Goal: Contribute content: Contribute content

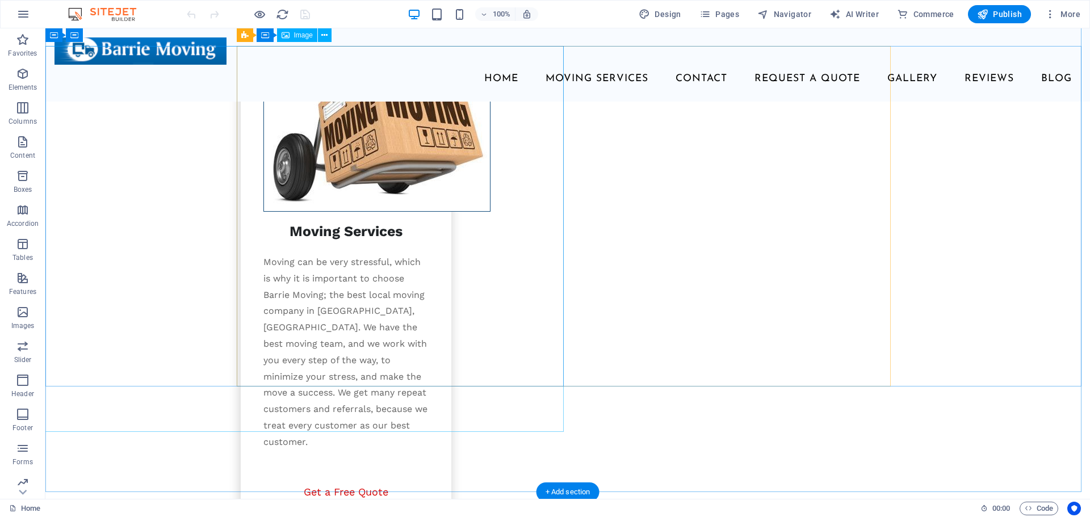
scroll to position [1590, 0]
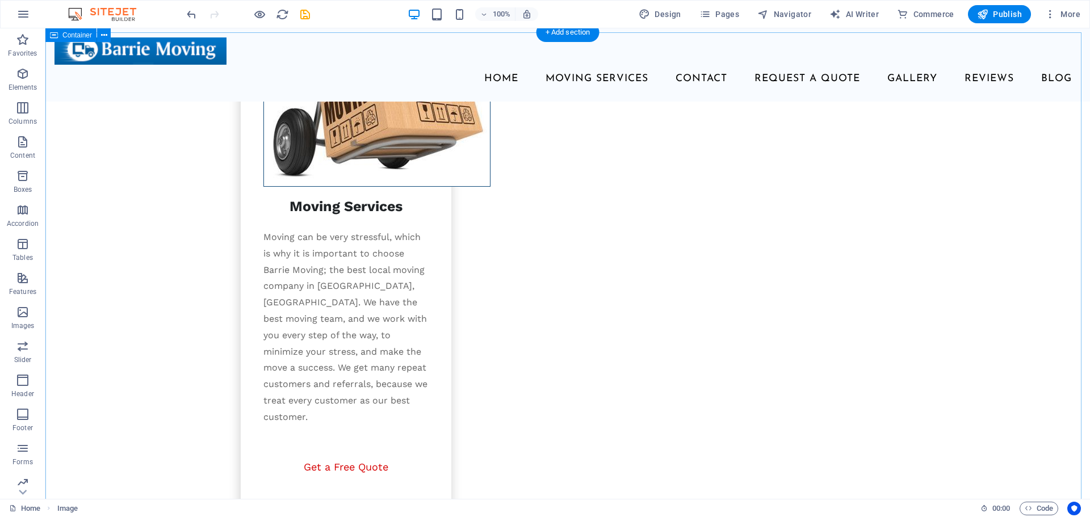
scroll to position [1567, 0]
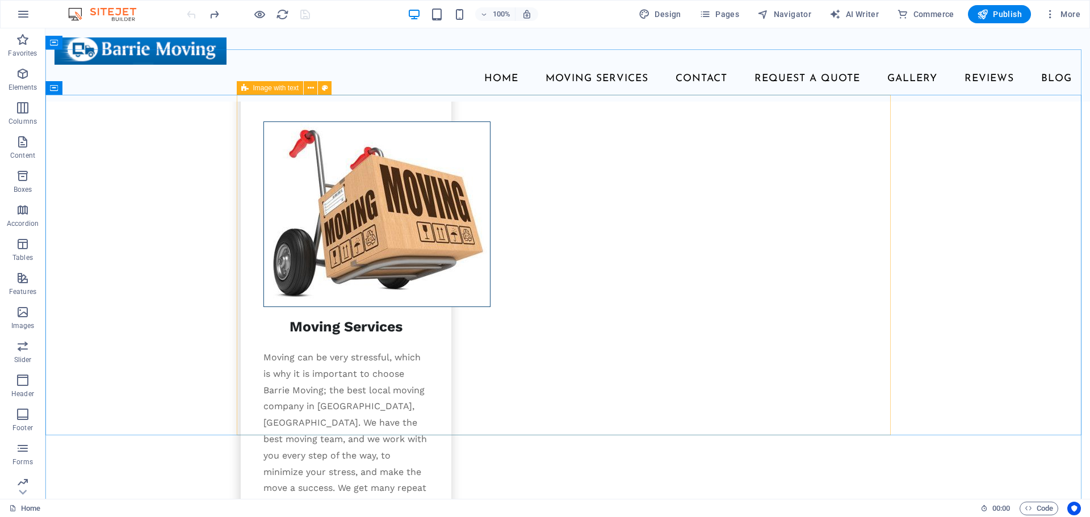
click at [253, 89] on span "Image with text" at bounding box center [276, 88] width 46 height 7
click at [265, 90] on span "Image with text" at bounding box center [276, 88] width 46 height 7
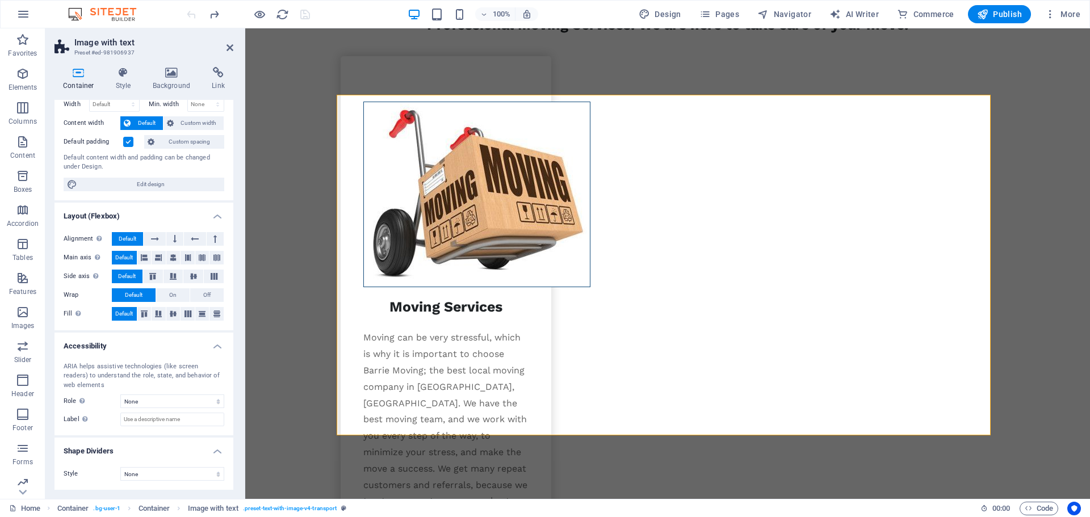
scroll to position [0, 0]
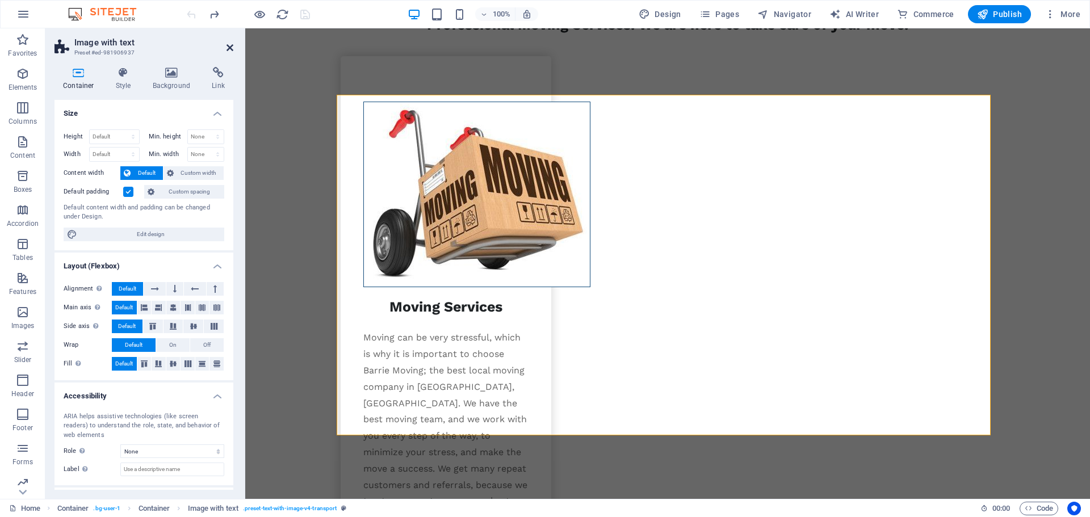
click at [228, 47] on icon at bounding box center [230, 47] width 7 height 9
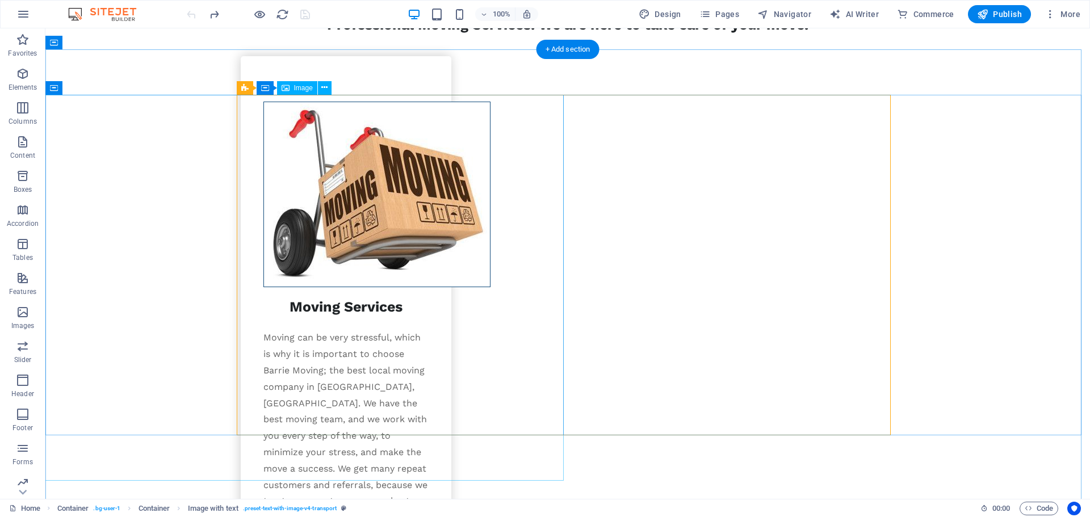
click at [329, 89] on button at bounding box center [325, 88] width 14 height 14
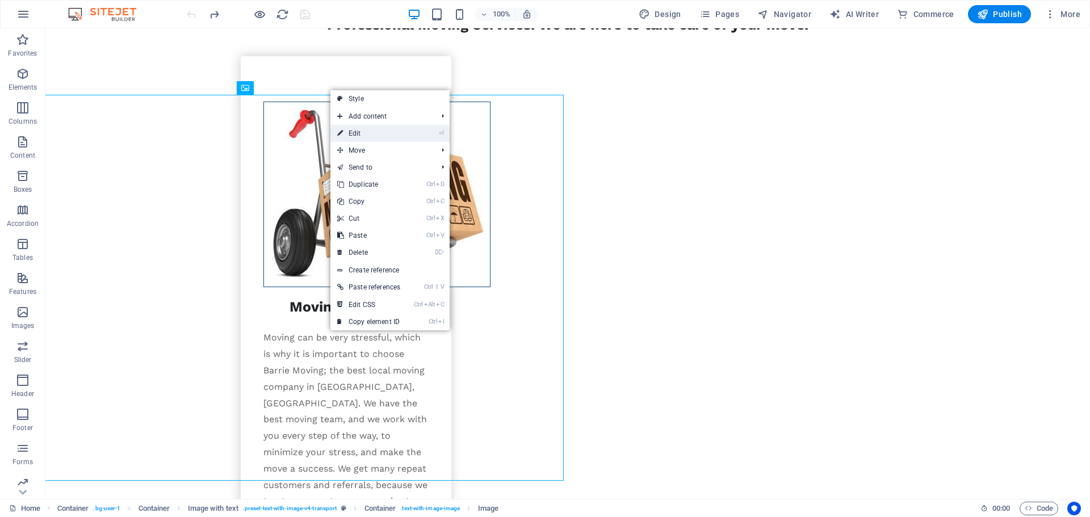
click at [342, 133] on icon at bounding box center [340, 133] width 6 height 17
select select "vw"
select select "px"
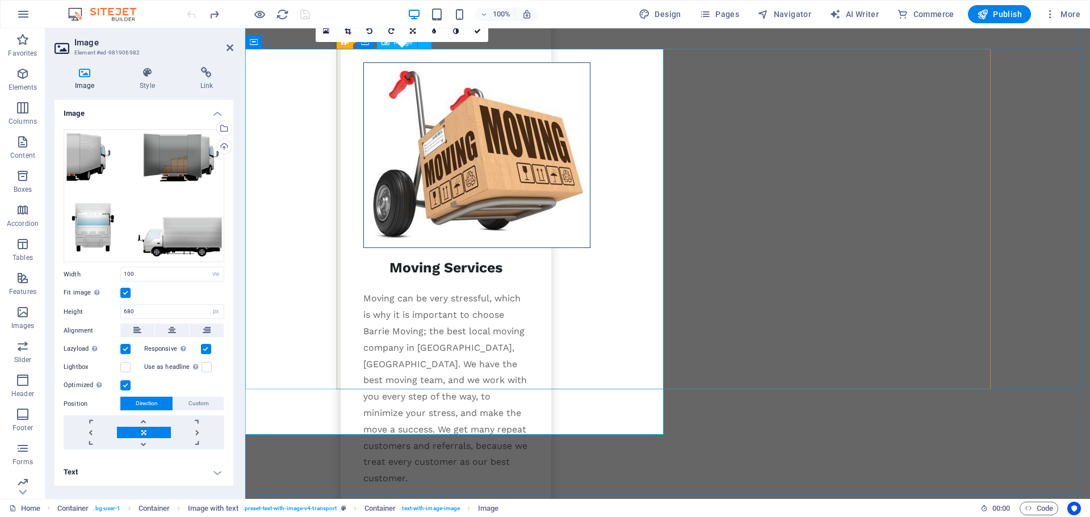
scroll to position [1624, 0]
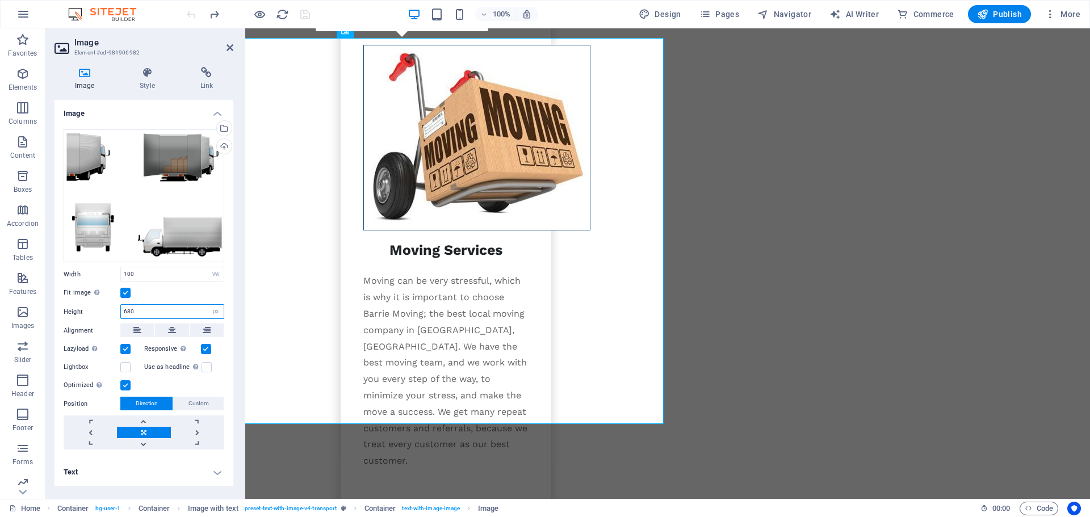
click at [141, 312] on input "680" at bounding box center [172, 312] width 103 height 14
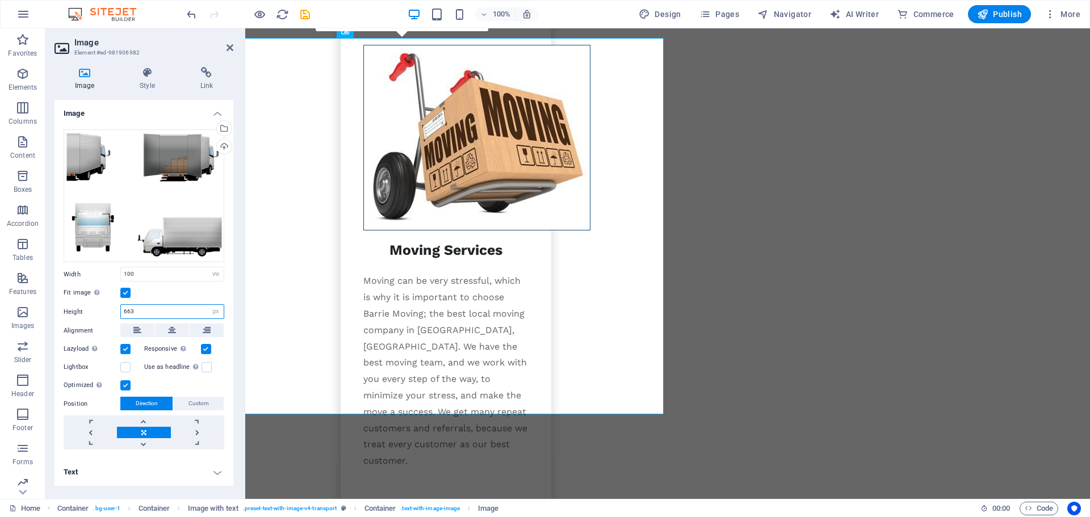
drag, startPoint x: 141, startPoint y: 311, endPoint x: 108, endPoint y: 315, distance: 33.1
click at [108, 315] on div "Height 663 Default auto px" at bounding box center [144, 311] width 161 height 15
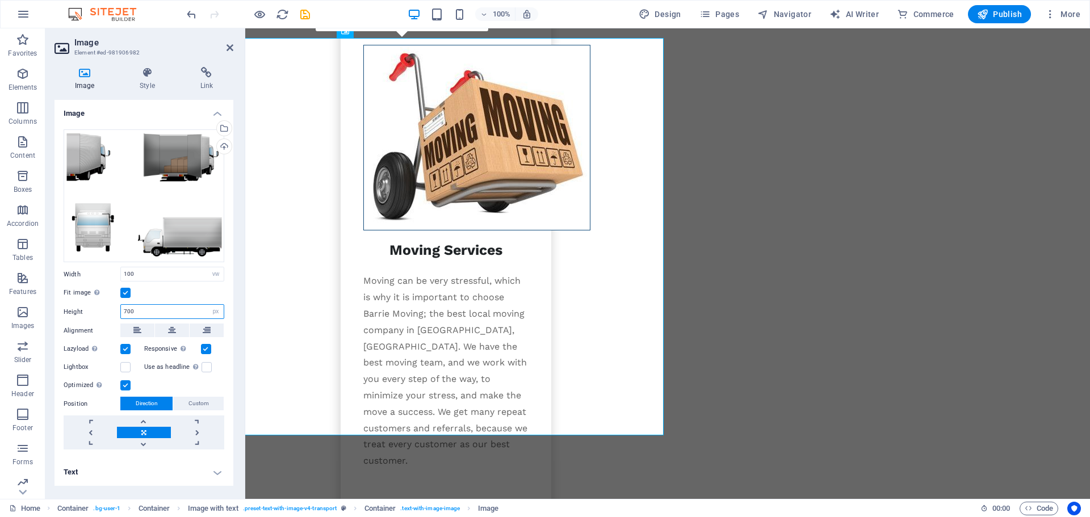
click at [123, 313] on input "700" at bounding box center [172, 312] width 103 height 14
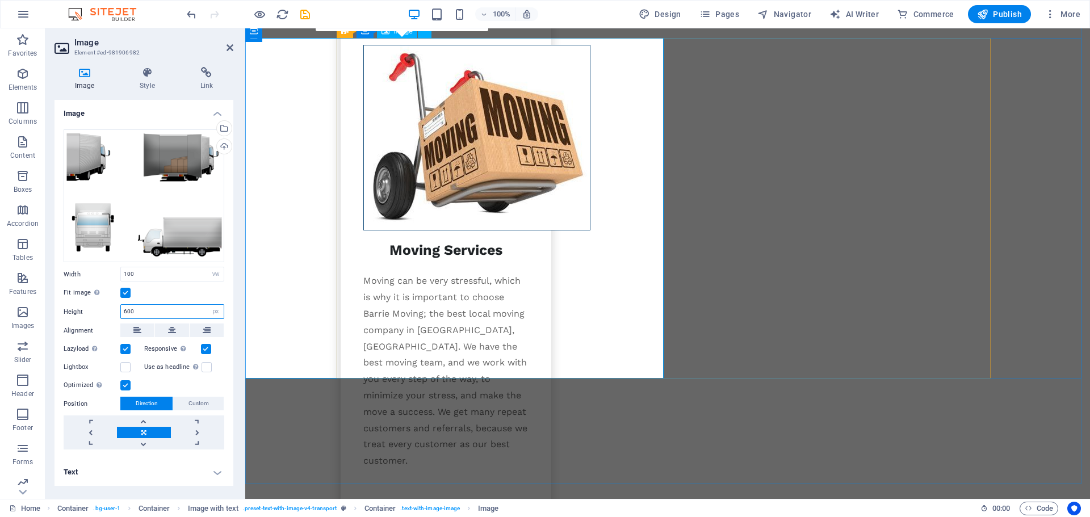
type input "600"
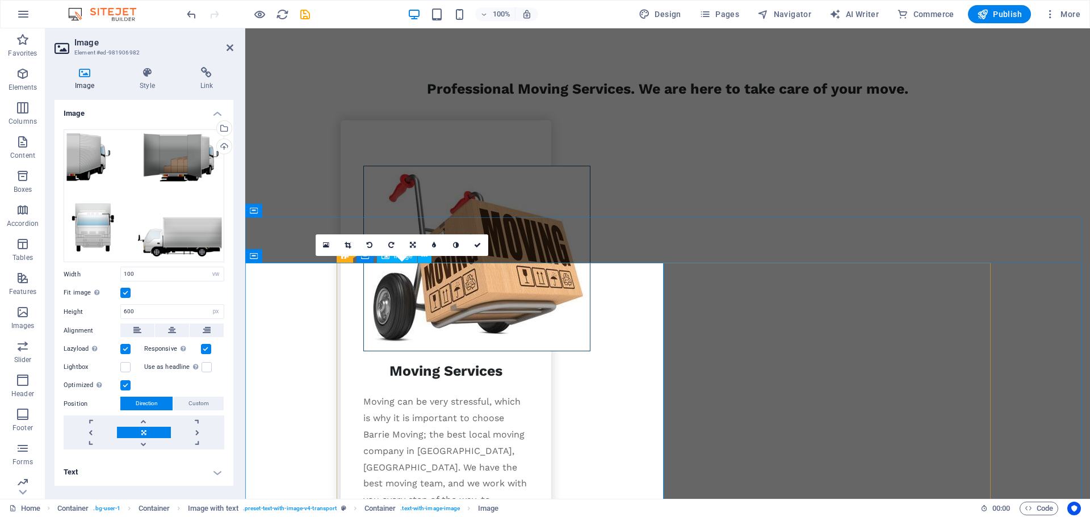
scroll to position [1510, 0]
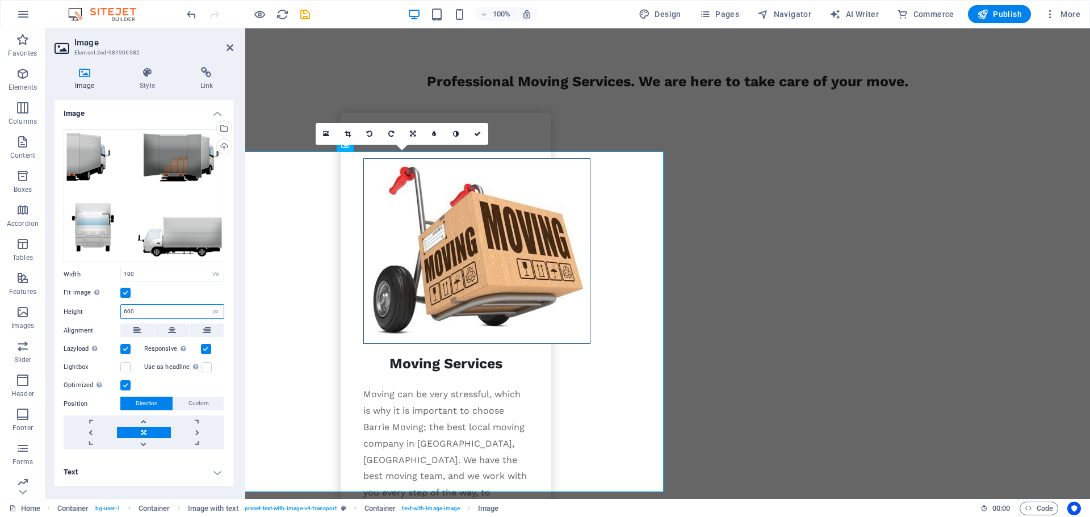
drag, startPoint x: 129, startPoint y: 311, endPoint x: 108, endPoint y: 312, distance: 20.5
click at [108, 312] on div "Height 600 Default auto px" at bounding box center [144, 311] width 161 height 15
drag, startPoint x: 134, startPoint y: 270, endPoint x: 118, endPoint y: 270, distance: 16.5
click at [118, 270] on div "Width 100 Default auto px rem % em vh vw" at bounding box center [144, 274] width 161 height 15
click at [214, 276] on select "Default auto px rem % em vh vw" at bounding box center [216, 274] width 16 height 14
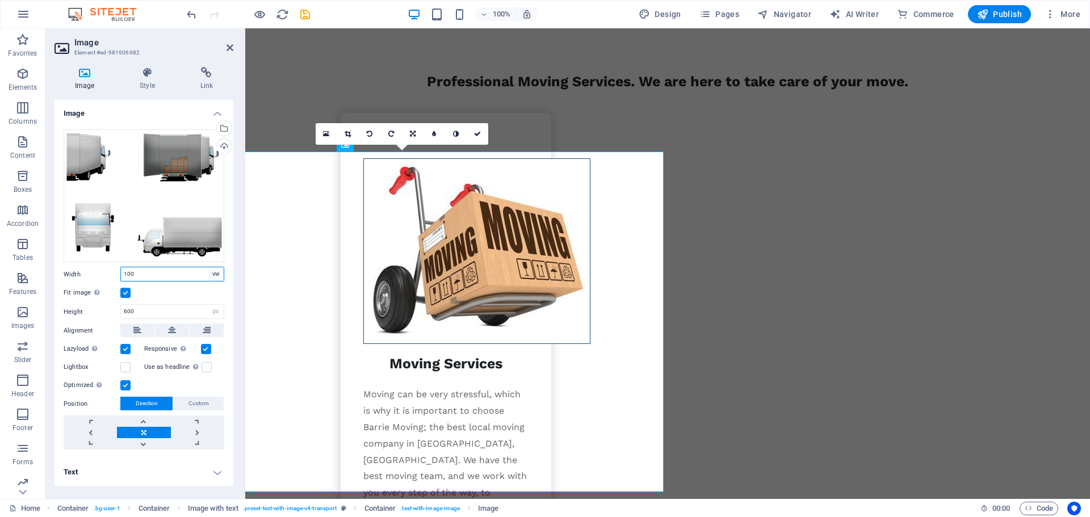
select select "%"
click at [208, 267] on select "Default auto px rem % em vh vw" at bounding box center [216, 274] width 16 height 14
type input "100"
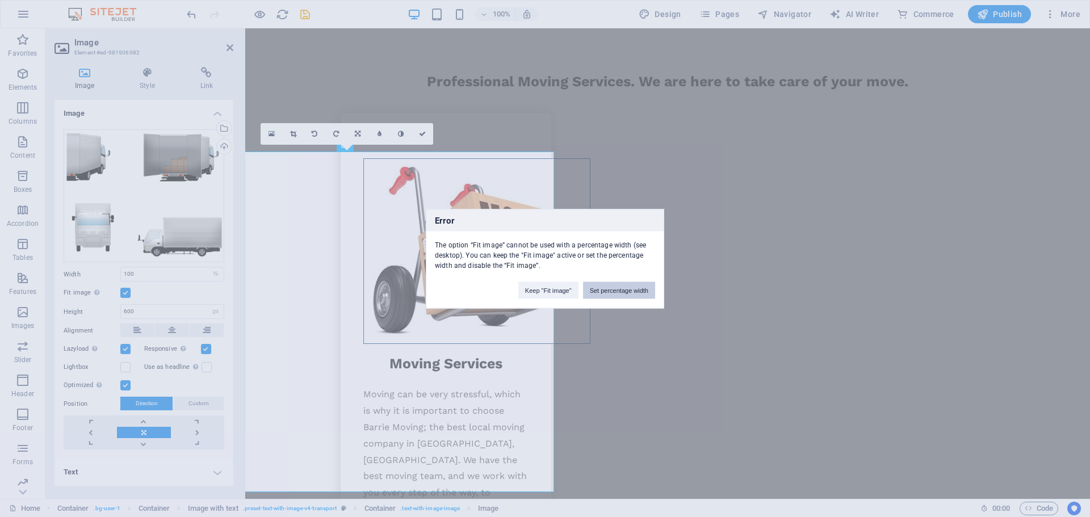
click at [596, 290] on button "Set percentage width" at bounding box center [619, 290] width 72 height 17
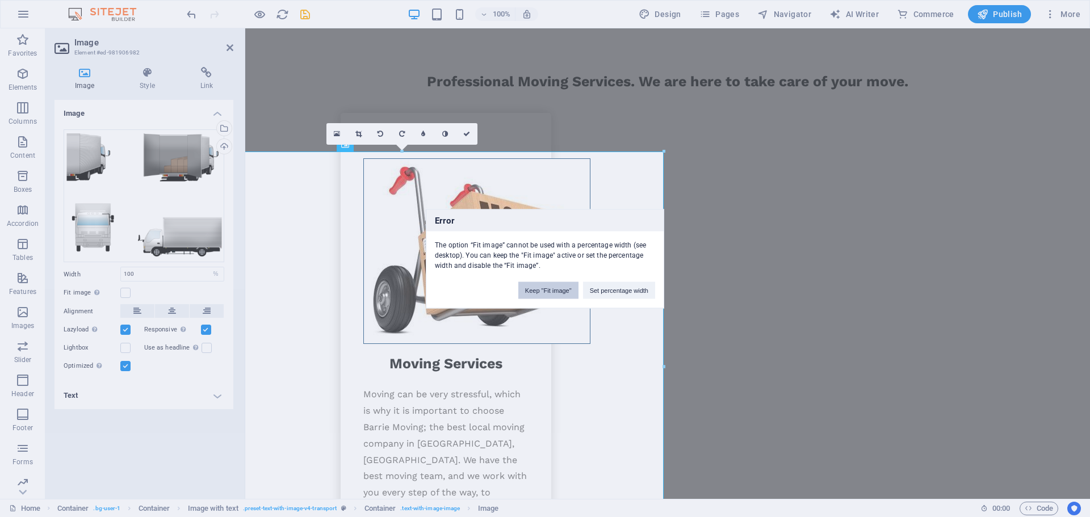
click at [543, 287] on button "Keep "Fit image"" at bounding box center [548, 290] width 60 height 17
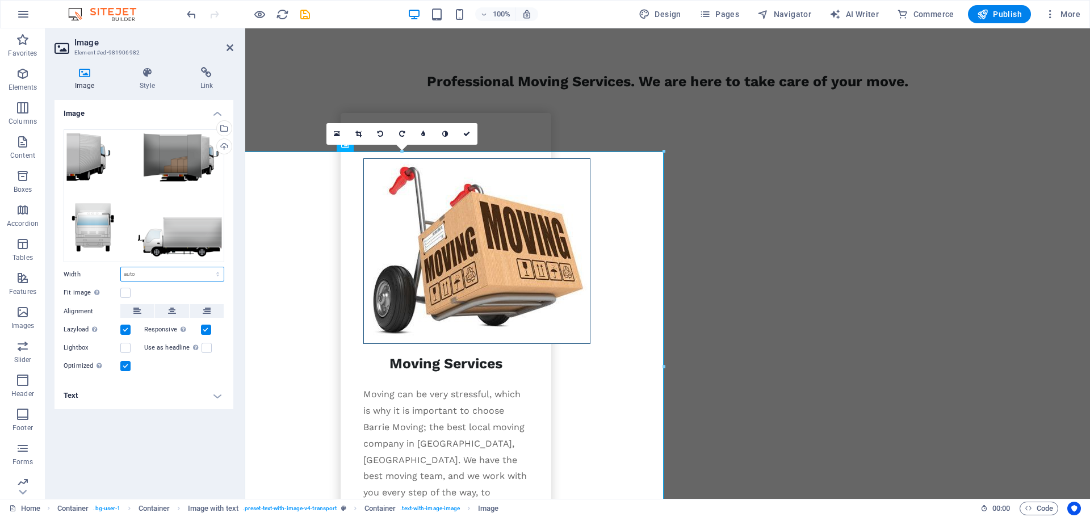
click at [166, 276] on select "Default auto px rem % em vh vw" at bounding box center [172, 274] width 103 height 14
select select "%"
click at [208, 267] on select "Default auto px rem % em vh vw" at bounding box center [172, 274] width 103 height 14
click at [169, 288] on div "Fit image Automatically fit image to a fixed width and height" at bounding box center [144, 293] width 161 height 14
click at [191, 15] on icon "undo" at bounding box center [191, 14] width 13 height 13
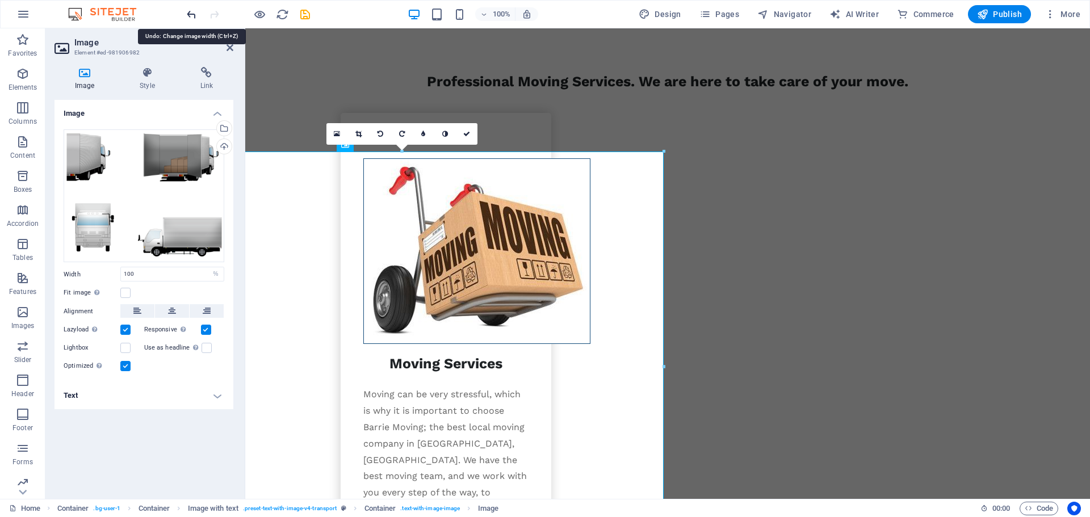
type input "160.1"
click at [191, 15] on icon "undo" at bounding box center [191, 14] width 13 height 13
select select "DISABLED_OPTION_VALUE"
click at [191, 14] on icon "undo" at bounding box center [191, 14] width 13 height 13
type input "160.1"
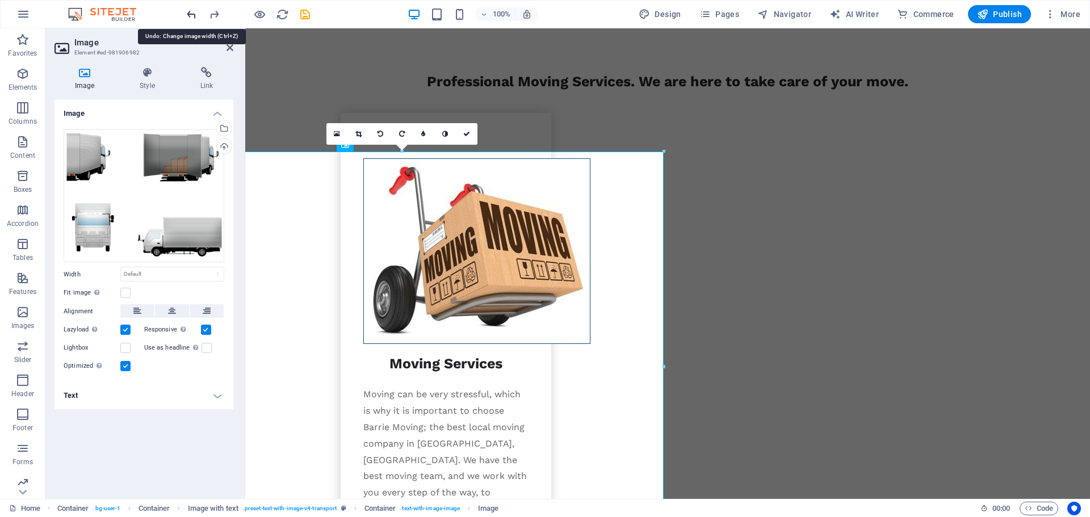
select select "%"
click at [192, 13] on icon "undo" at bounding box center [191, 14] width 13 height 13
type input "100"
click at [217, 272] on select "Default auto px rem % em vh vw" at bounding box center [216, 274] width 16 height 14
select select "%"
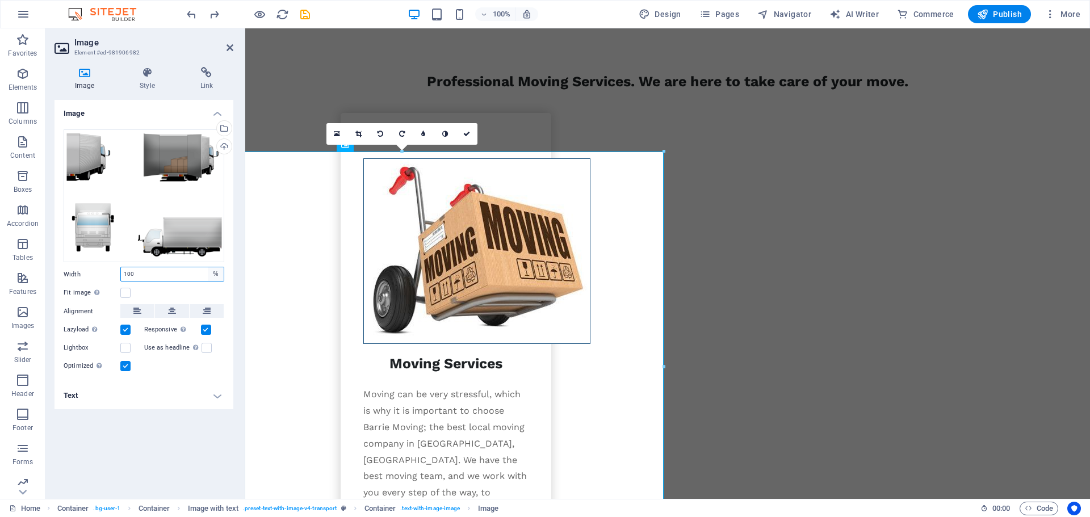
click at [208, 267] on select "Default auto px rem % em vh vw" at bounding box center [216, 274] width 16 height 14
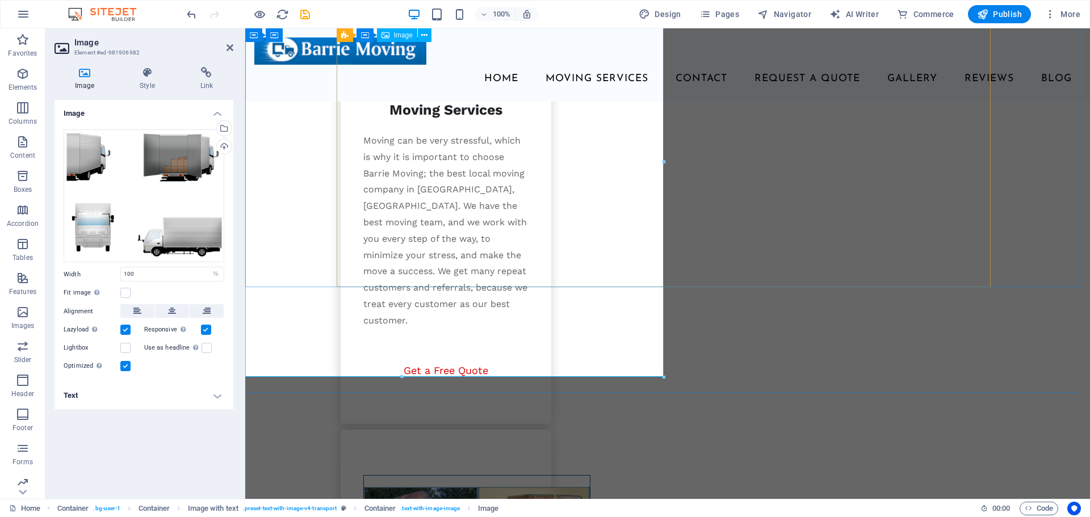
scroll to position [1624, 0]
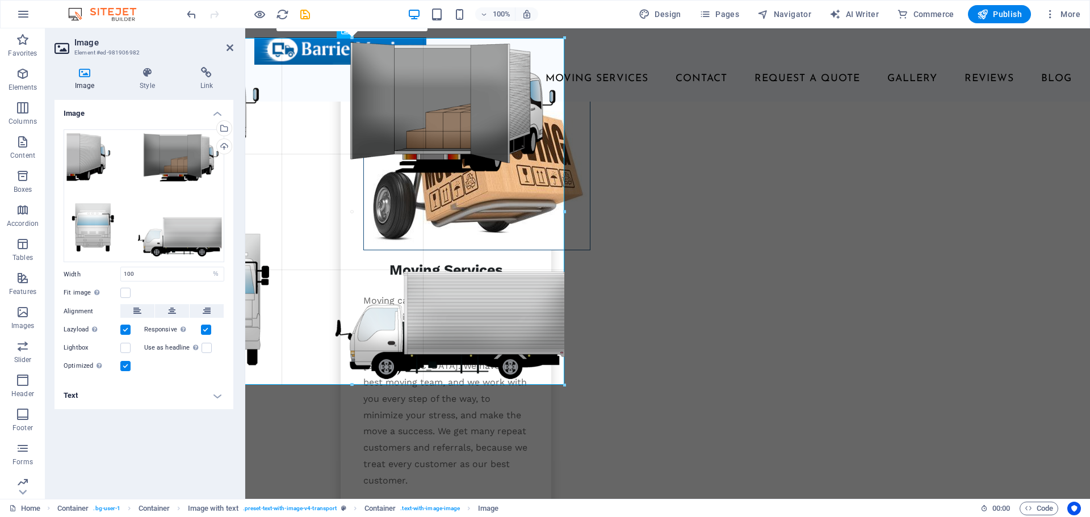
drag, startPoint x: 664, startPoint y: 470, endPoint x: 319, endPoint y: 332, distance: 371.8
type input "752"
select select "px"
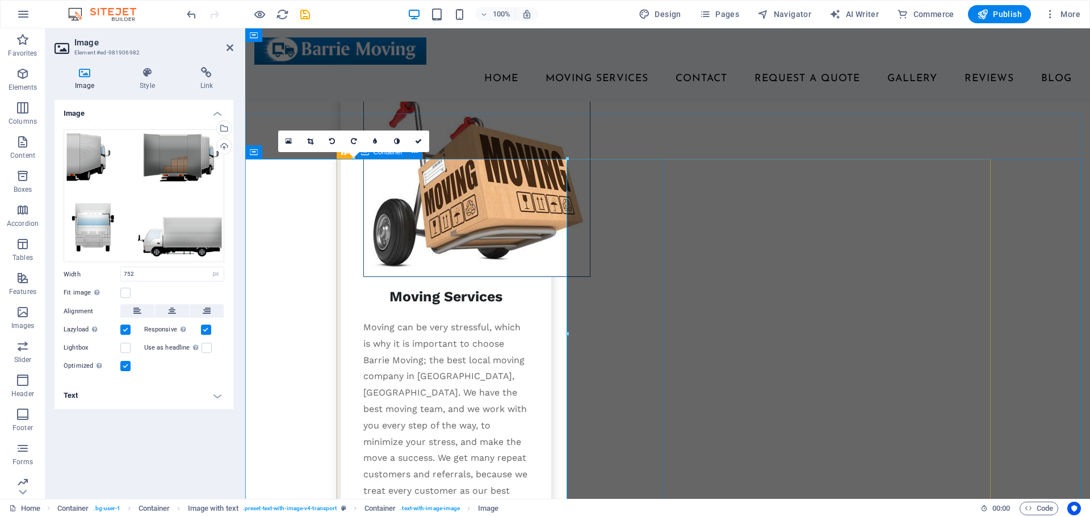
scroll to position [1454, 0]
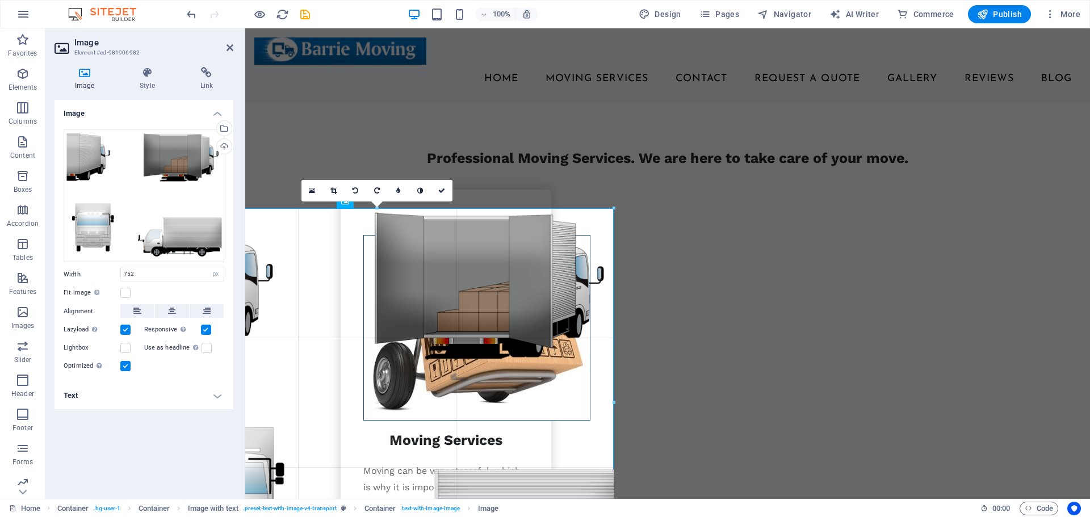
drag, startPoint x: 566, startPoint y: 387, endPoint x: 613, endPoint y: 390, distance: 47.8
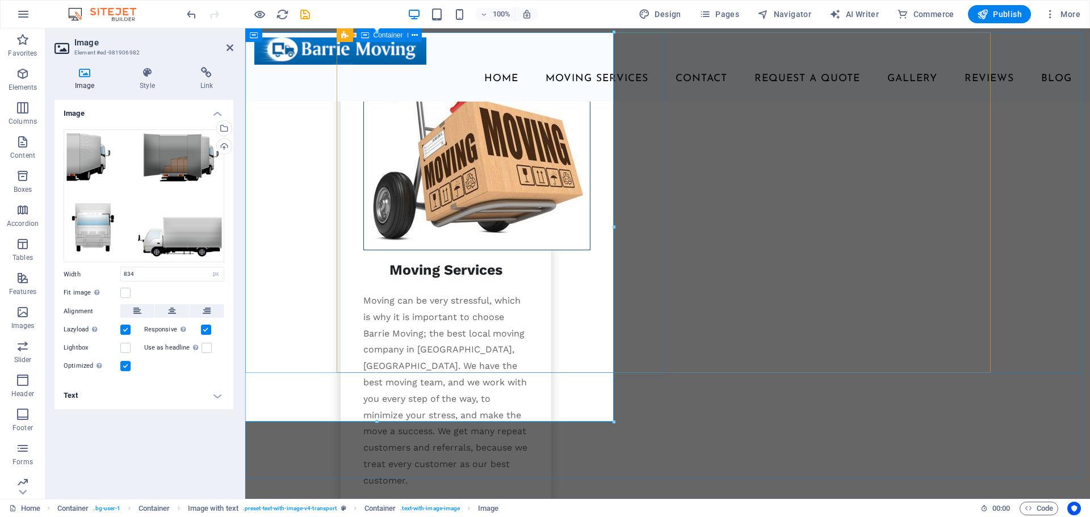
scroll to position [1567, 0]
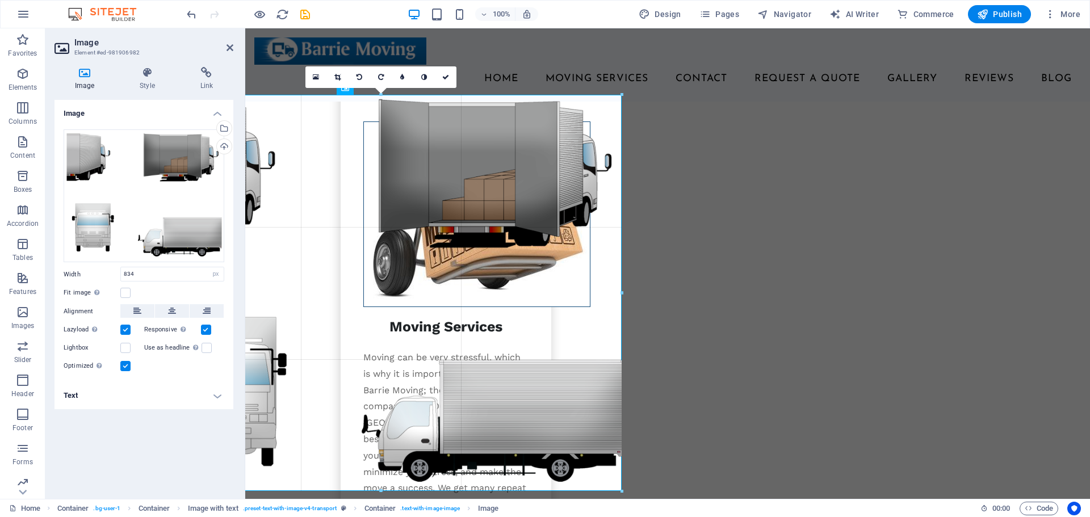
drag, startPoint x: 614, startPoint y: 288, endPoint x: 247, endPoint y: 235, distance: 370.7
type input "848"
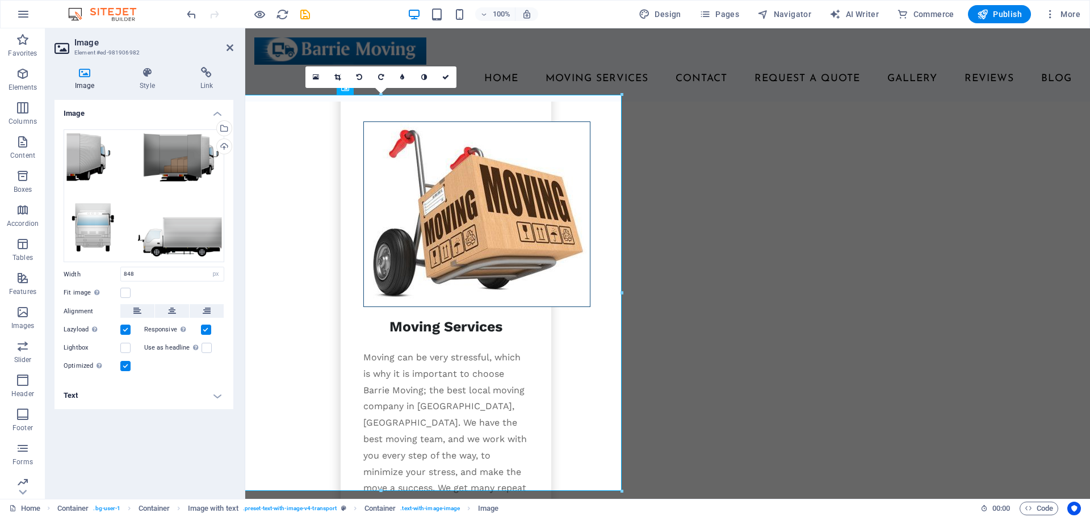
click at [225, 48] on header "Image Element #ed-981906982" at bounding box center [144, 43] width 179 height 30
drag, startPoint x: 228, startPoint y: 50, endPoint x: 183, endPoint y: 22, distance: 53.1
click at [229, 50] on icon at bounding box center [230, 47] width 7 height 9
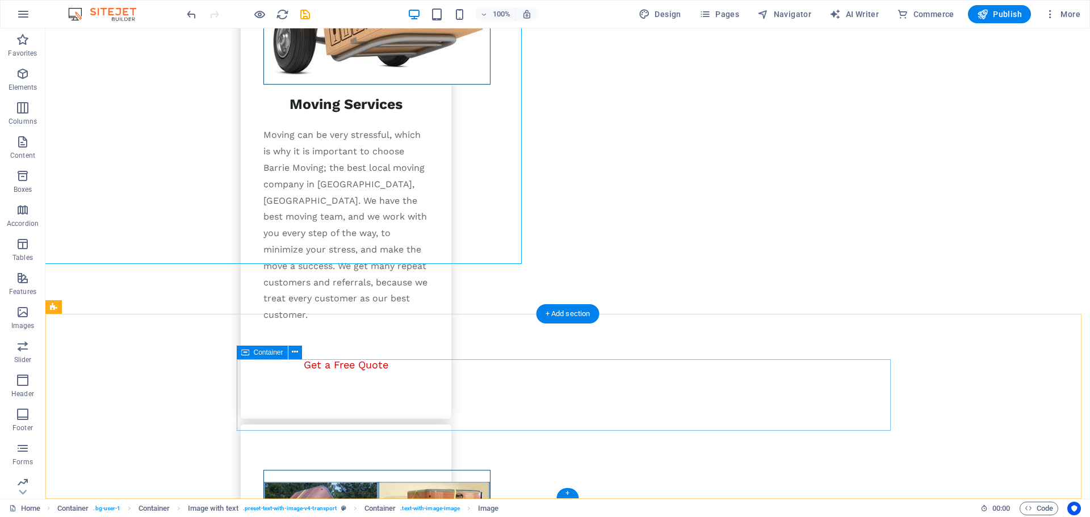
scroll to position [1794, 0]
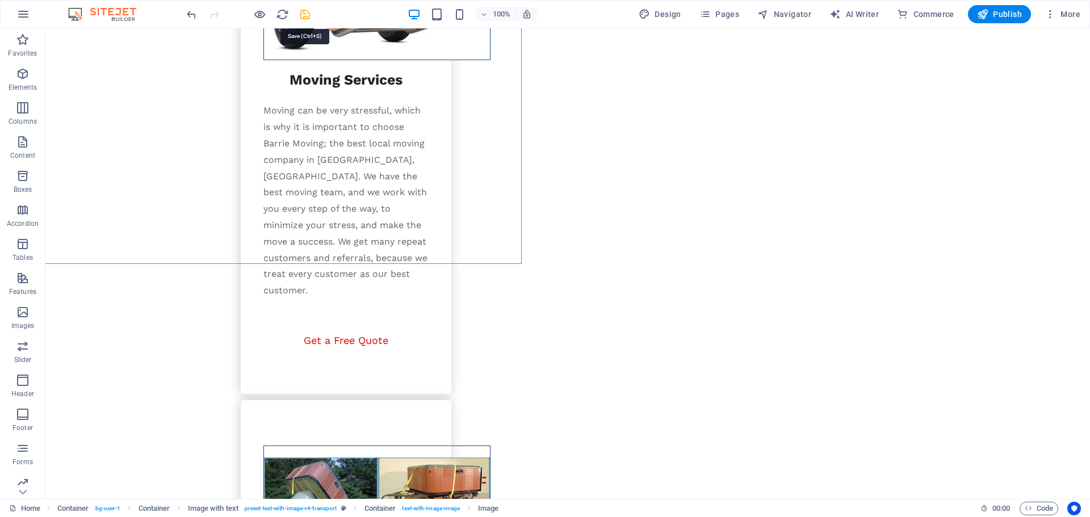
drag, startPoint x: 306, startPoint y: 14, endPoint x: 309, endPoint y: 24, distance: 11.3
click at [306, 14] on icon "save" at bounding box center [305, 14] width 13 height 13
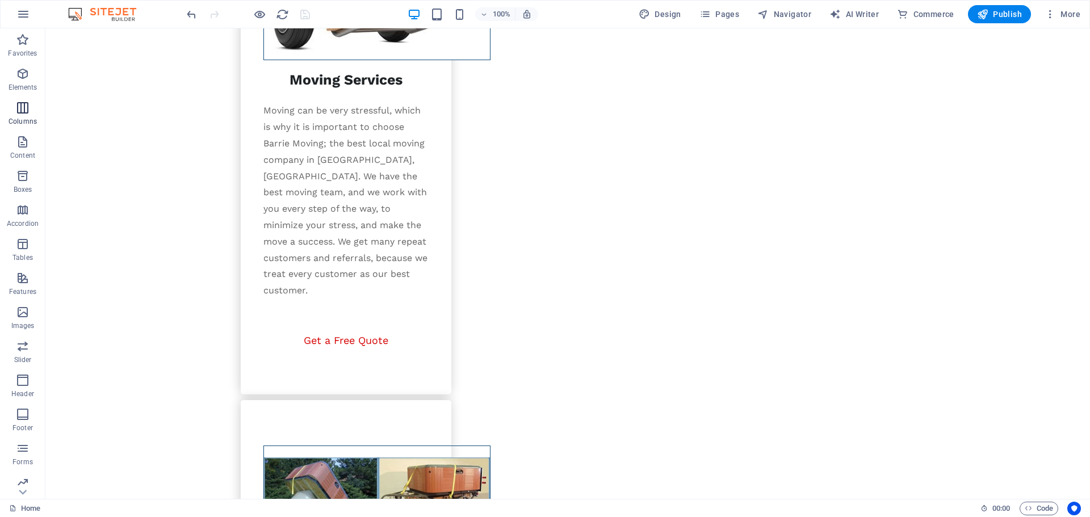
click at [23, 110] on icon "button" at bounding box center [23, 108] width 14 height 14
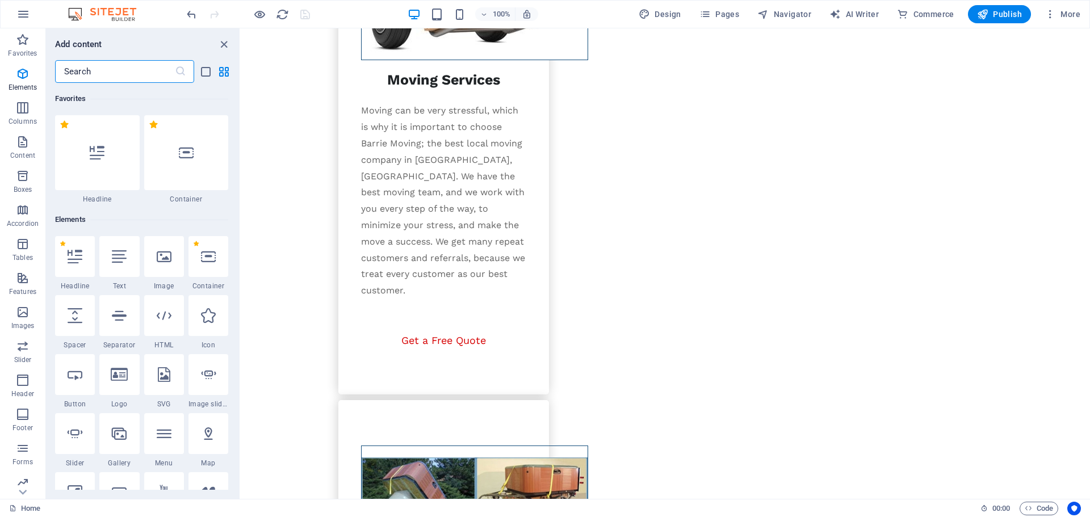
scroll to position [562, 0]
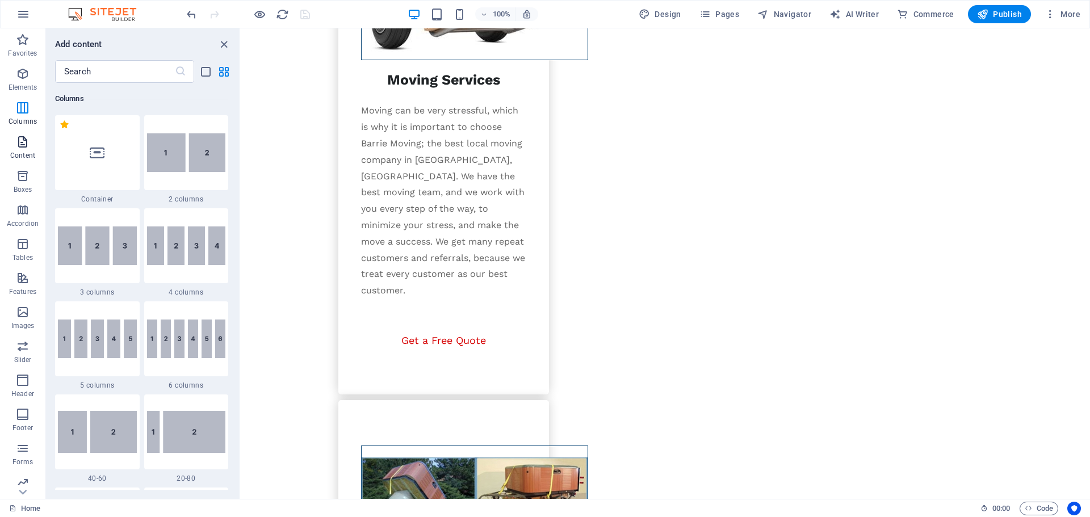
click at [20, 139] on icon "button" at bounding box center [23, 142] width 14 height 14
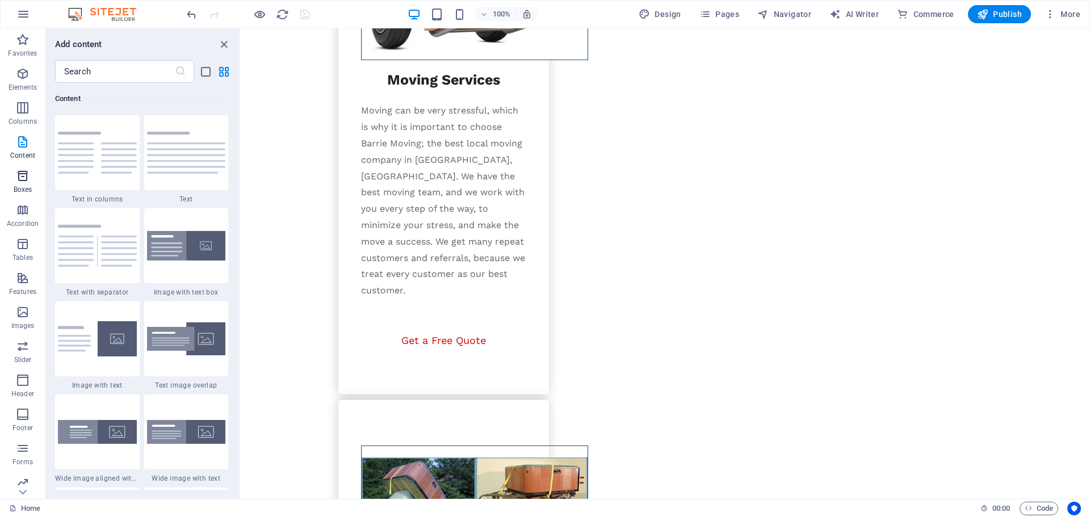
scroll to position [1987, 0]
click at [87, 74] on input "text" at bounding box center [115, 71] width 120 height 23
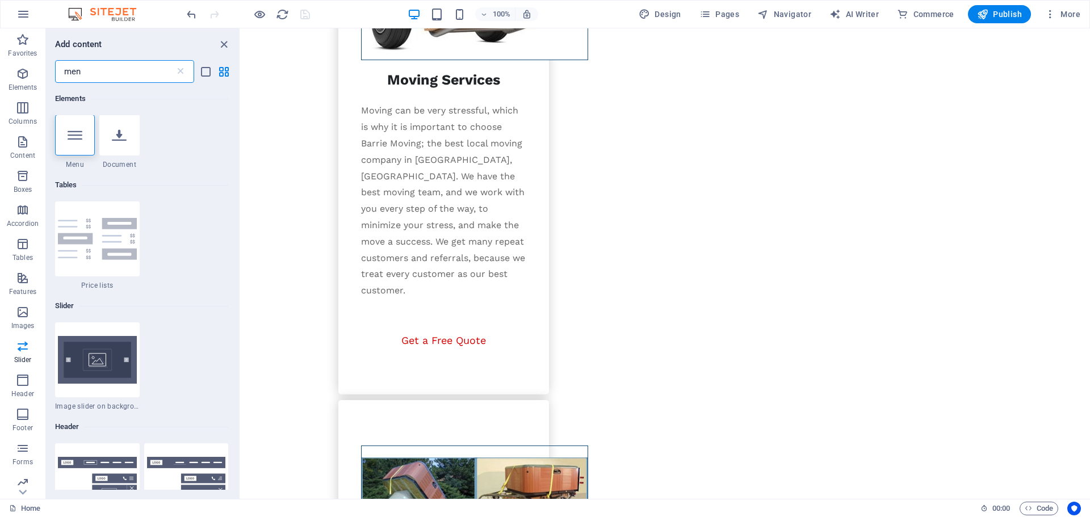
scroll to position [0, 0]
type input "men"
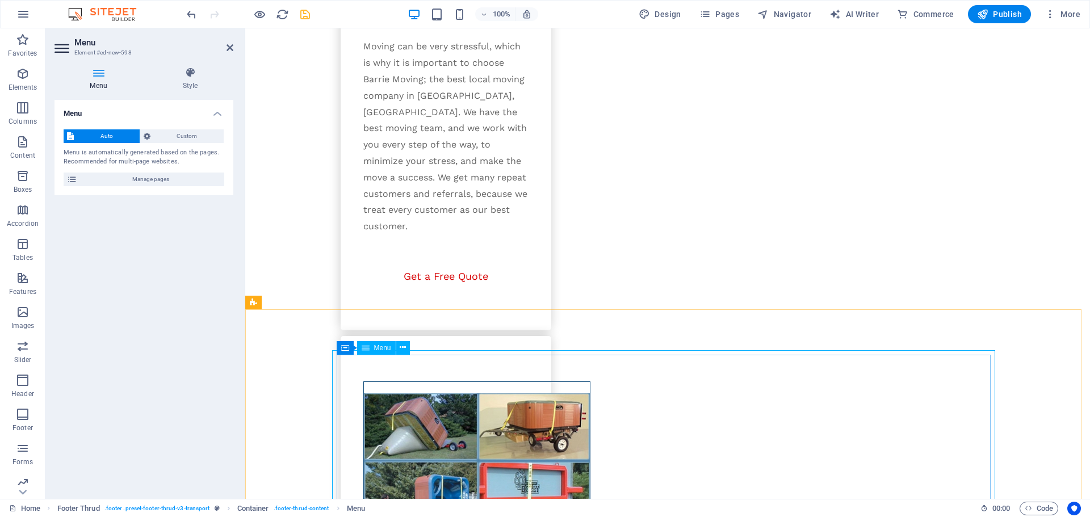
scroll to position [1926, 0]
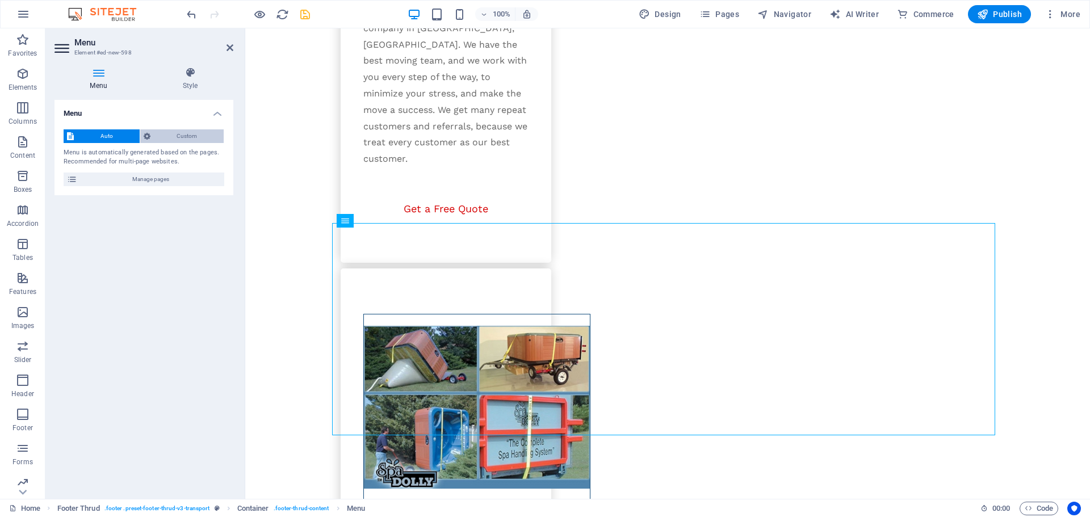
click at [165, 142] on span "Custom" at bounding box center [187, 136] width 67 height 14
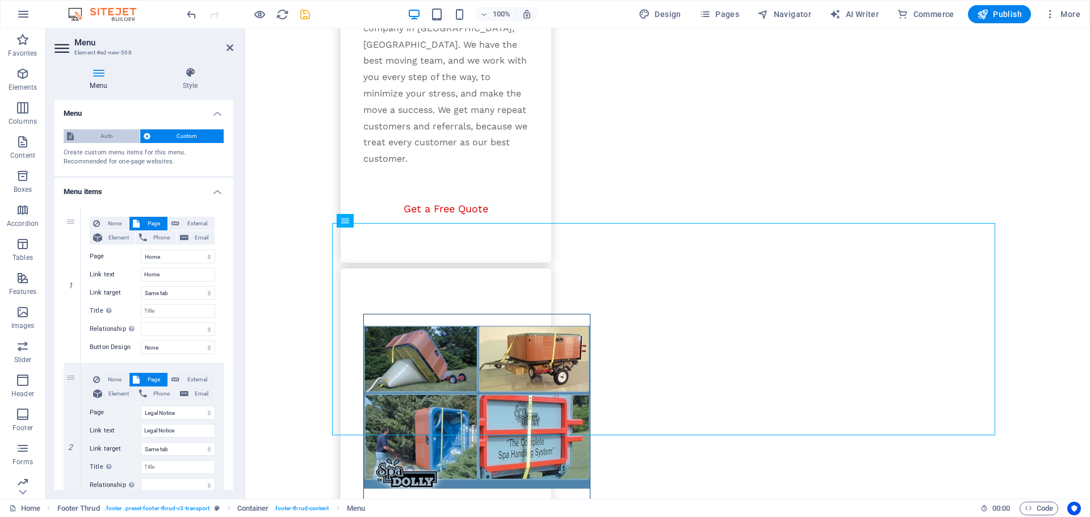
click at [112, 132] on span "Auto" at bounding box center [106, 136] width 59 height 14
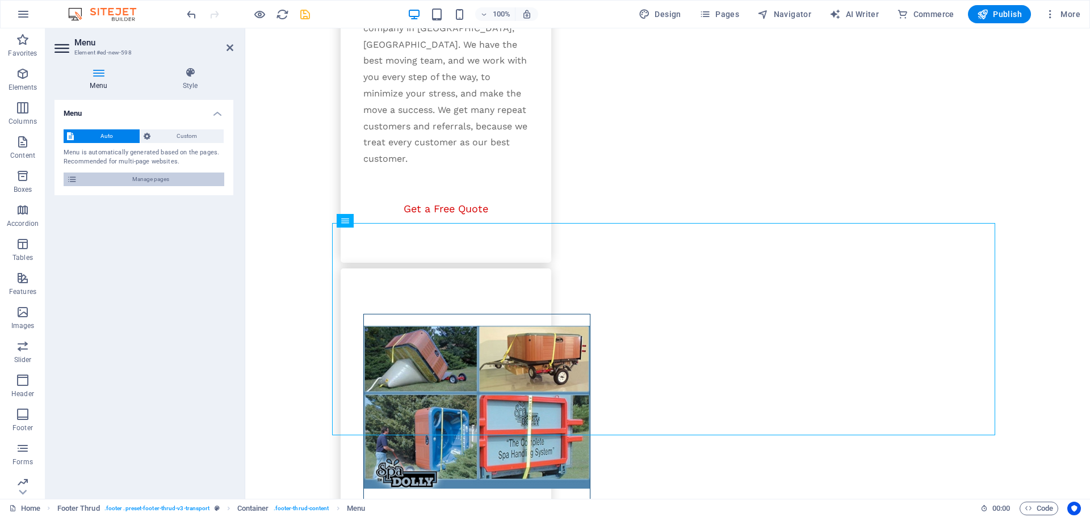
click at [122, 181] on span "Manage pages" at bounding box center [151, 180] width 140 height 14
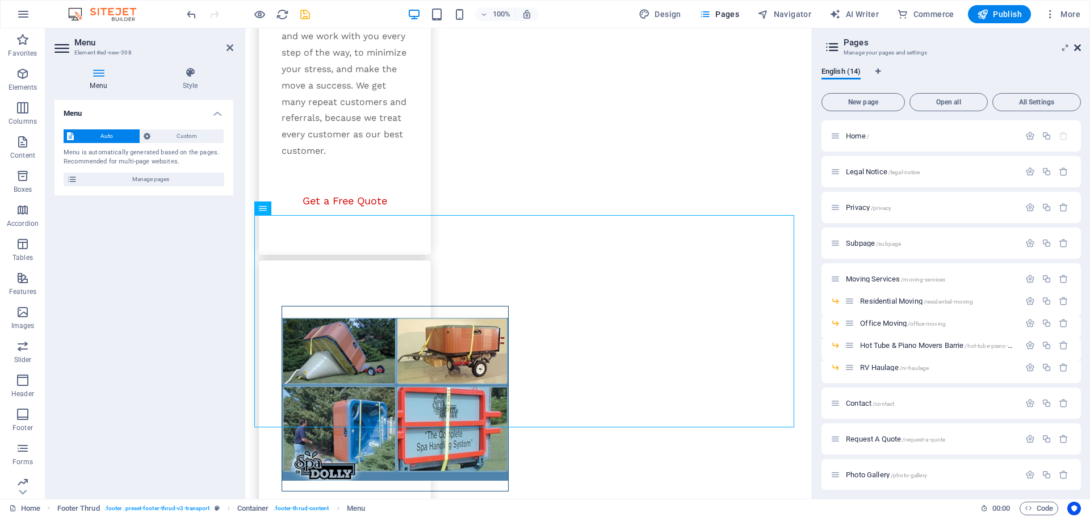
click at [1077, 51] on icon at bounding box center [1077, 47] width 7 height 9
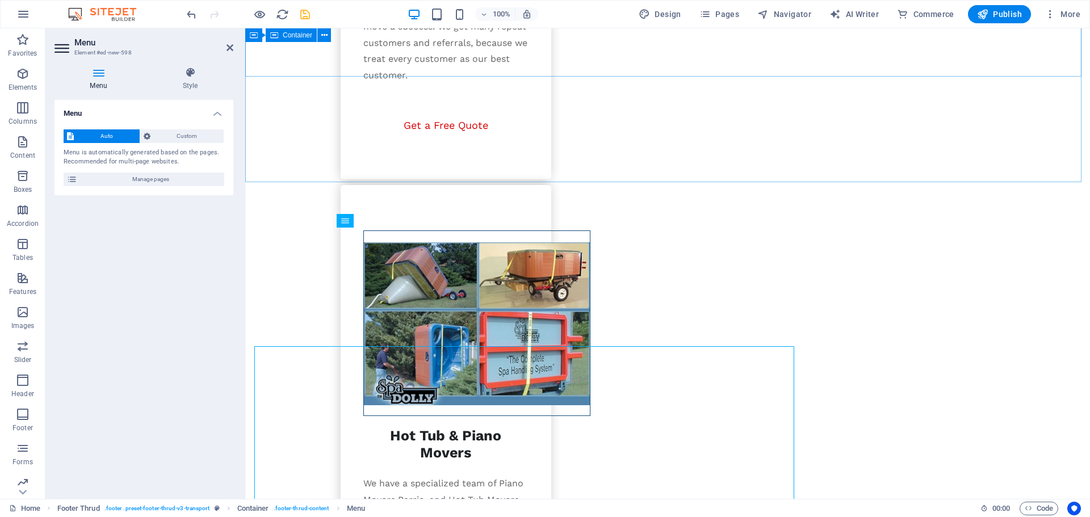
scroll to position [1926, 0]
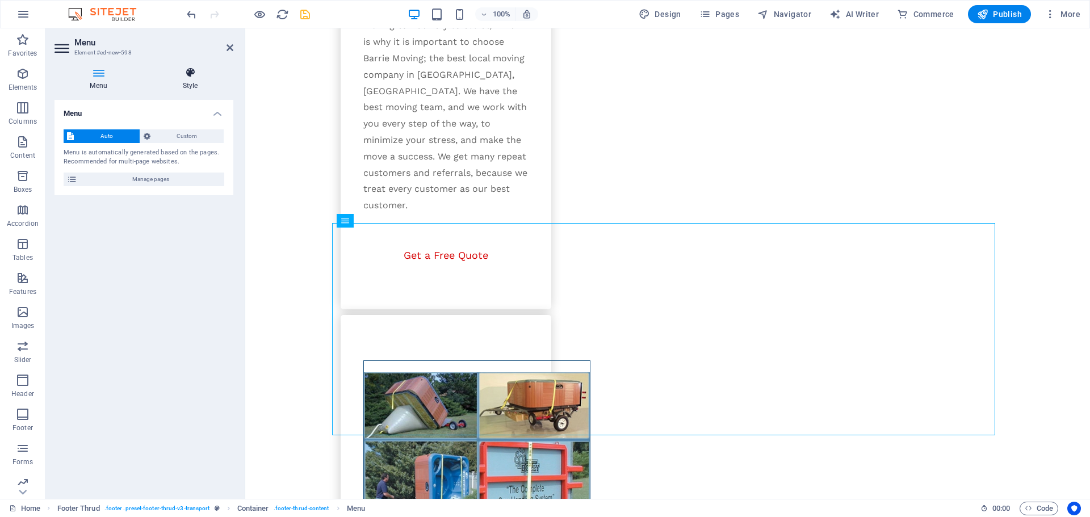
click at [189, 82] on h4 "Style" at bounding box center [190, 79] width 86 height 24
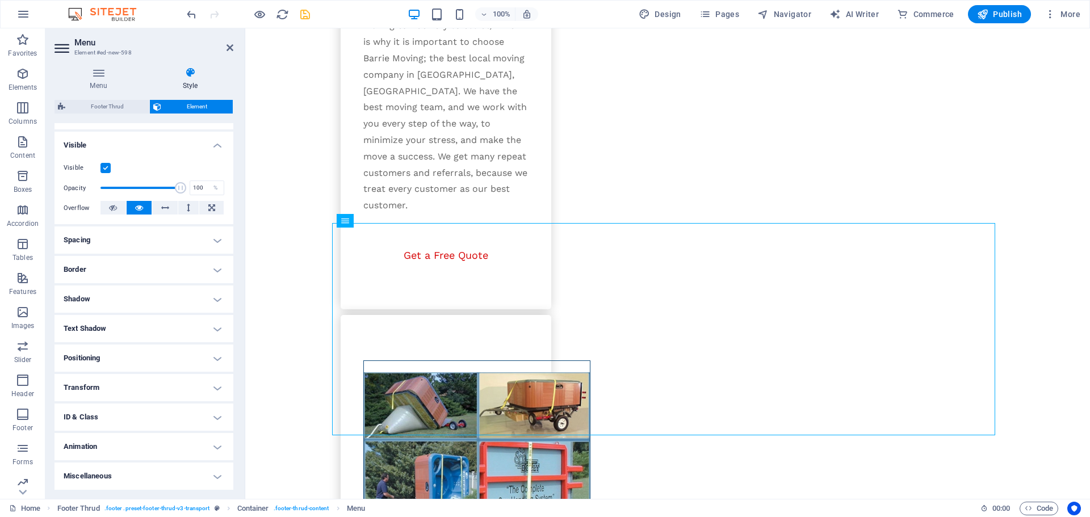
scroll to position [0, 0]
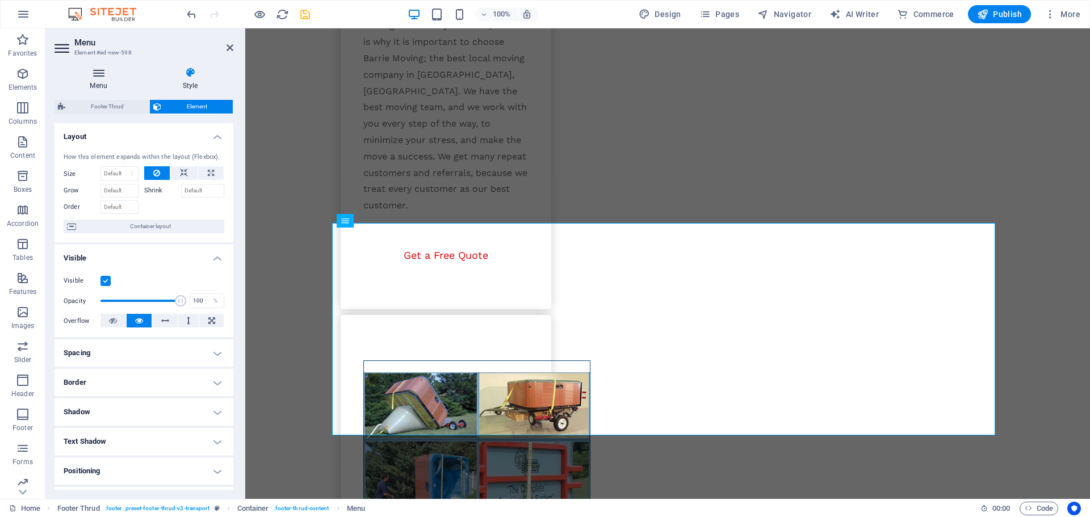
click at [95, 82] on h4 "Menu" at bounding box center [101, 79] width 93 height 24
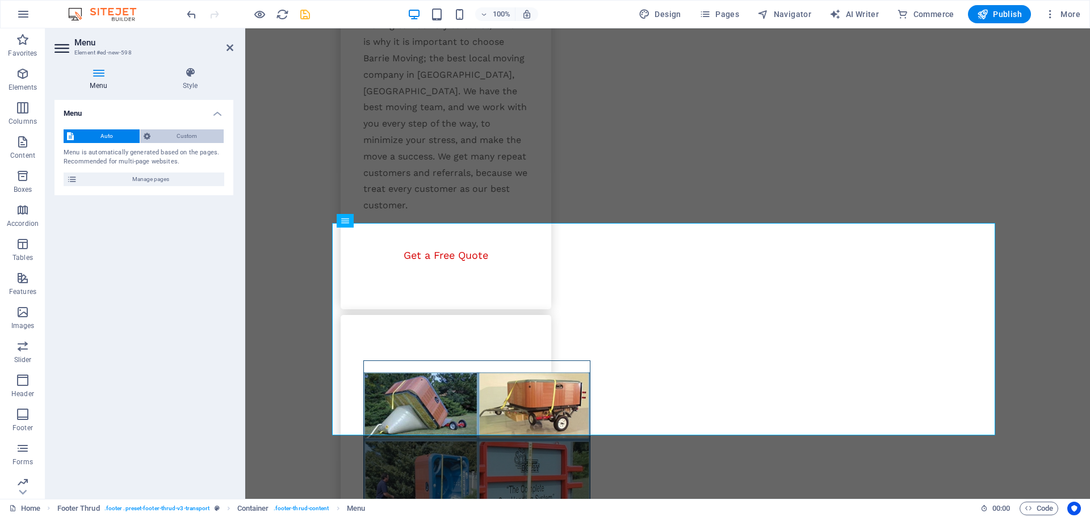
click at [174, 136] on span "Custom" at bounding box center [187, 136] width 67 height 14
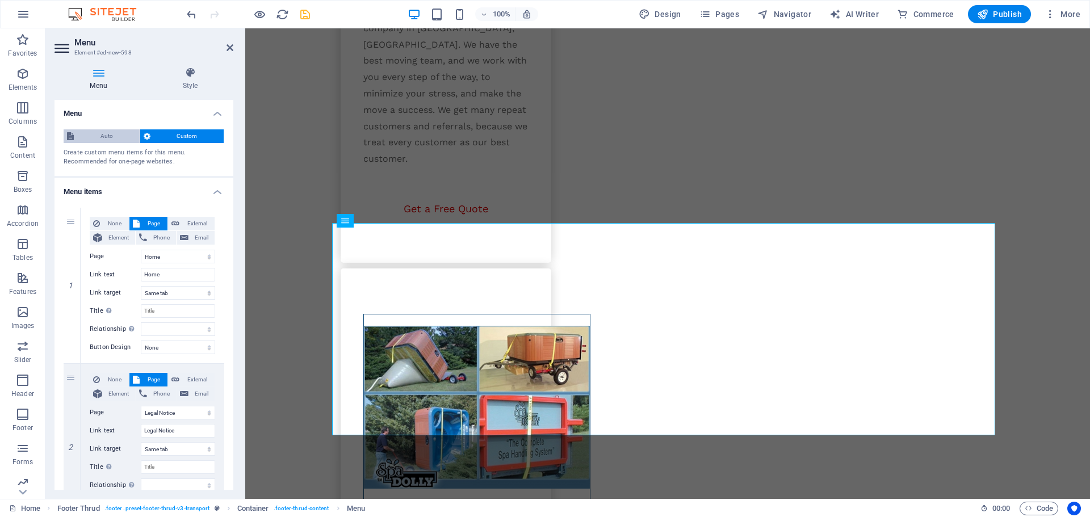
click at [98, 138] on span "Auto" at bounding box center [106, 136] width 59 height 14
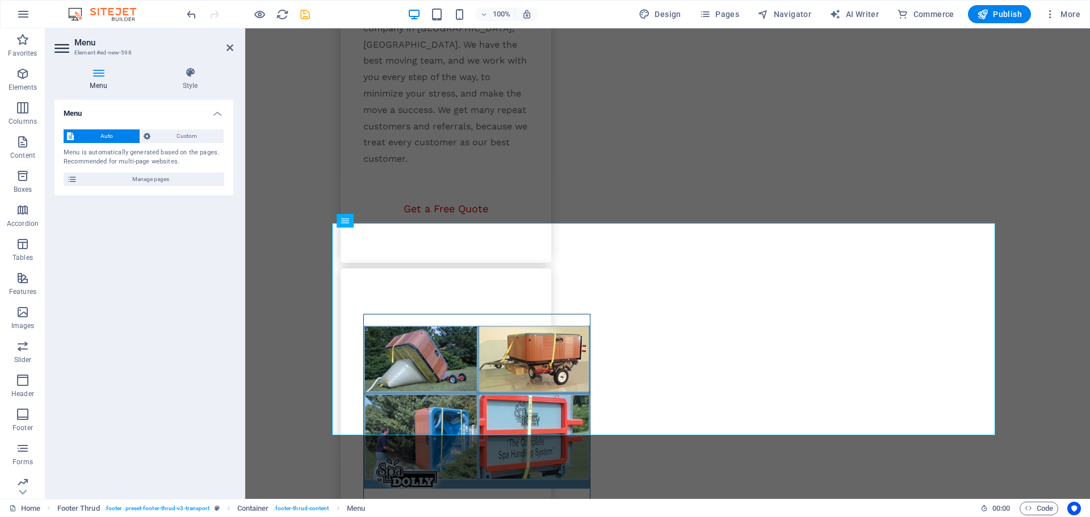
click at [212, 111] on h4 "Menu" at bounding box center [144, 110] width 179 height 20
click at [222, 51] on header "Menu Element #ed-new-598" at bounding box center [144, 43] width 179 height 30
click at [227, 48] on icon at bounding box center [230, 47] width 7 height 9
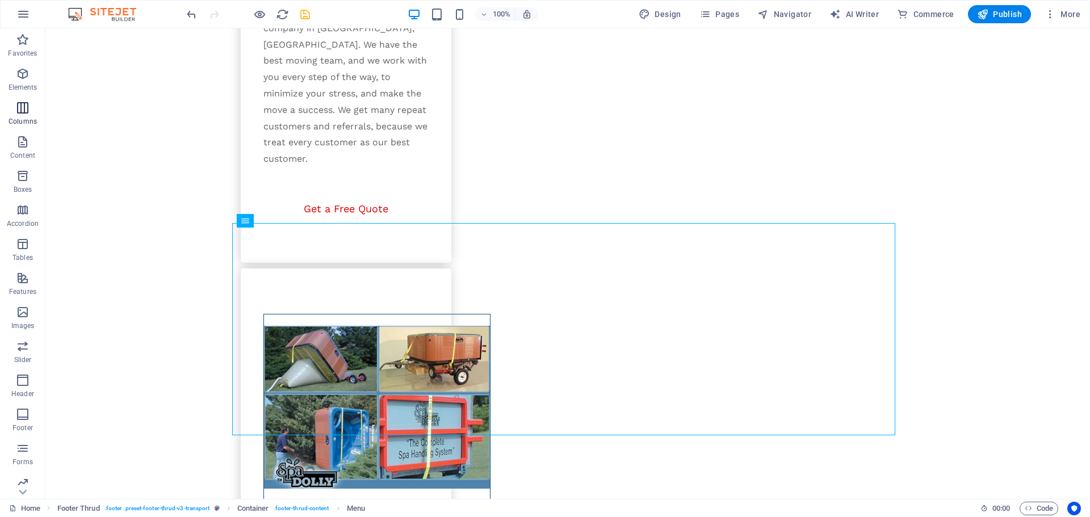
click at [26, 108] on icon "button" at bounding box center [23, 108] width 14 height 14
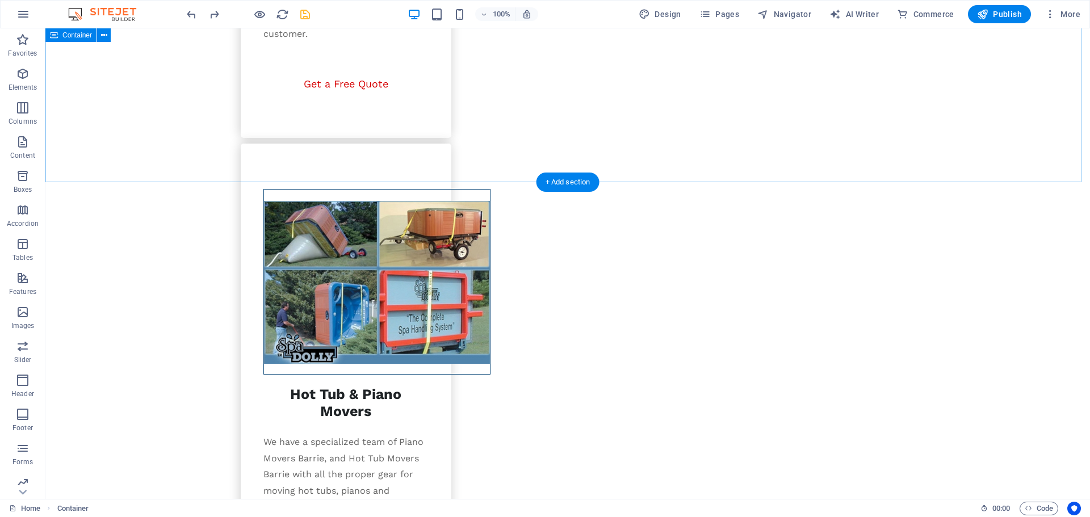
scroll to position [1926, 0]
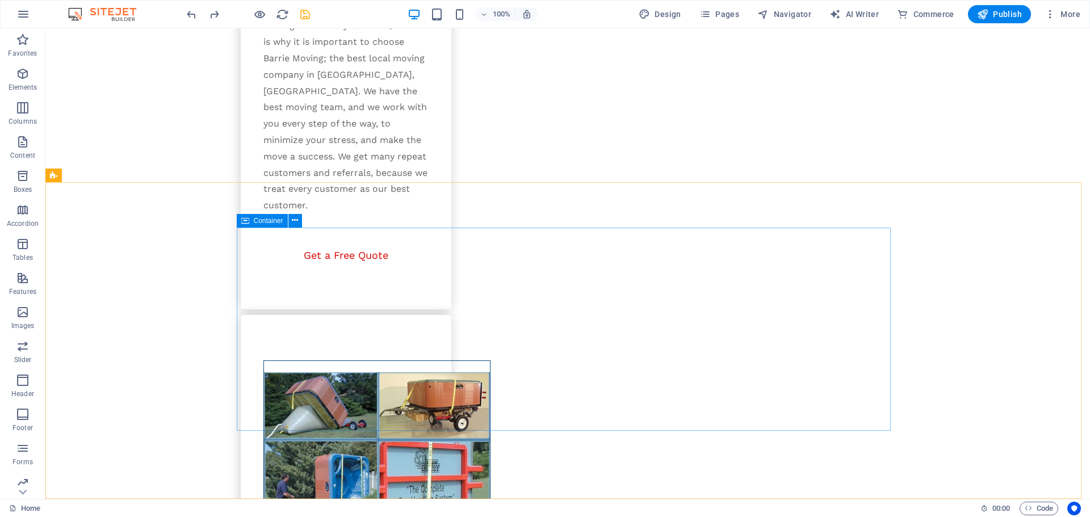
click at [245, 224] on icon at bounding box center [245, 221] width 8 height 14
click at [299, 223] on button at bounding box center [295, 221] width 14 height 14
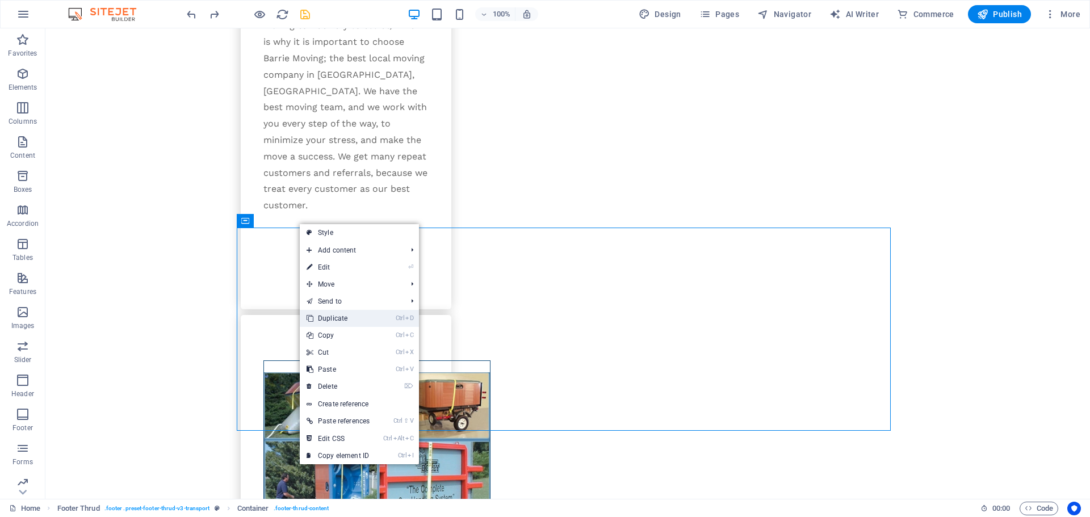
click at [347, 314] on link "Ctrl D Duplicate" at bounding box center [338, 318] width 77 height 17
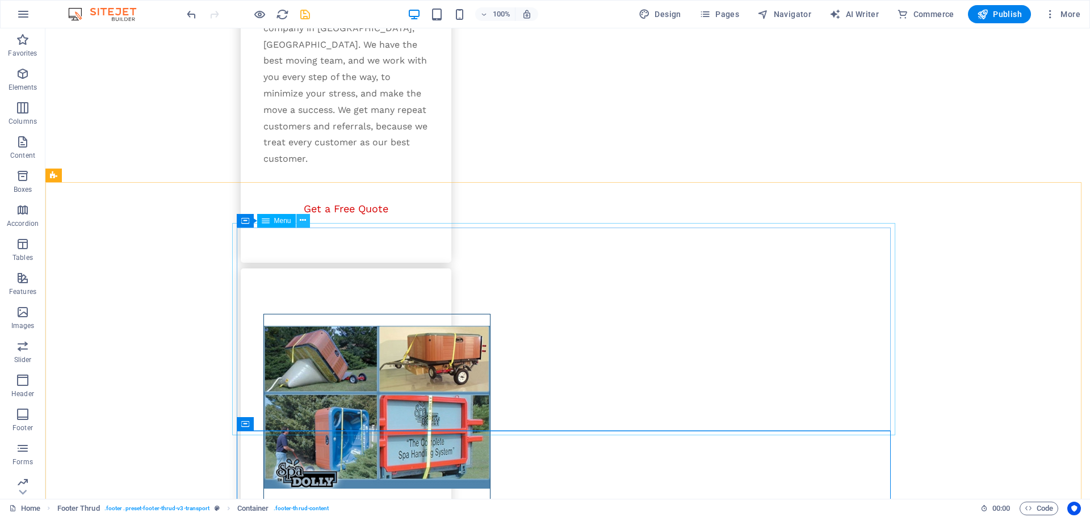
click at [301, 225] on icon at bounding box center [303, 221] width 6 height 12
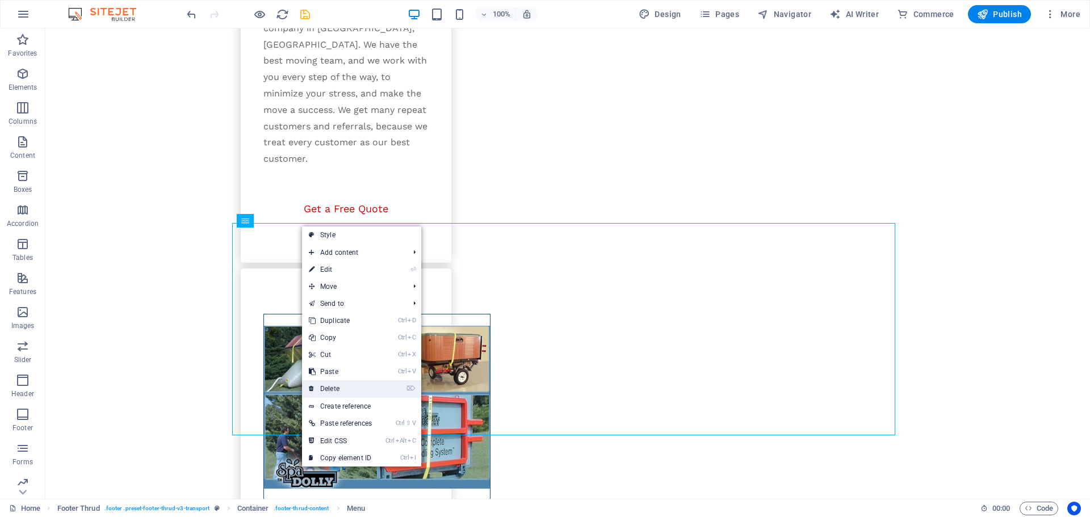
click at [334, 385] on link "⌦ Delete" at bounding box center [340, 388] width 77 height 17
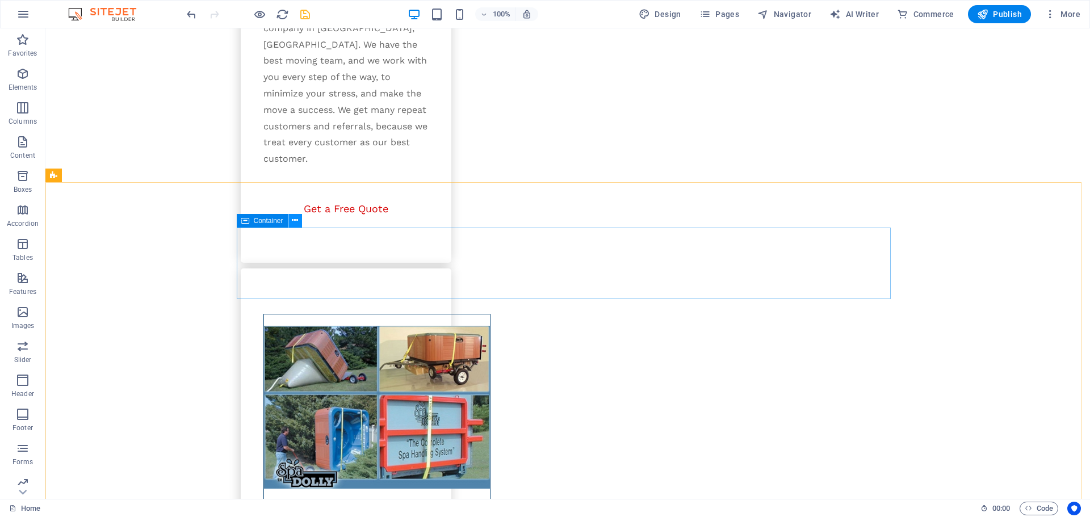
click at [295, 222] on icon at bounding box center [295, 221] width 6 height 12
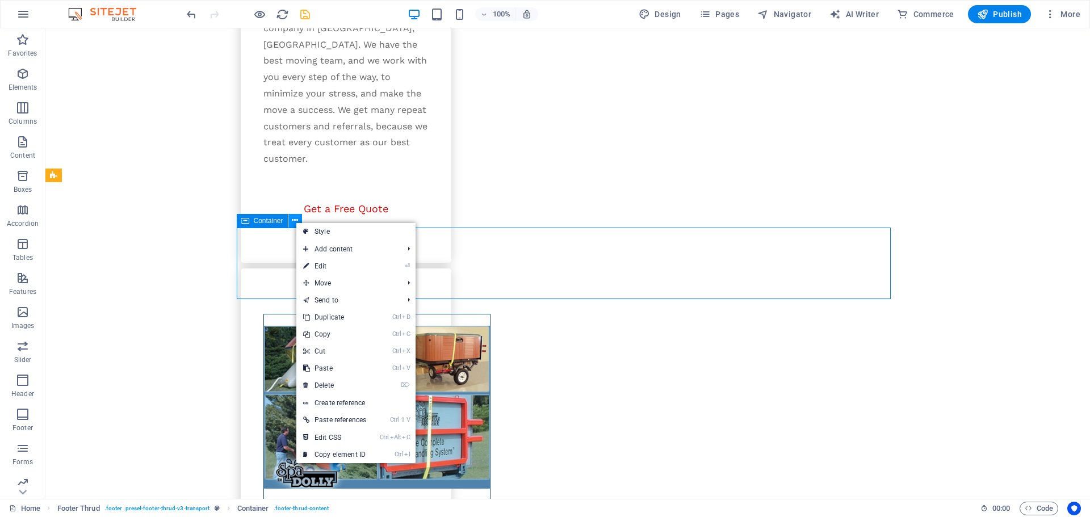
click at [295, 222] on icon at bounding box center [295, 221] width 6 height 12
click at [282, 221] on span "Container" at bounding box center [269, 220] width 30 height 7
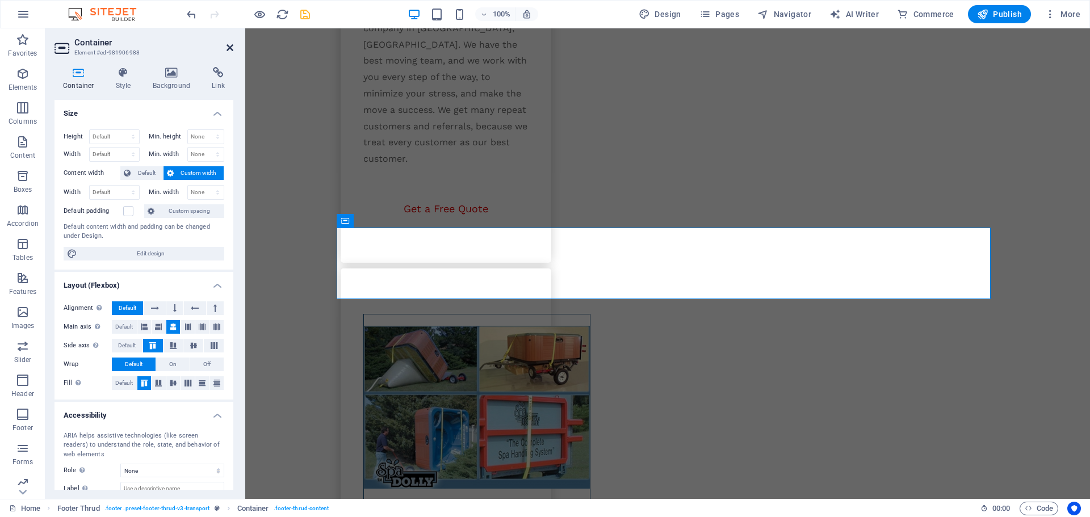
click at [227, 47] on icon at bounding box center [230, 47] width 7 height 9
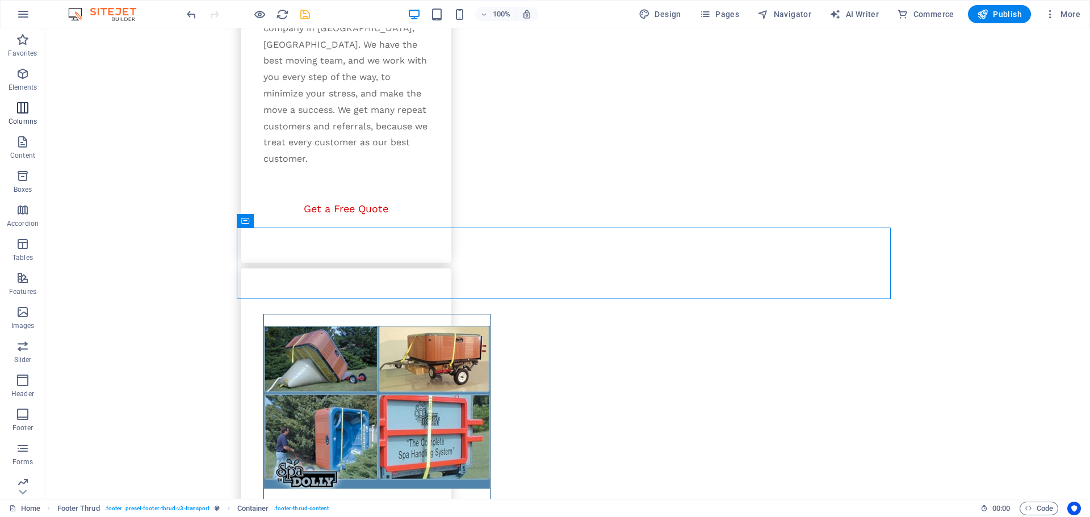
drag, startPoint x: 27, startPoint y: 100, endPoint x: 29, endPoint y: 122, distance: 21.6
click at [27, 99] on button "Columns" at bounding box center [22, 114] width 45 height 34
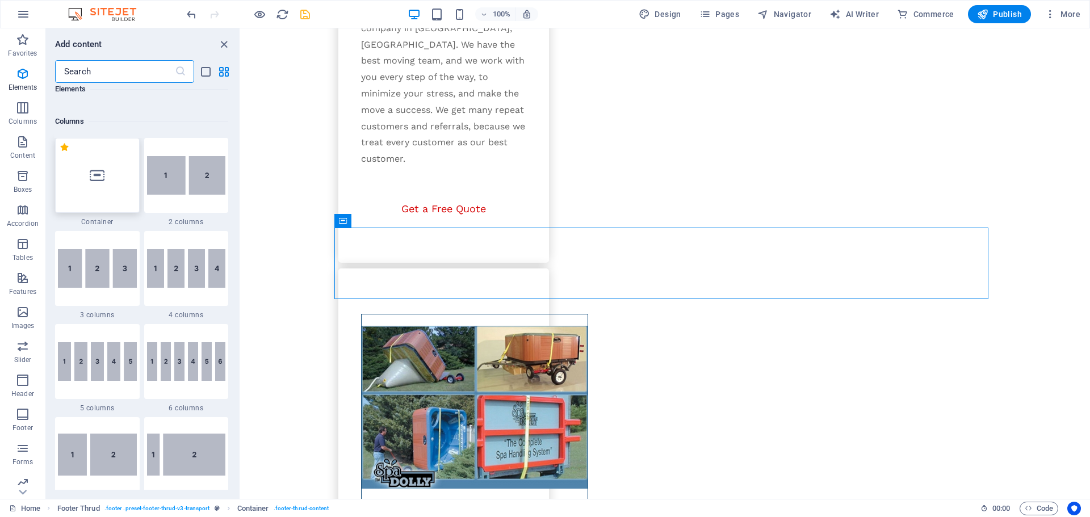
scroll to position [562, 0]
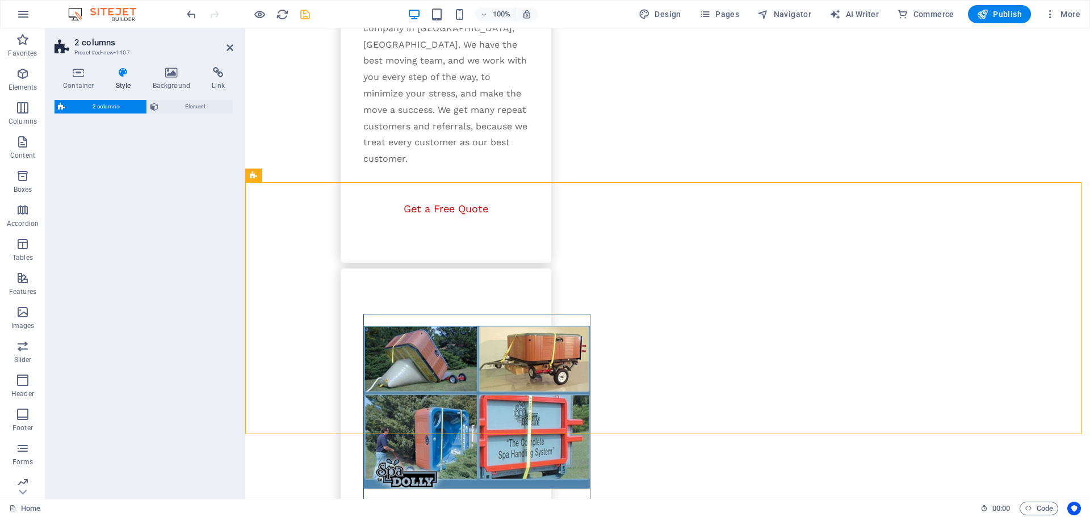
select select "rem"
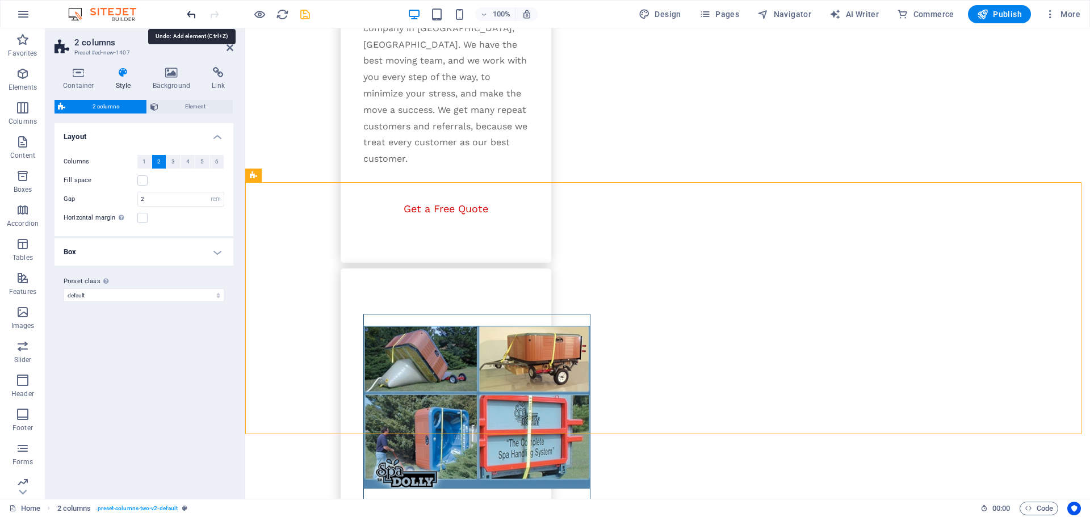
click at [195, 16] on icon "undo" at bounding box center [191, 14] width 13 height 13
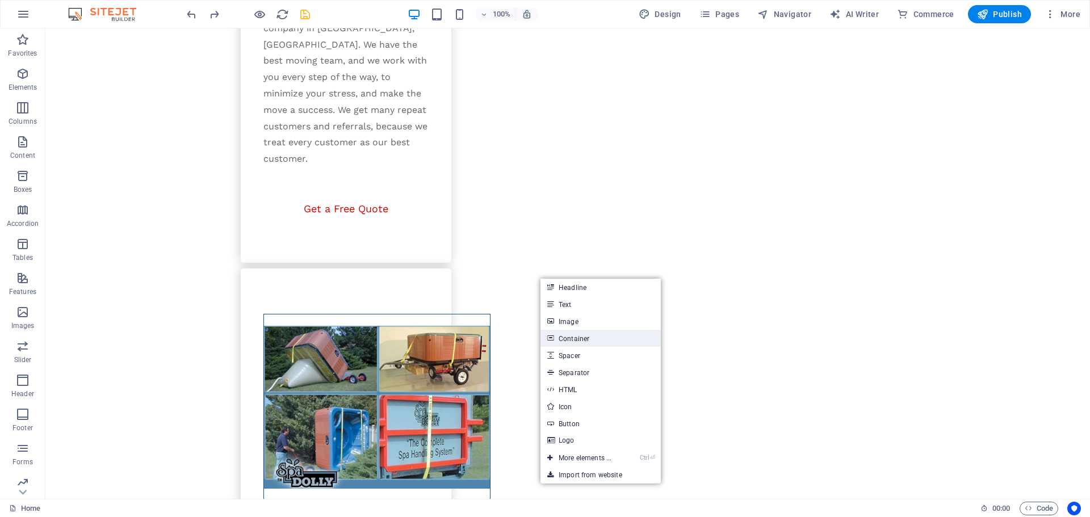
click at [563, 344] on link "Container" at bounding box center [601, 338] width 120 height 17
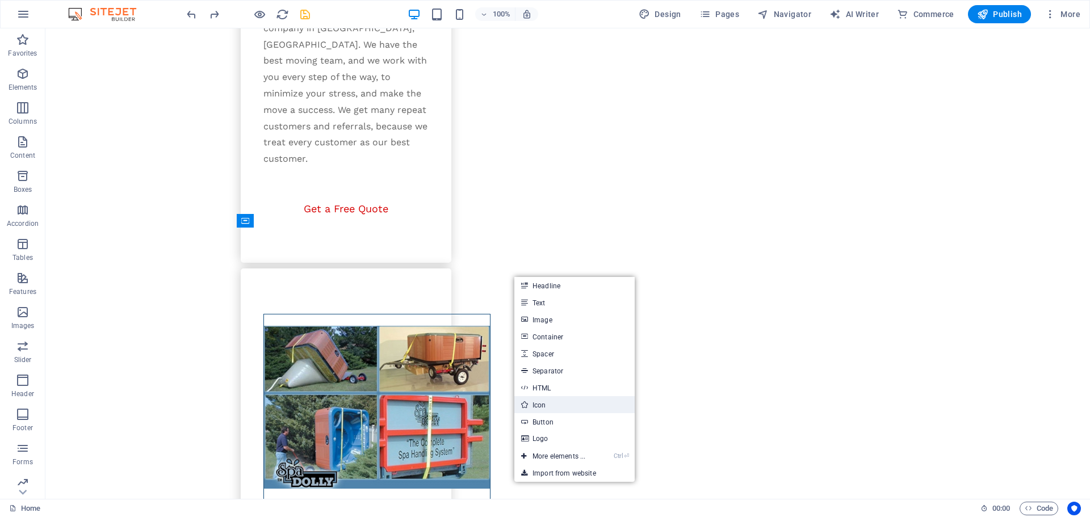
click at [548, 408] on link "Icon" at bounding box center [574, 404] width 120 height 17
select select "xMidYMid"
select select "px"
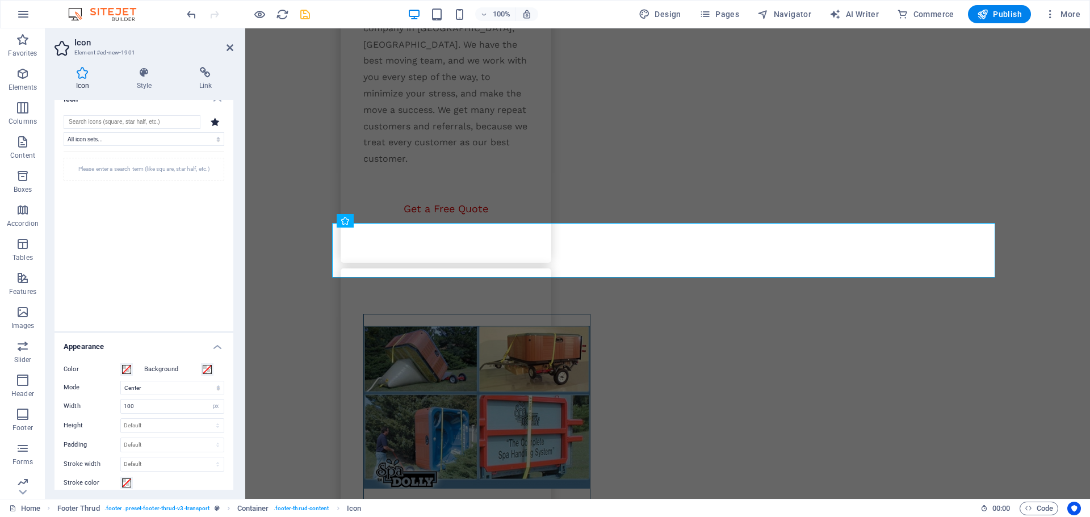
scroll to position [0, 0]
click at [170, 135] on input "search" at bounding box center [132, 136] width 137 height 14
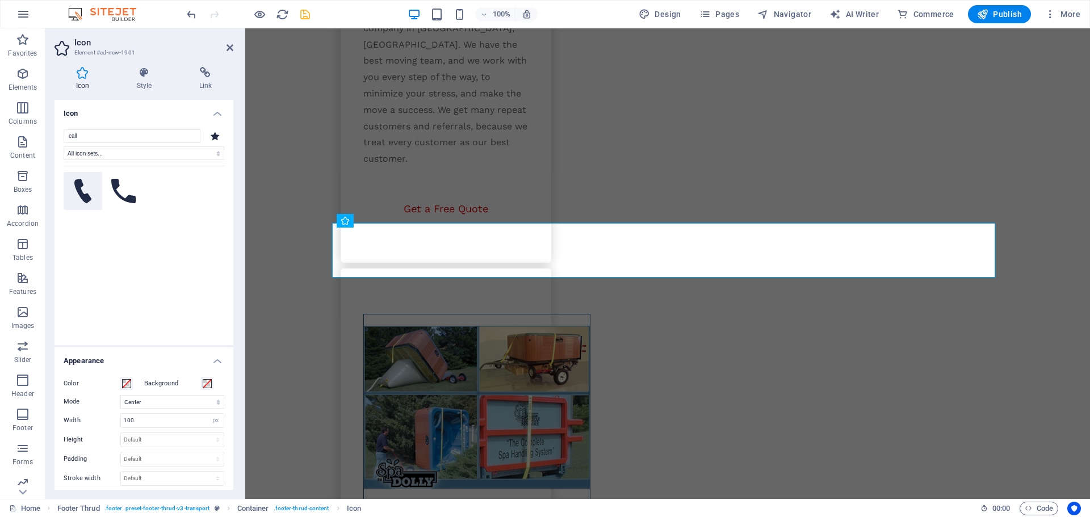
type input "call"
click at [89, 183] on icon at bounding box center [83, 191] width 18 height 25
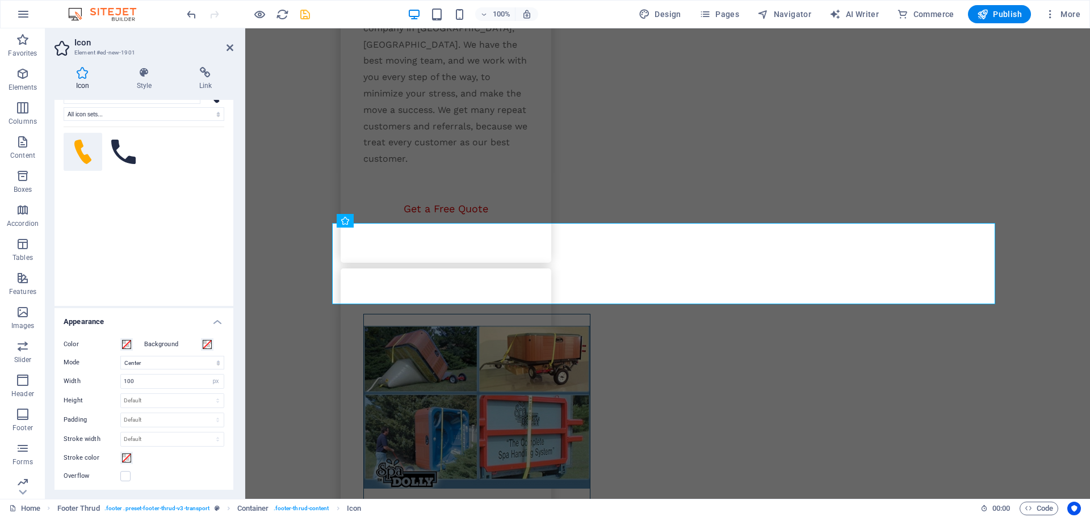
scroll to position [57, 0]
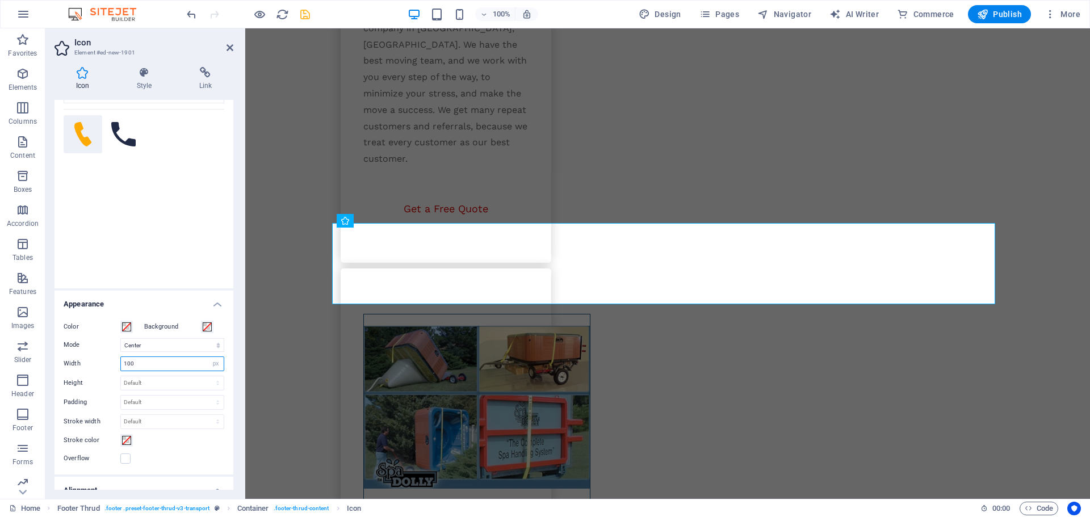
drag, startPoint x: 135, startPoint y: 362, endPoint x: 108, endPoint y: 366, distance: 27.5
click at [108, 366] on div "Width 100 Default auto px rem % em vh vw" at bounding box center [144, 364] width 161 height 15
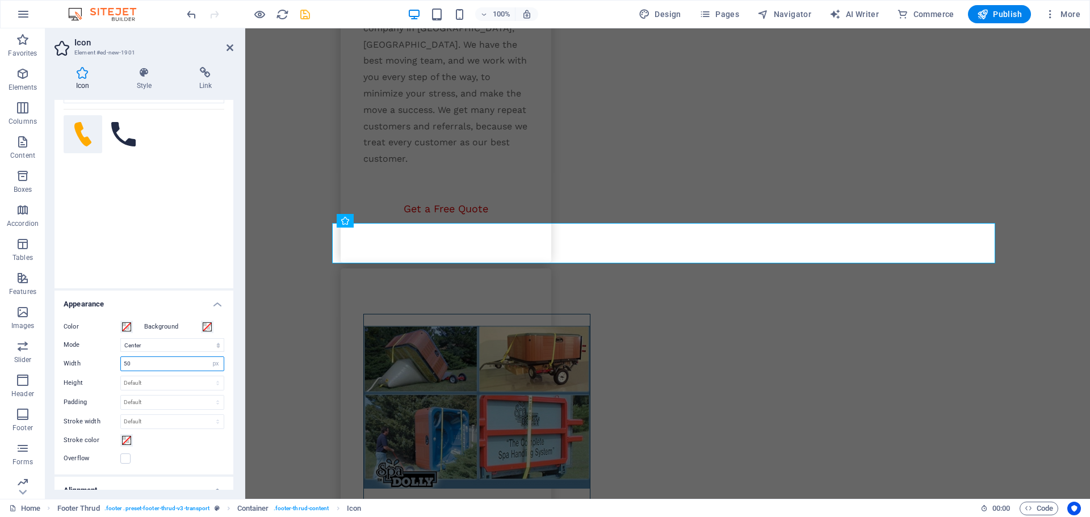
drag, startPoint x: 126, startPoint y: 365, endPoint x: 113, endPoint y: 371, distance: 14.2
click at [113, 371] on div "Width 50 Default auto px rem % em vh vw" at bounding box center [144, 364] width 161 height 15
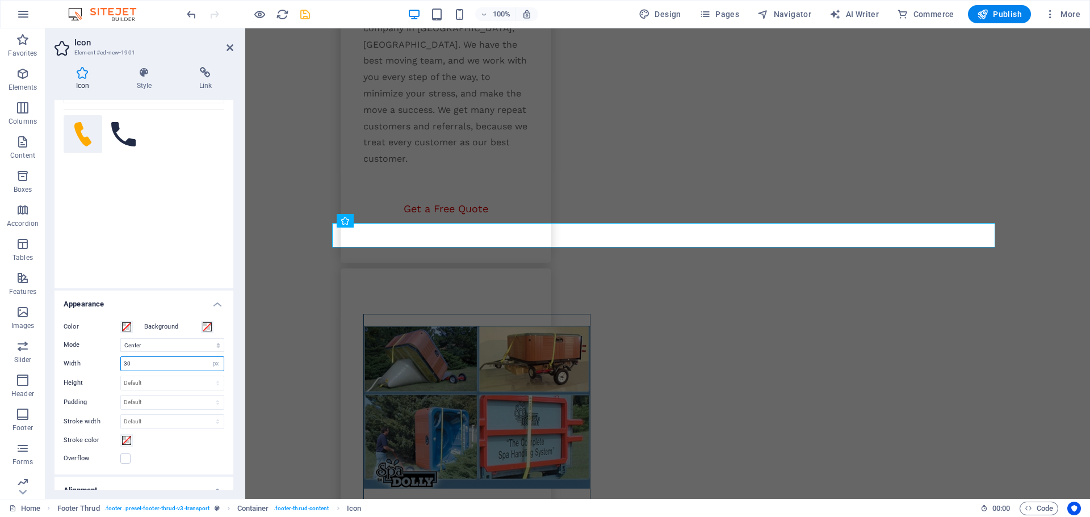
drag, startPoint x: 127, startPoint y: 362, endPoint x: 108, endPoint y: 367, distance: 19.3
click at [108, 367] on div "Width 30 Default auto px rem % em vh vw" at bounding box center [144, 364] width 161 height 15
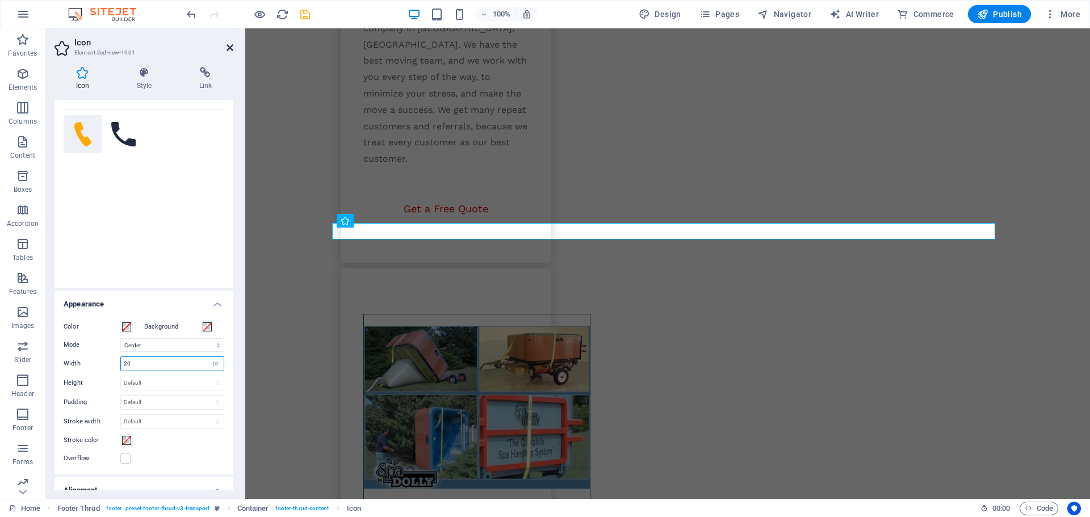
type input "20"
click at [232, 50] on icon at bounding box center [230, 47] width 7 height 9
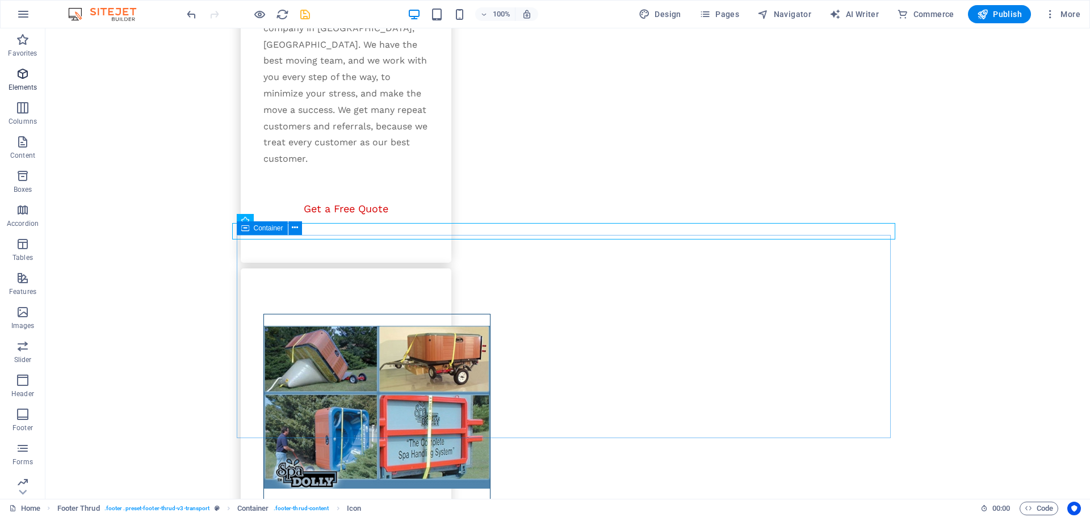
click at [18, 81] on span "Elements" at bounding box center [22, 80] width 45 height 27
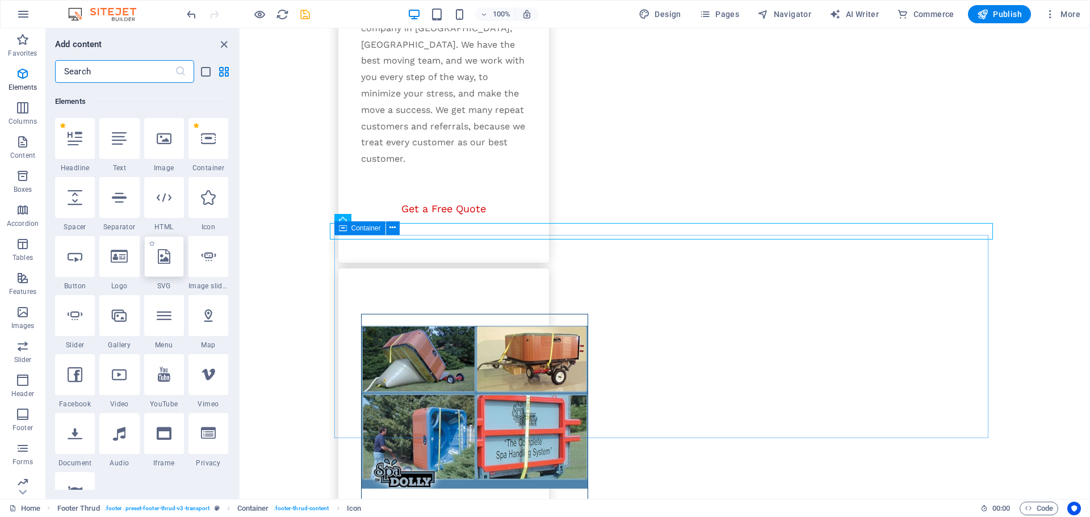
scroll to position [121, 0]
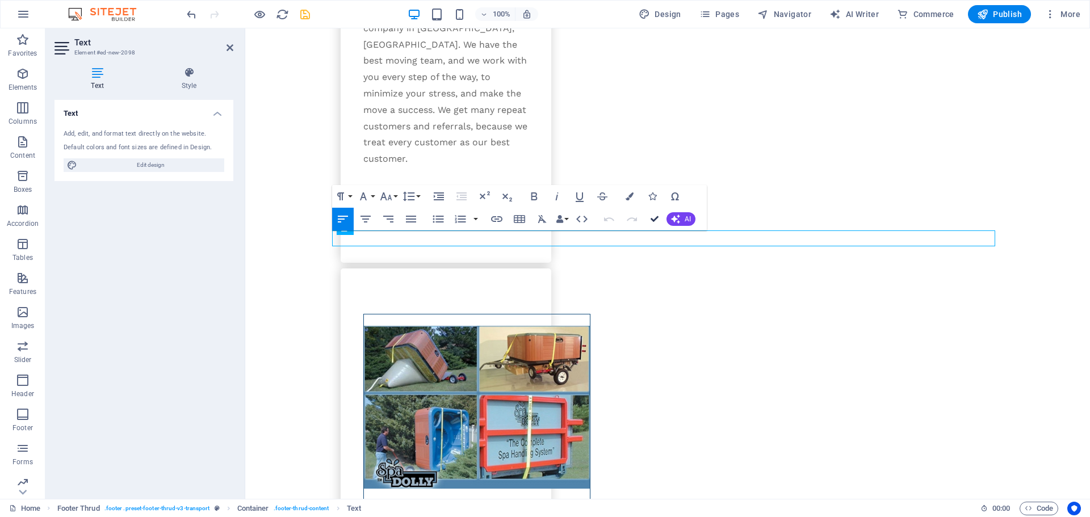
drag, startPoint x: 650, startPoint y: 219, endPoint x: 570, endPoint y: 199, distance: 83.0
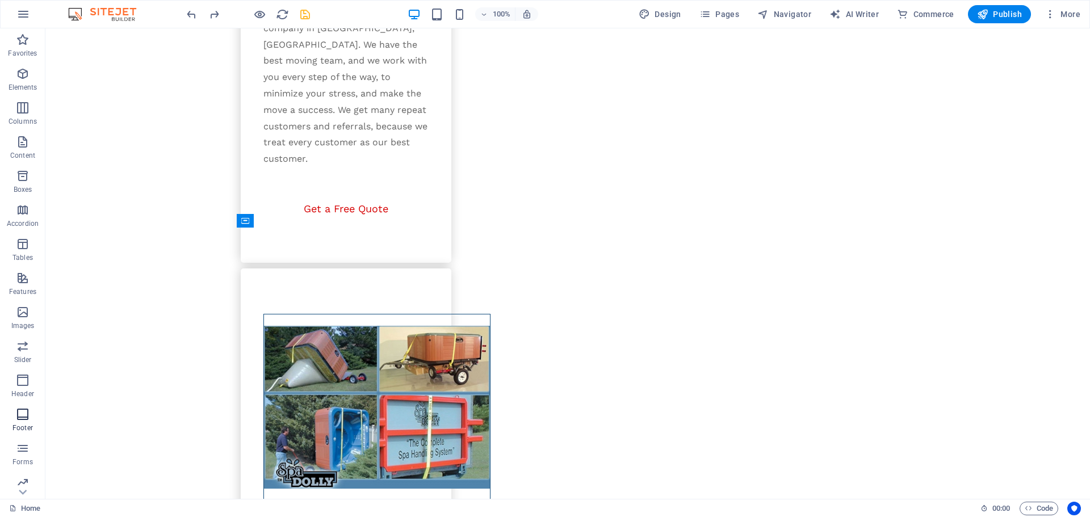
click at [17, 419] on icon "button" at bounding box center [23, 415] width 14 height 14
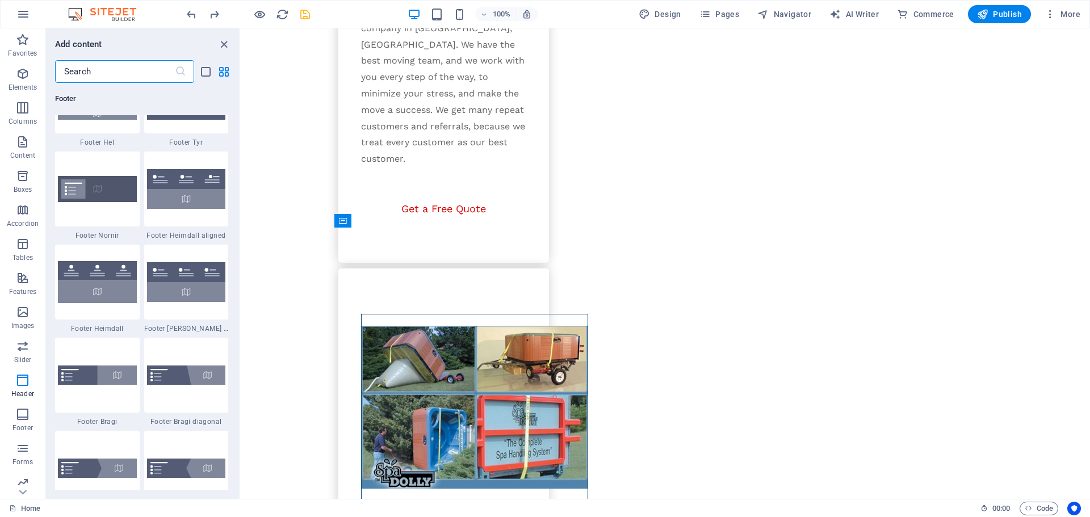
scroll to position [7347, 0]
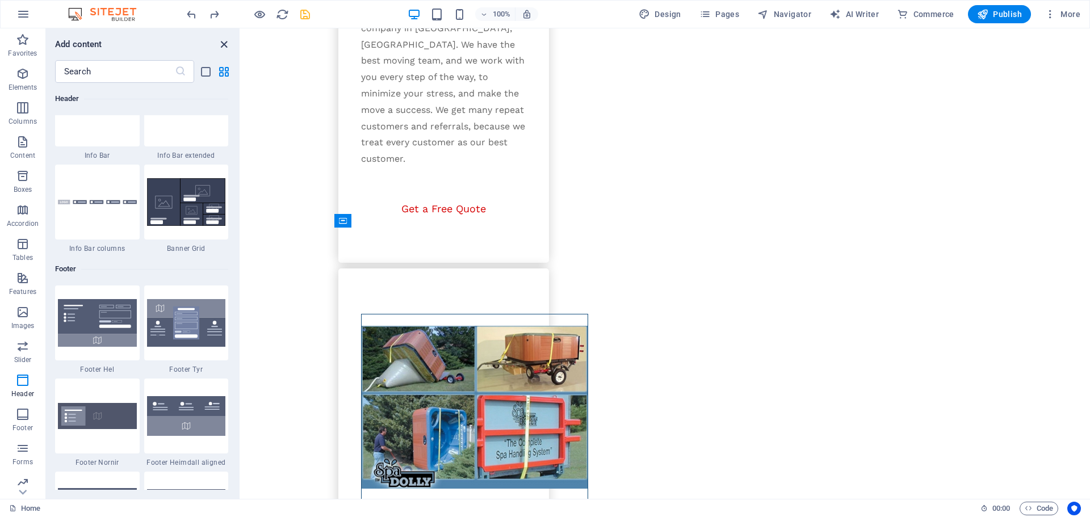
drag, startPoint x: 224, startPoint y: 44, endPoint x: 237, endPoint y: 56, distance: 18.1
click at [224, 44] on icon "close panel" at bounding box center [223, 44] width 13 height 13
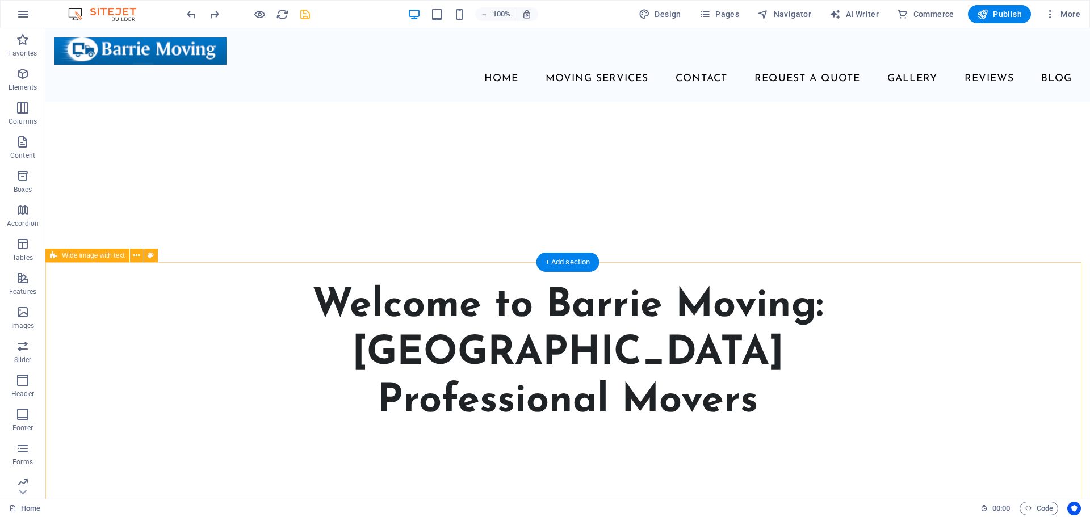
scroll to position [0, 0]
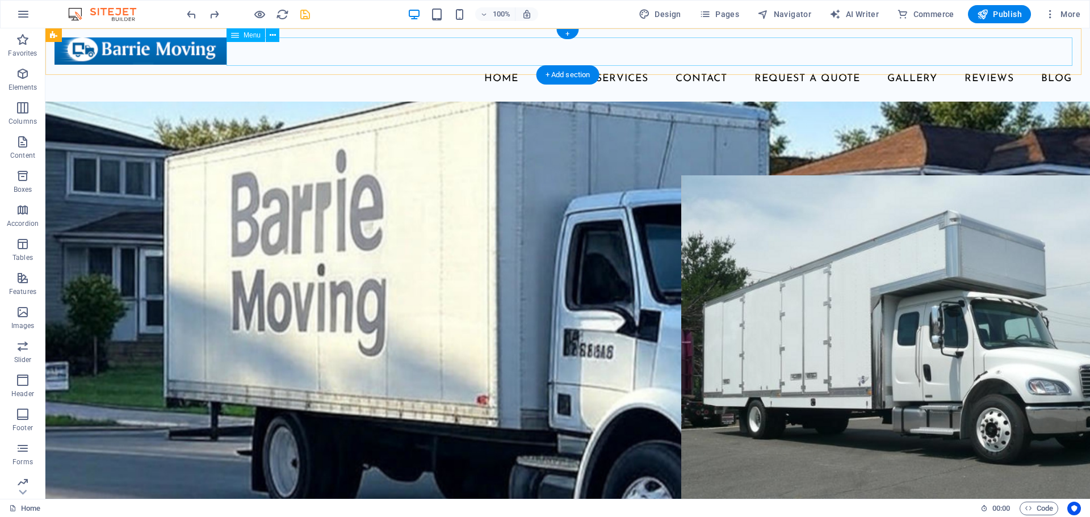
click at [408, 65] on nav "Home Moving Services Contact Request A Quote Gallery Reviews Blog" at bounding box center [568, 79] width 1027 height 28
click at [411, 65] on nav "Home Moving Services Contact Request A Quote Gallery Reviews Blog" at bounding box center [568, 79] width 1027 height 28
select select
select select "4"
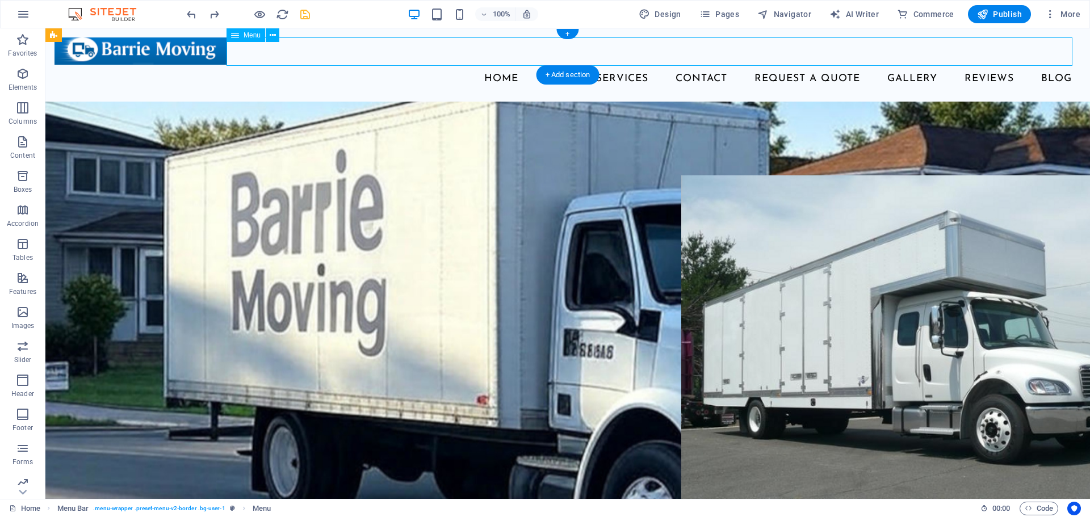
select select
select select "9"
select select
select select "10"
select select
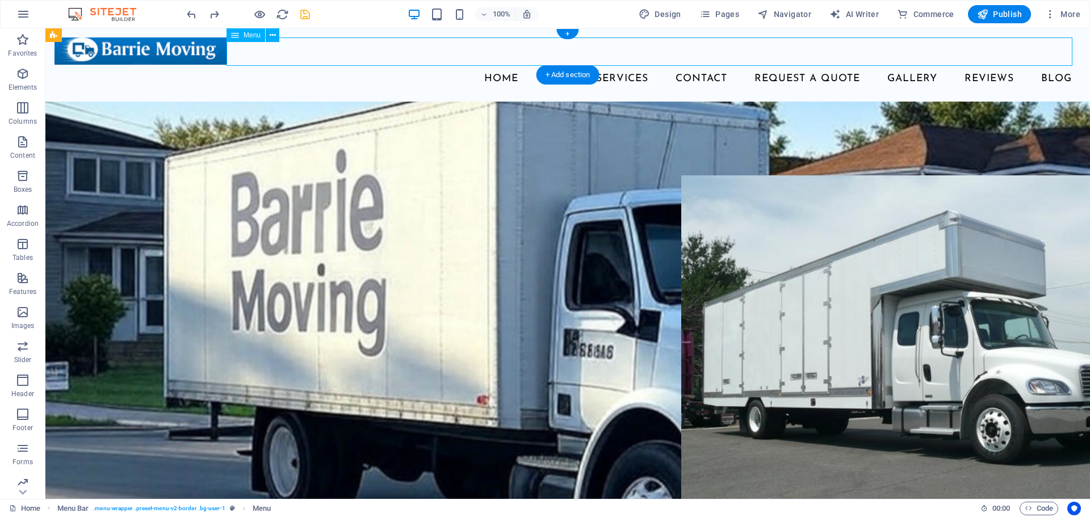
select select "11"
select select
select select "12"
select select
select select "13"
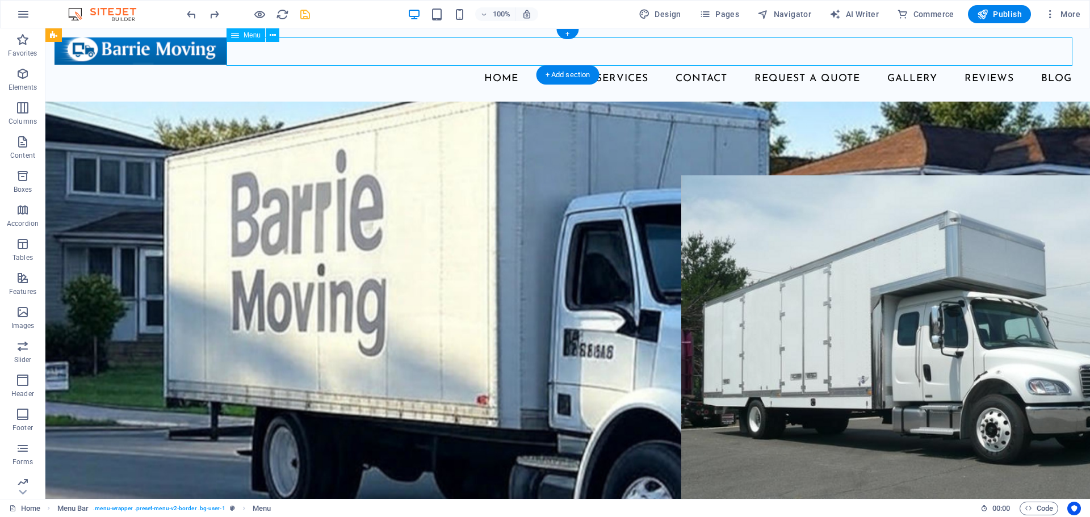
select select
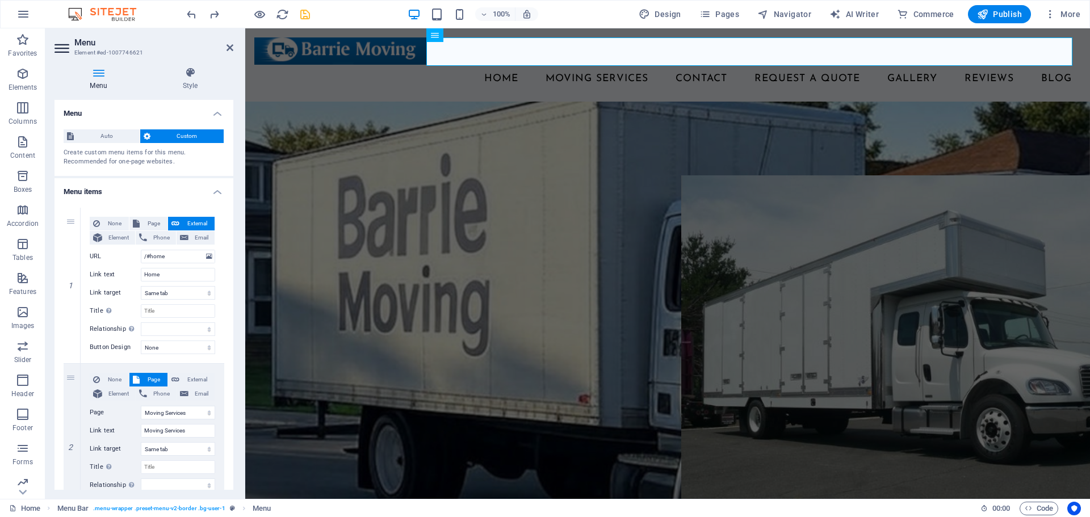
click at [187, 66] on div "Menu Style Menu Auto Custom Create custom menu items for this menu. Recommended…" at bounding box center [143, 278] width 197 height 441
click at [189, 72] on icon at bounding box center [190, 72] width 86 height 11
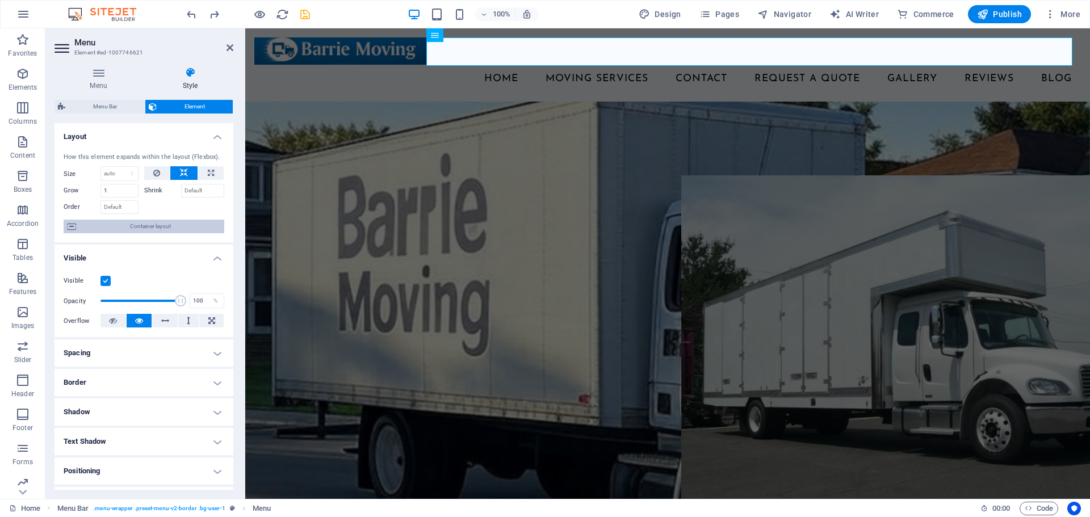
scroll to position [113, 0]
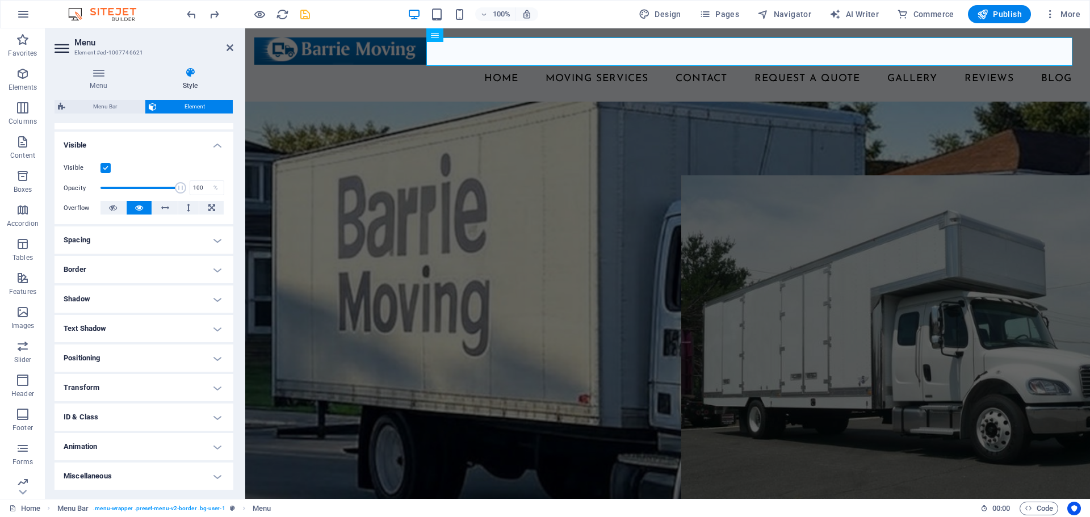
click at [132, 477] on h4 "Miscellaneous" at bounding box center [144, 476] width 179 height 27
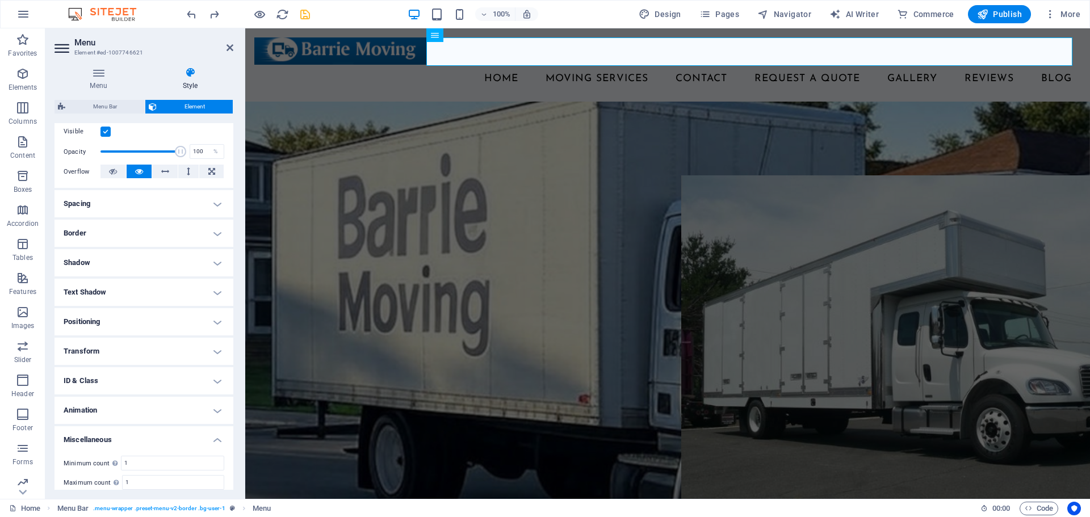
scroll to position [183, 0]
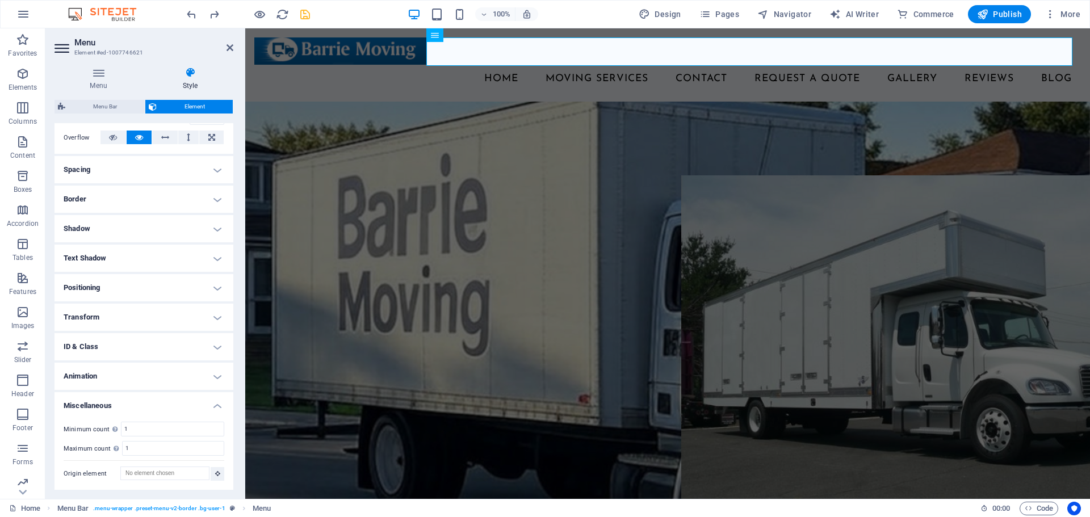
click at [138, 400] on h4 "Miscellaneous" at bounding box center [144, 402] width 179 height 20
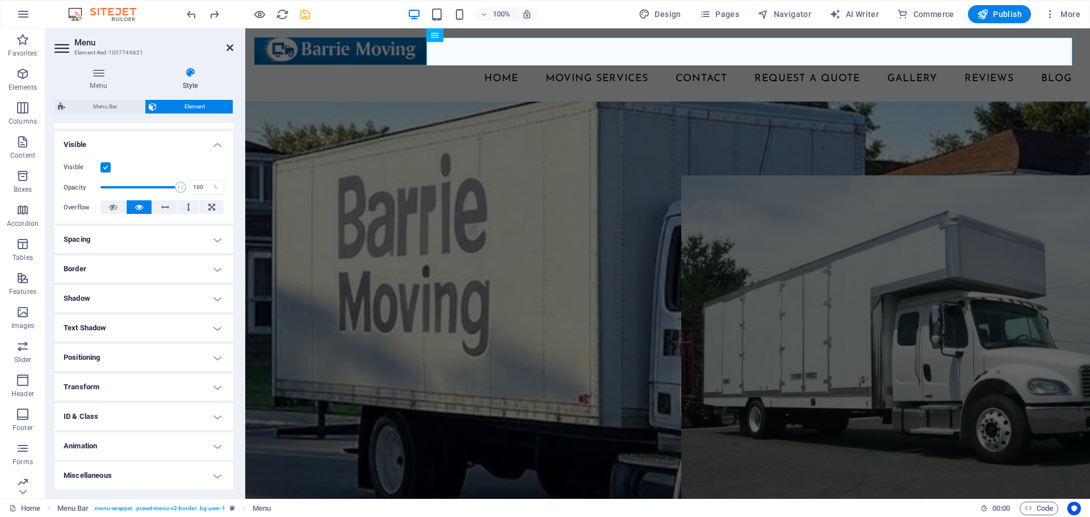
drag, startPoint x: 187, startPoint y: 16, endPoint x: 233, endPoint y: 44, distance: 53.6
click at [233, 44] on icon at bounding box center [230, 47] width 7 height 9
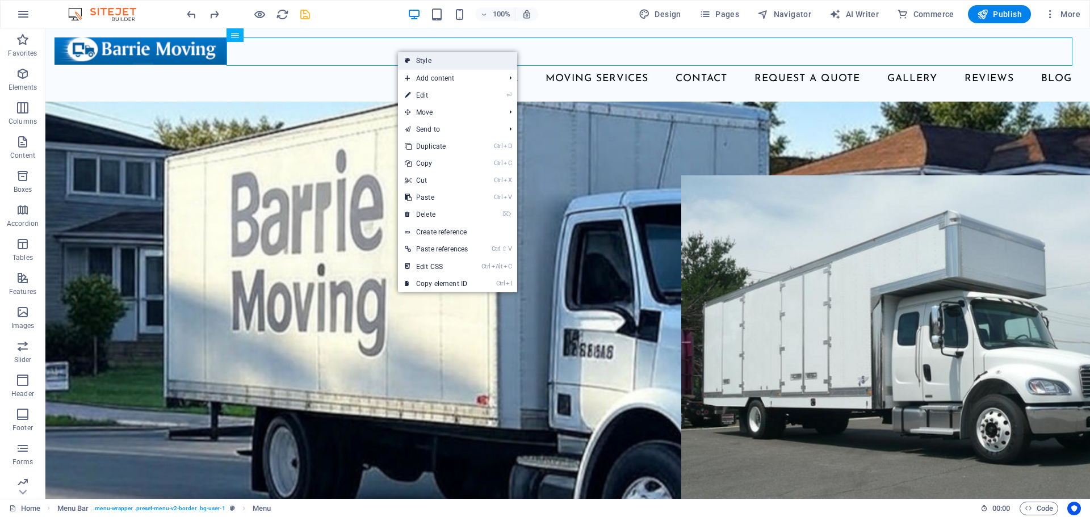
click at [413, 65] on link "Style" at bounding box center [457, 60] width 119 height 17
select select "rem"
select select "preset-menu-v2-border"
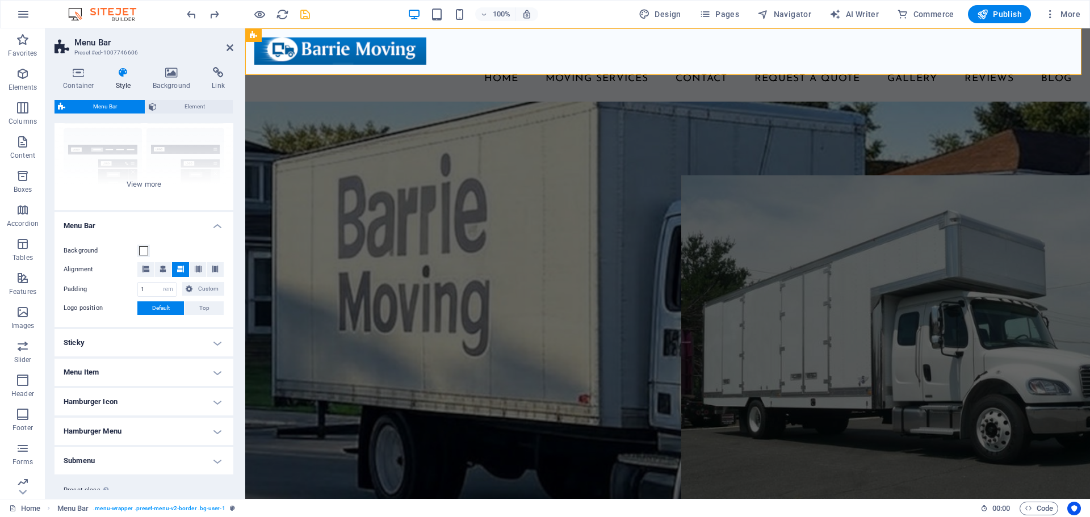
scroll to position [77, 0]
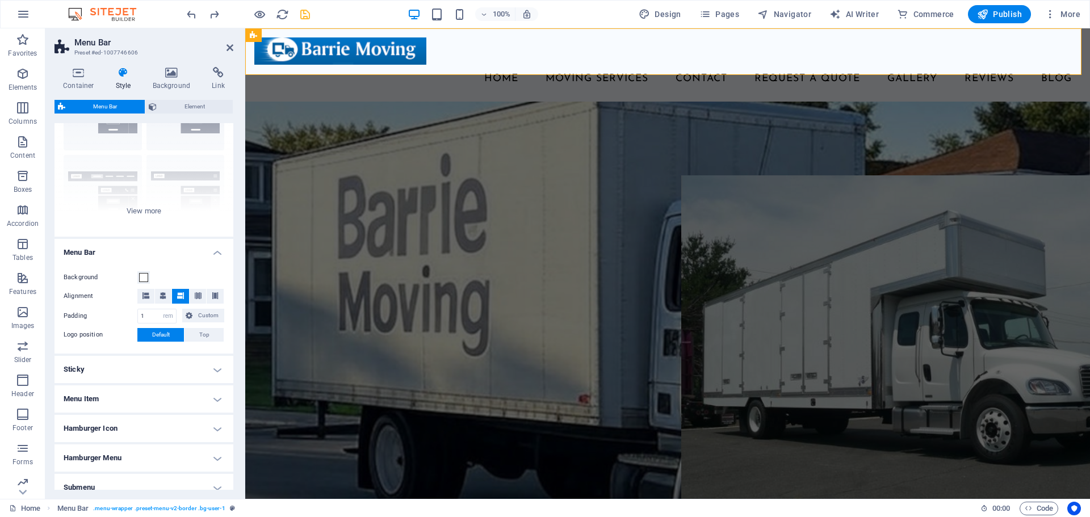
click at [199, 368] on h4 "Sticky" at bounding box center [144, 369] width 179 height 27
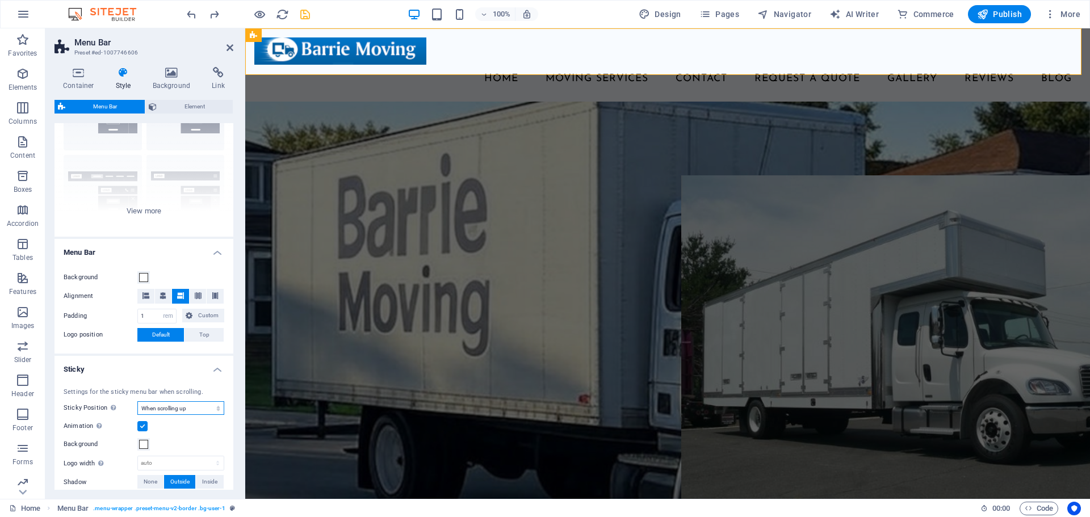
click at [185, 407] on select "Off Instant After menu After banner When scrolling up" at bounding box center [180, 408] width 87 height 14
click at [137, 401] on select "Off Instant After menu After banner When scrolling up" at bounding box center [180, 408] width 87 height 14
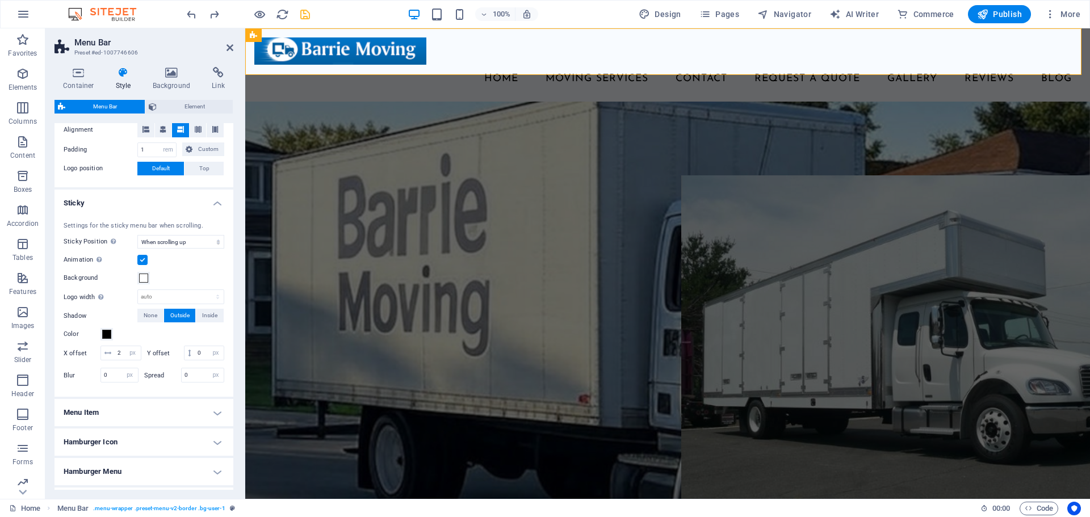
scroll to position [248, 0]
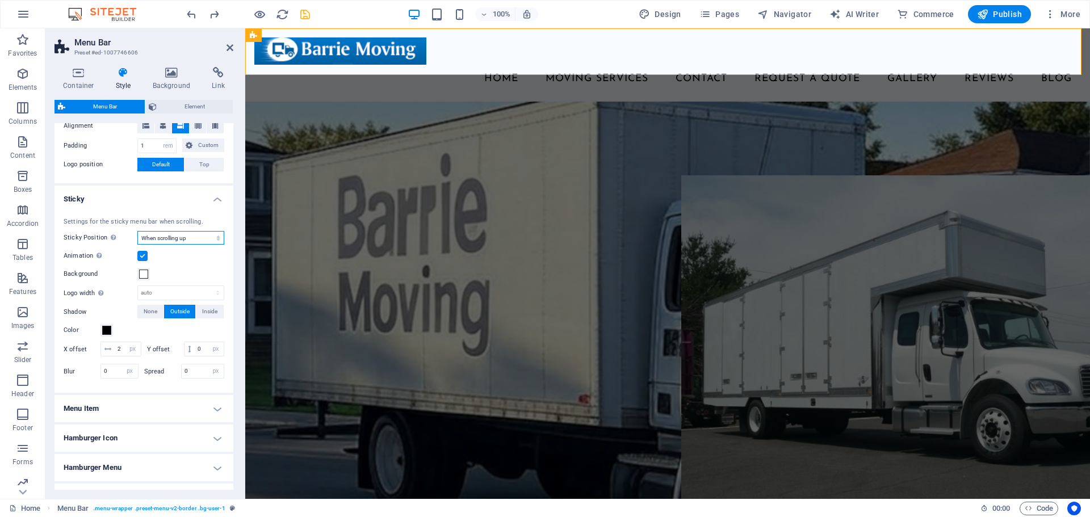
click at [183, 237] on select "Off Instant After menu After banner When scrolling up" at bounding box center [180, 238] width 87 height 14
click at [137, 231] on select "Off Instant After menu After banner When scrolling up" at bounding box center [180, 238] width 87 height 14
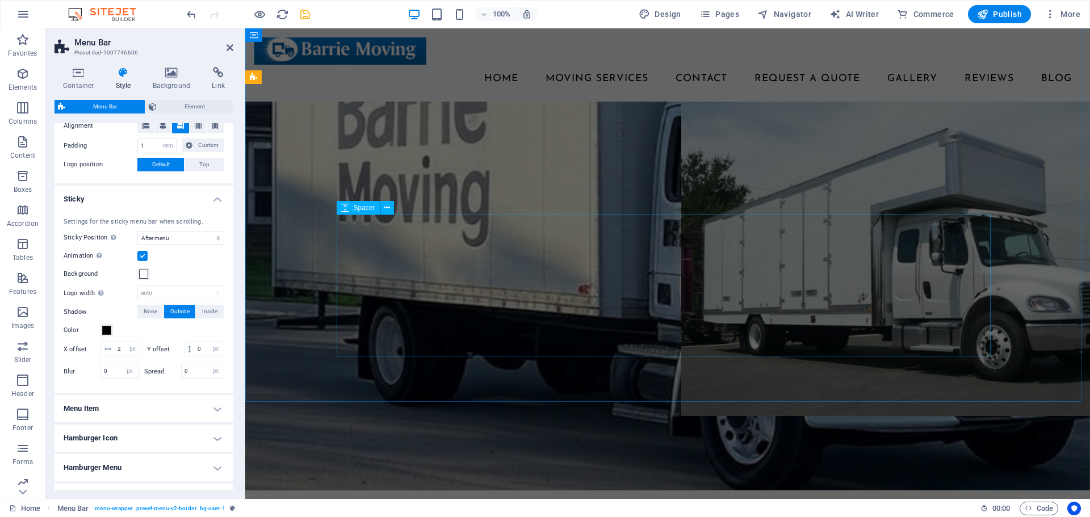
scroll to position [0, 0]
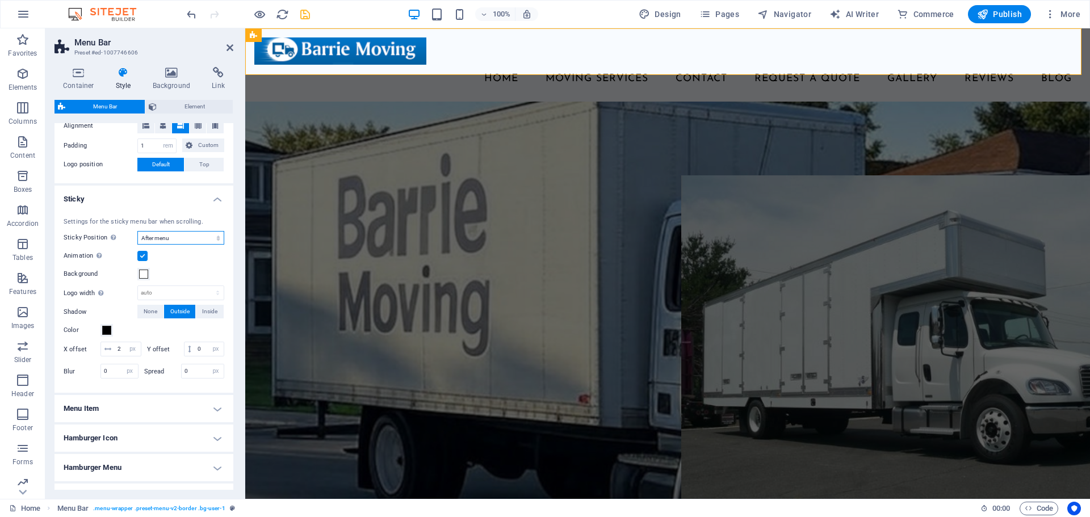
click at [174, 237] on select "Off Instant After menu After banner When scrolling up" at bounding box center [180, 238] width 87 height 14
click at [137, 245] on select "Off Instant After menu After banner When scrolling up" at bounding box center [180, 238] width 87 height 14
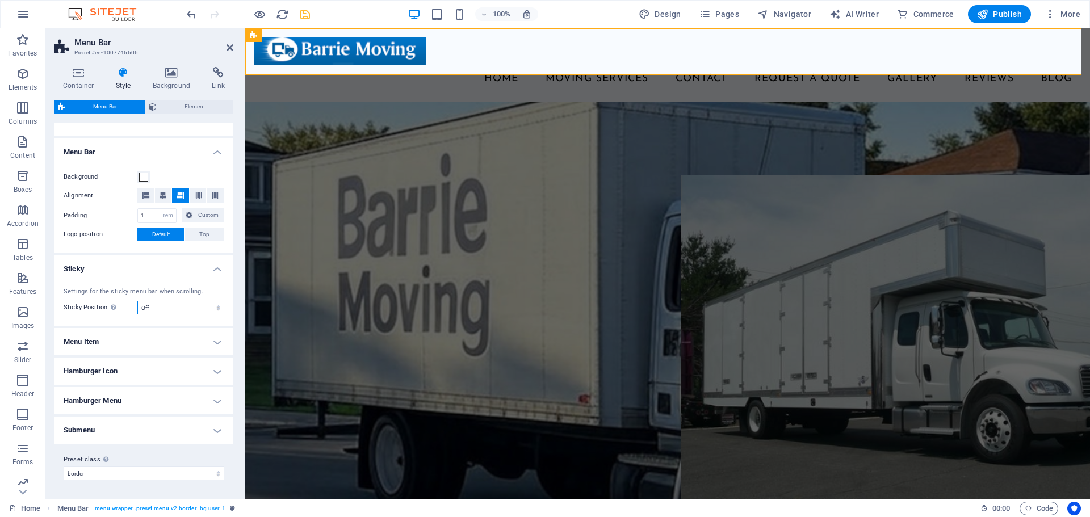
click at [208, 306] on select "Off Instant After menu After banner When scrolling up" at bounding box center [180, 308] width 87 height 14
click at [137, 301] on select "Off Instant After menu After banner When scrolling up" at bounding box center [180, 308] width 87 height 14
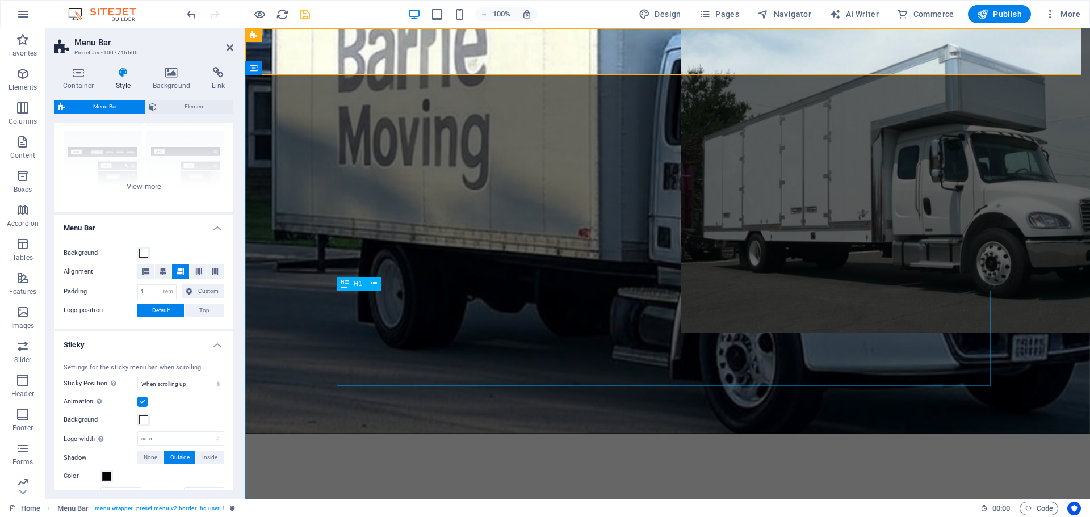
scroll to position [341, 0]
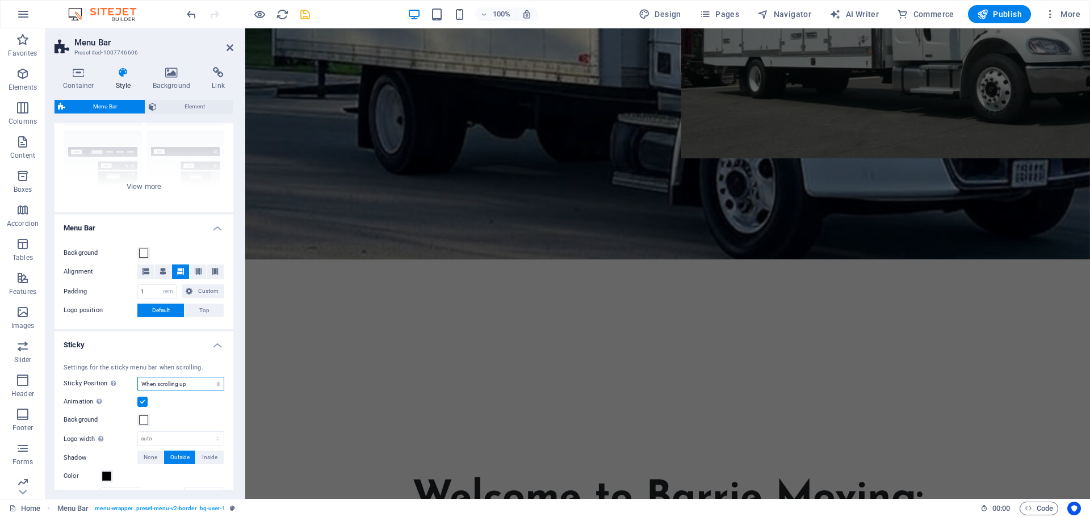
click at [192, 384] on select "Off Instant After menu After banner When scrolling up" at bounding box center [180, 384] width 87 height 14
click at [137, 377] on select "Off Instant After menu After banner When scrolling up" at bounding box center [180, 384] width 87 height 14
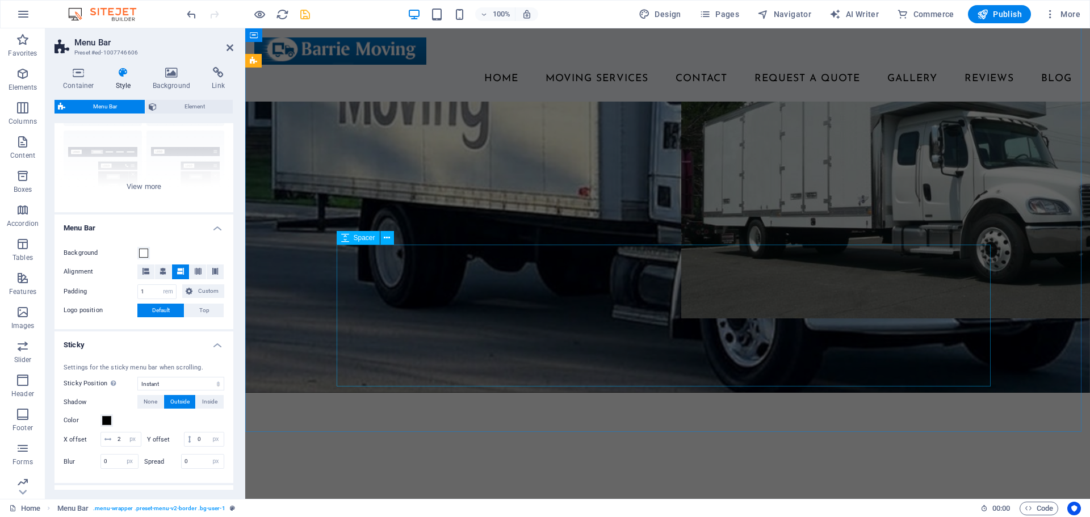
scroll to position [0, 0]
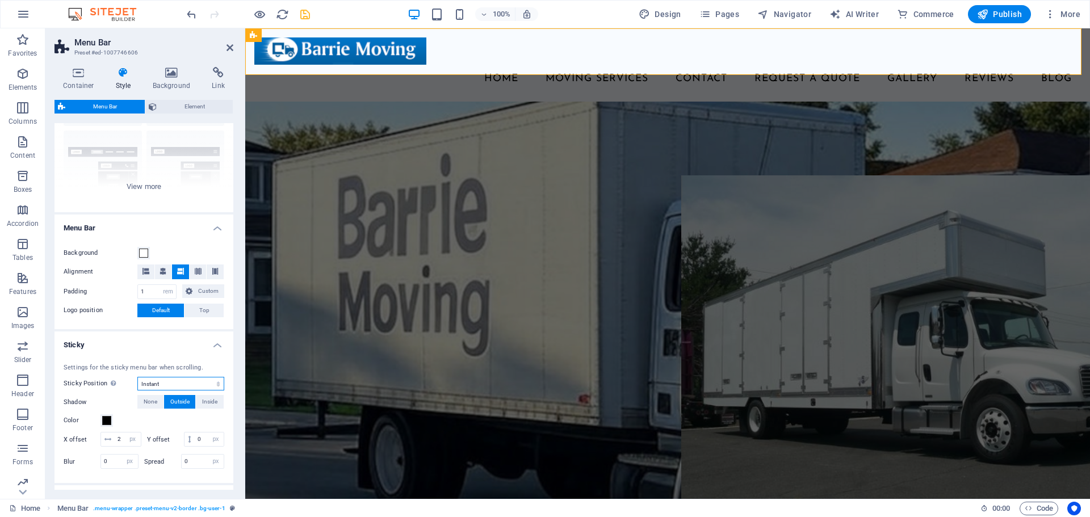
click at [187, 386] on select "Off Instant After menu After banner When scrolling up" at bounding box center [180, 384] width 87 height 14
select select "sticky_reverse"
click at [137, 377] on select "Off Instant After menu After banner When scrolling up" at bounding box center [180, 384] width 87 height 14
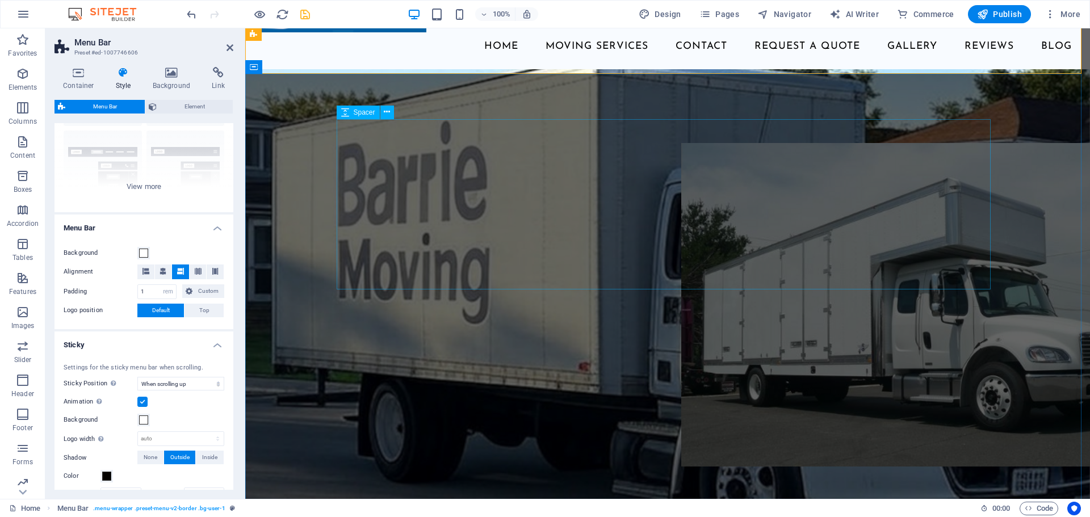
scroll to position [57, 0]
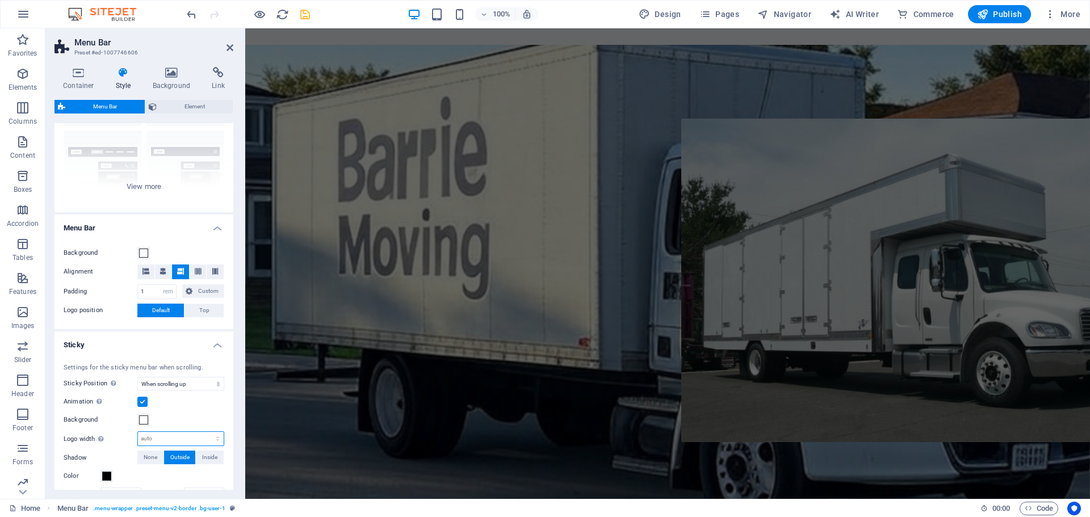
click at [187, 438] on select "auto px rem % vh vw" at bounding box center [181, 439] width 86 height 14
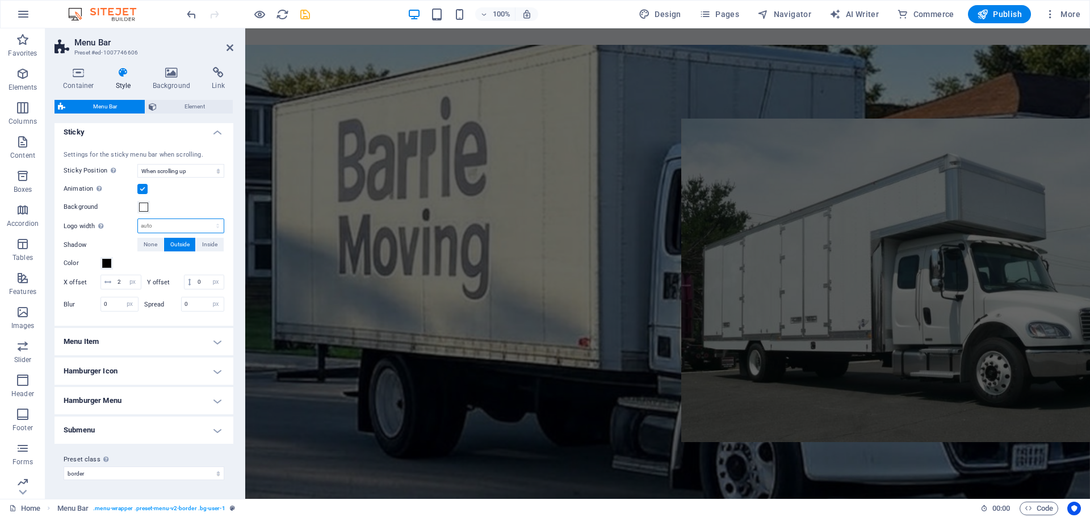
scroll to position [329, 0]
click at [148, 338] on h4 "Menu Item" at bounding box center [144, 341] width 179 height 27
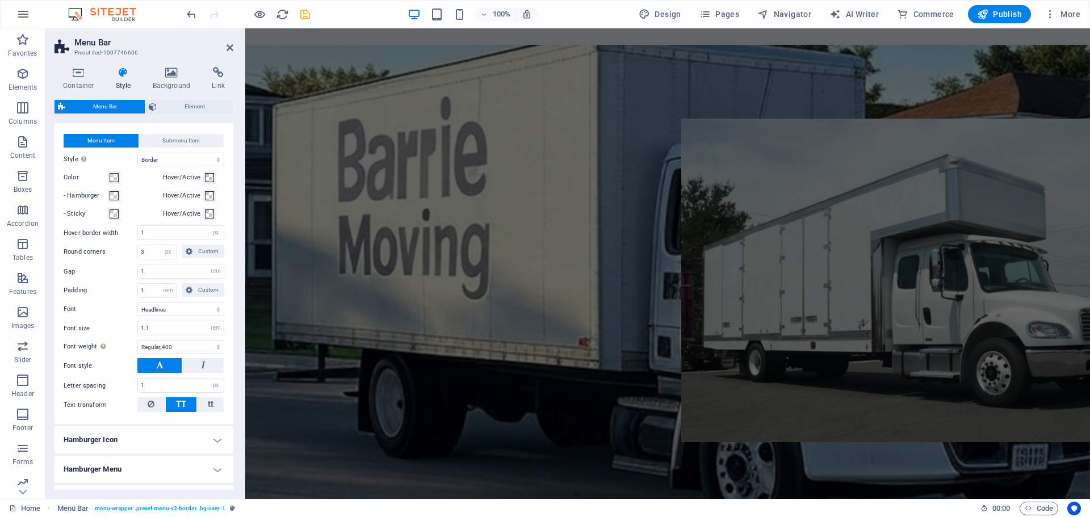
scroll to position [556, 0]
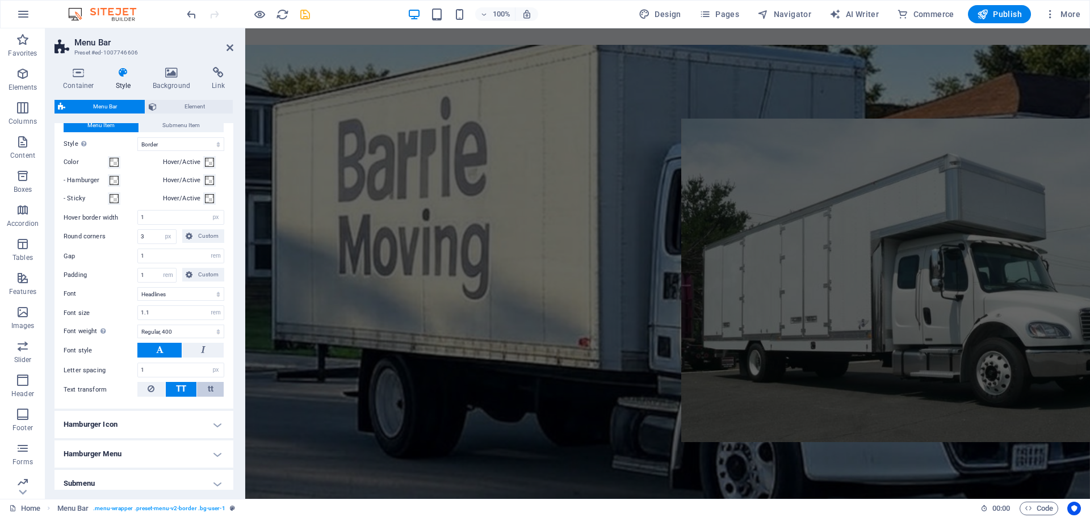
click at [204, 397] on button "tt" at bounding box center [210, 389] width 27 height 15
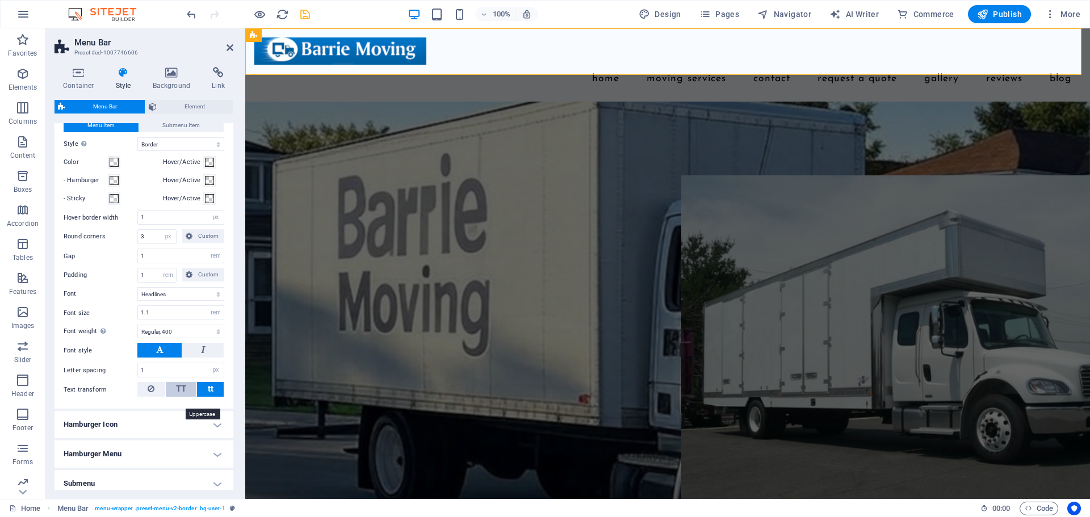
click at [179, 394] on span "TT" at bounding box center [181, 389] width 10 height 10
click at [149, 396] on icon at bounding box center [151, 389] width 7 height 14
click at [177, 301] on select "Default Headlines" at bounding box center [180, 294] width 87 height 14
click at [154, 320] on input "1.1" at bounding box center [181, 313] width 86 height 14
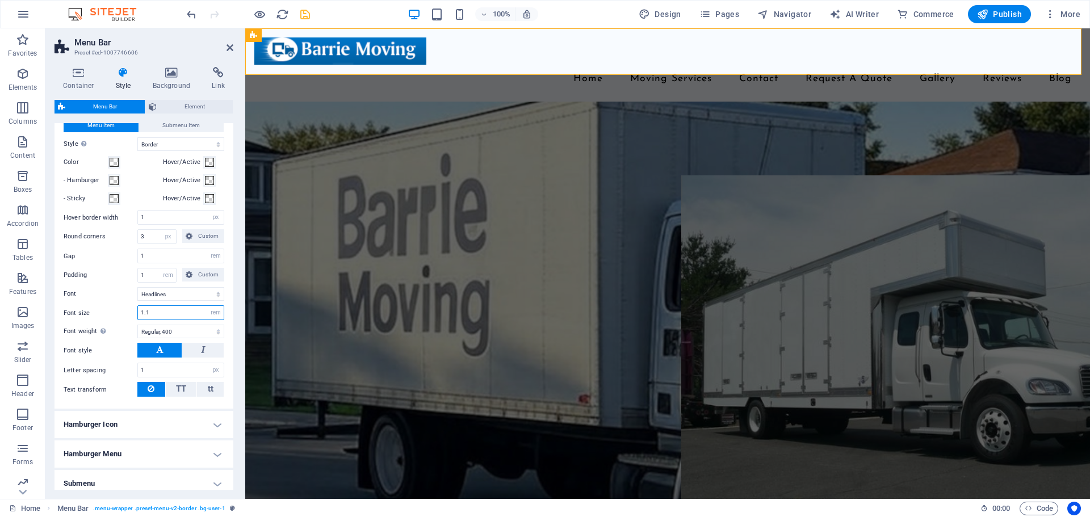
click at [147, 320] on input "1.1" at bounding box center [181, 313] width 86 height 14
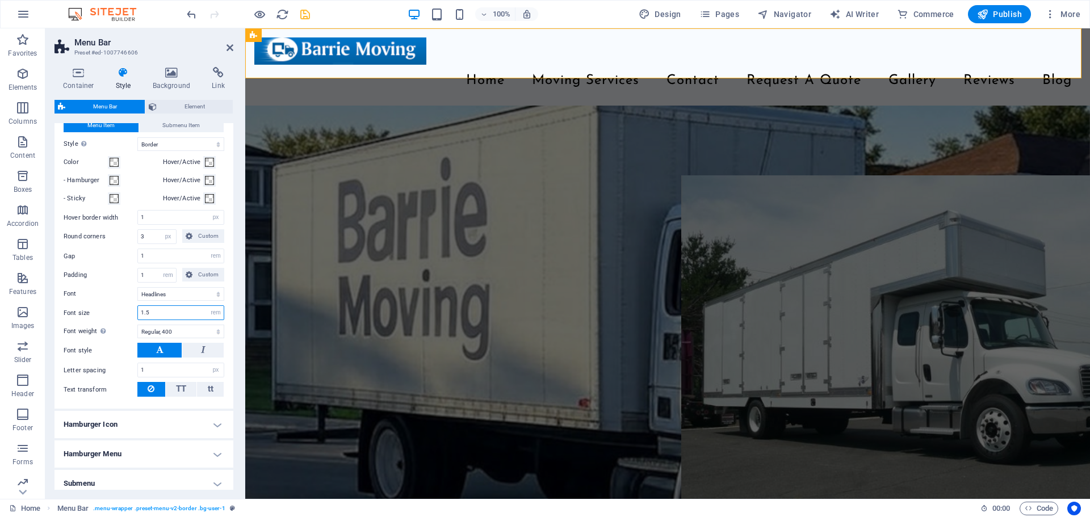
type input "1.5"
click at [114, 167] on span at bounding box center [114, 162] width 9 height 9
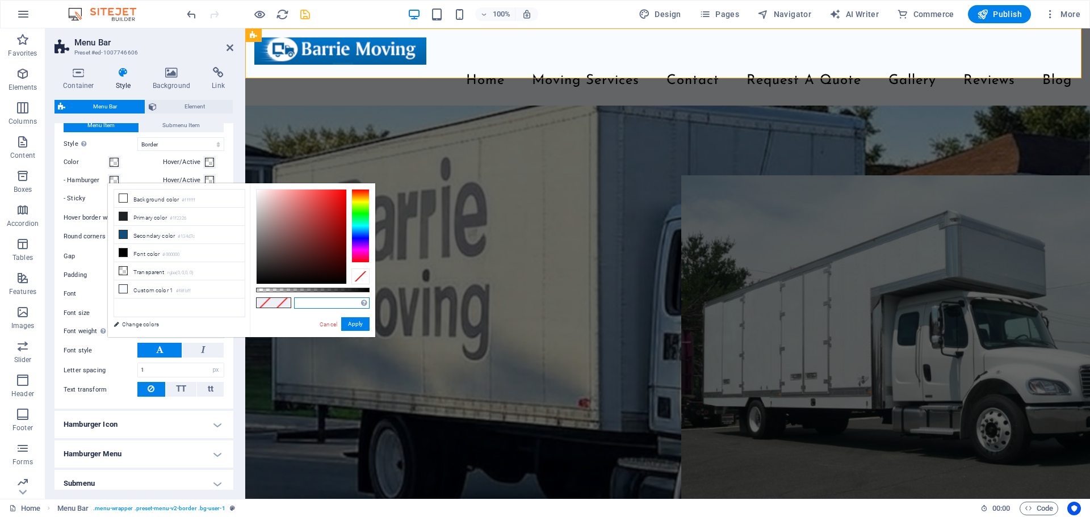
click at [316, 303] on input "text" at bounding box center [332, 303] width 76 height 11
paste input "#3b4555"
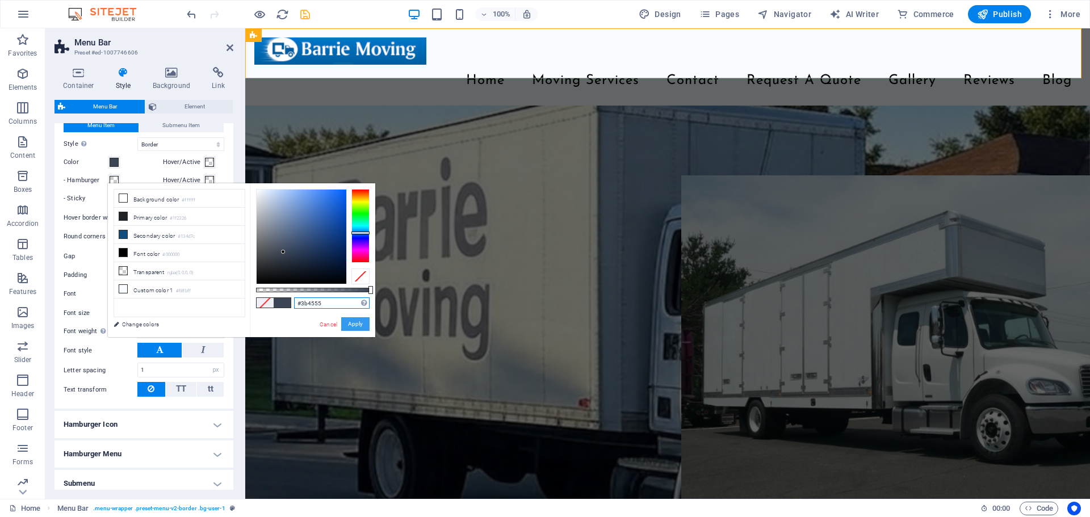
type input "#3b4555"
click at [358, 327] on button "Apply" at bounding box center [355, 324] width 28 height 14
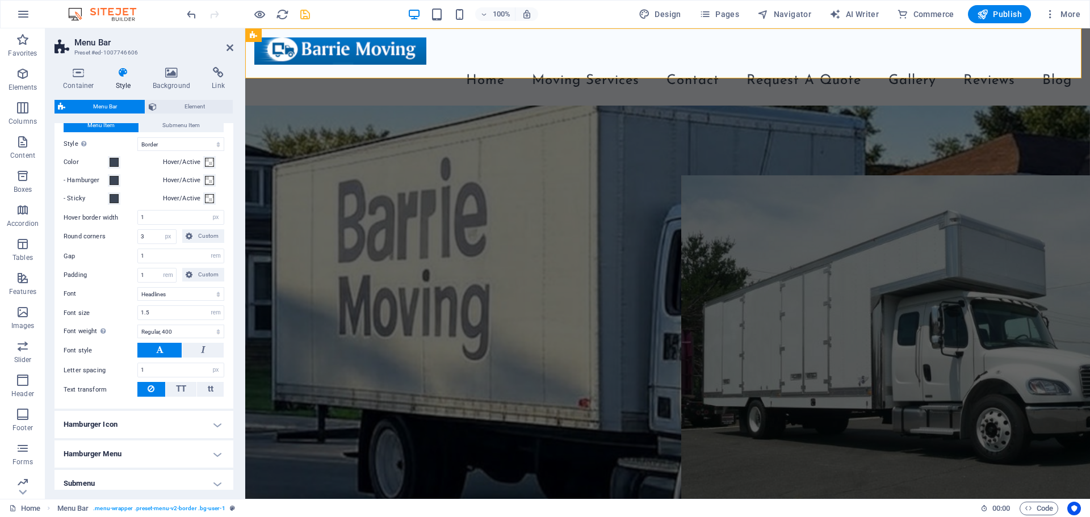
scroll to position [623, 0]
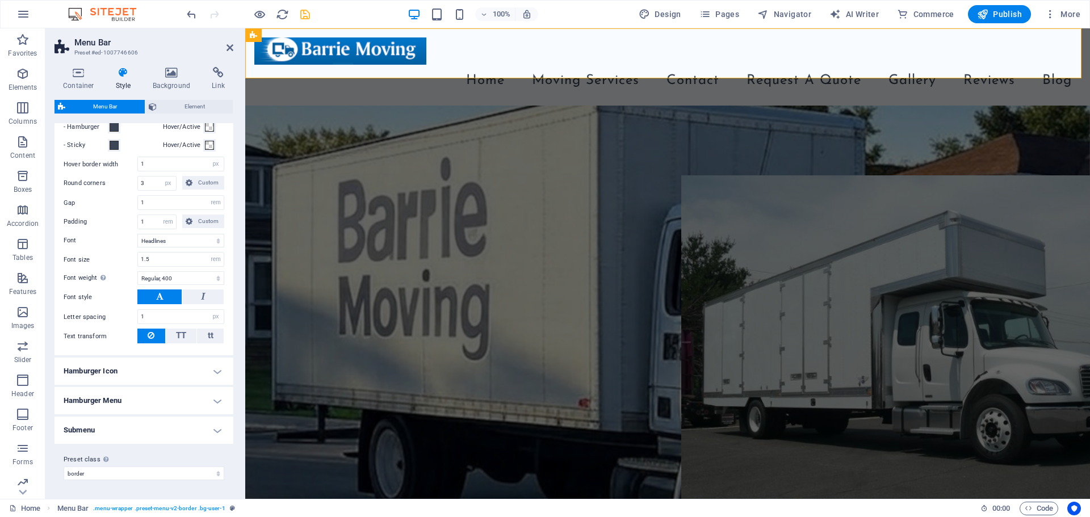
click at [139, 371] on h4 "Hamburger Icon" at bounding box center [144, 371] width 179 height 27
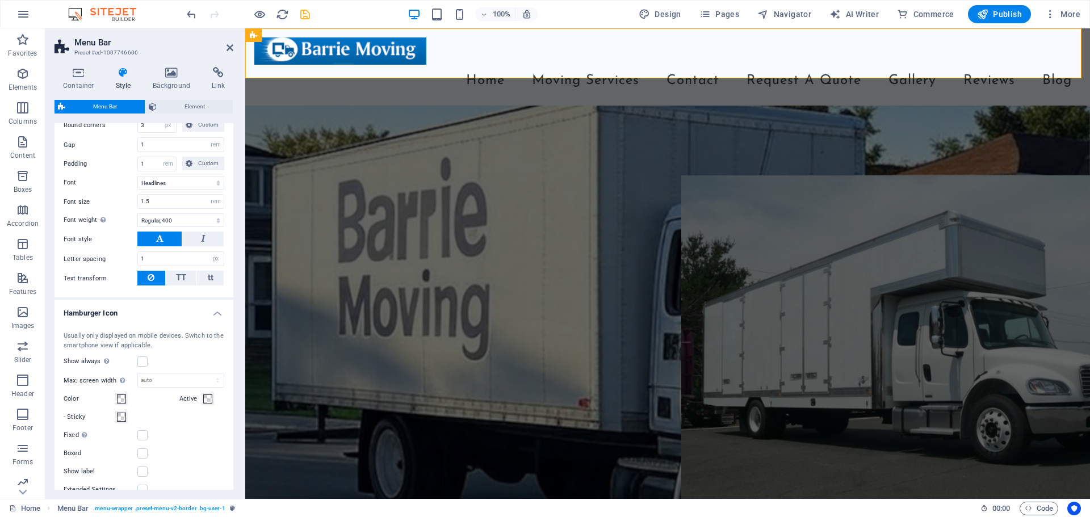
scroll to position [737, 0]
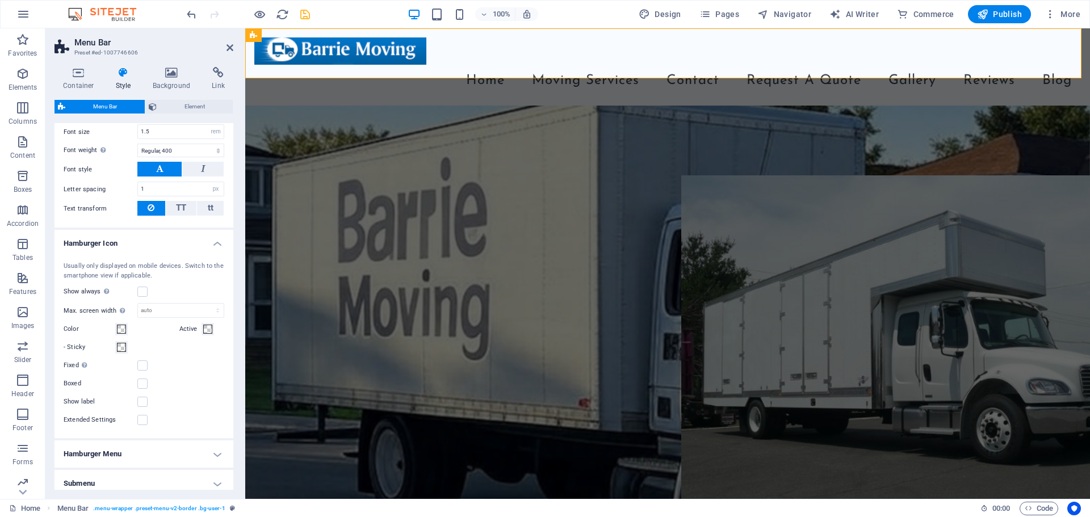
click at [143, 250] on h4 "Hamburger Icon" at bounding box center [144, 240] width 179 height 20
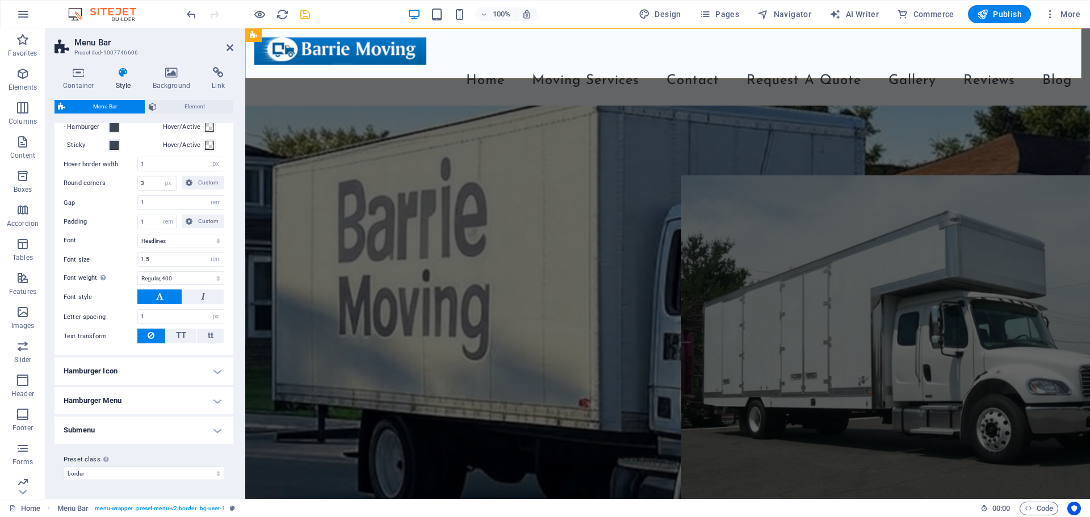
click at [132, 403] on h4 "Hamburger Menu" at bounding box center [144, 400] width 179 height 27
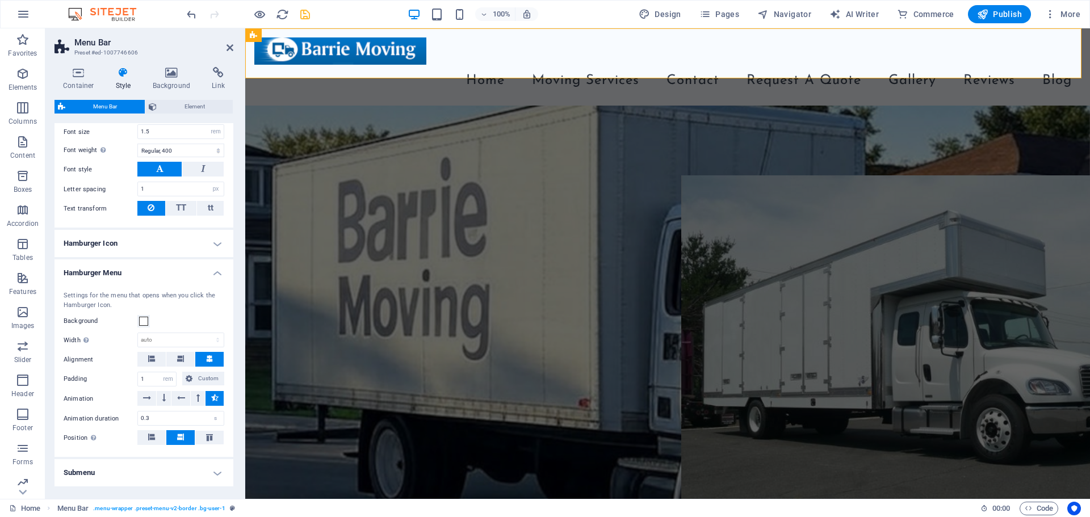
click at [147, 280] on h4 "Hamburger Menu" at bounding box center [144, 269] width 179 height 20
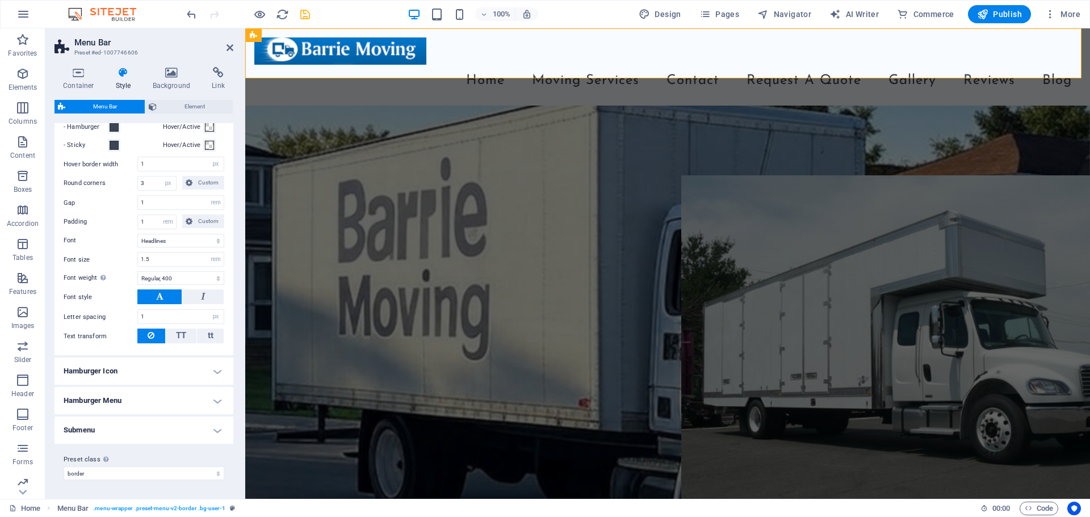
click at [114, 430] on h4 "Submenu" at bounding box center [144, 430] width 179 height 27
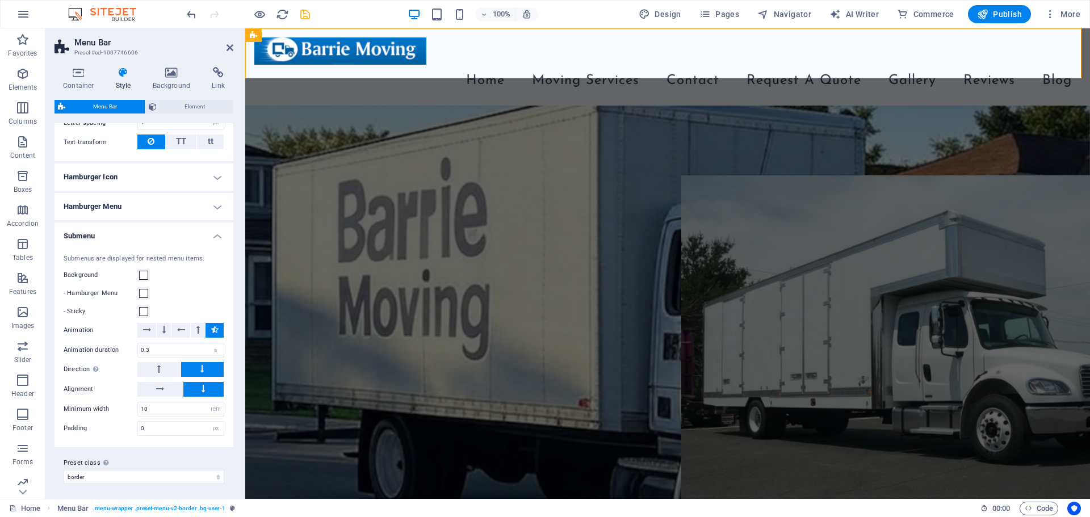
scroll to position [821, 0]
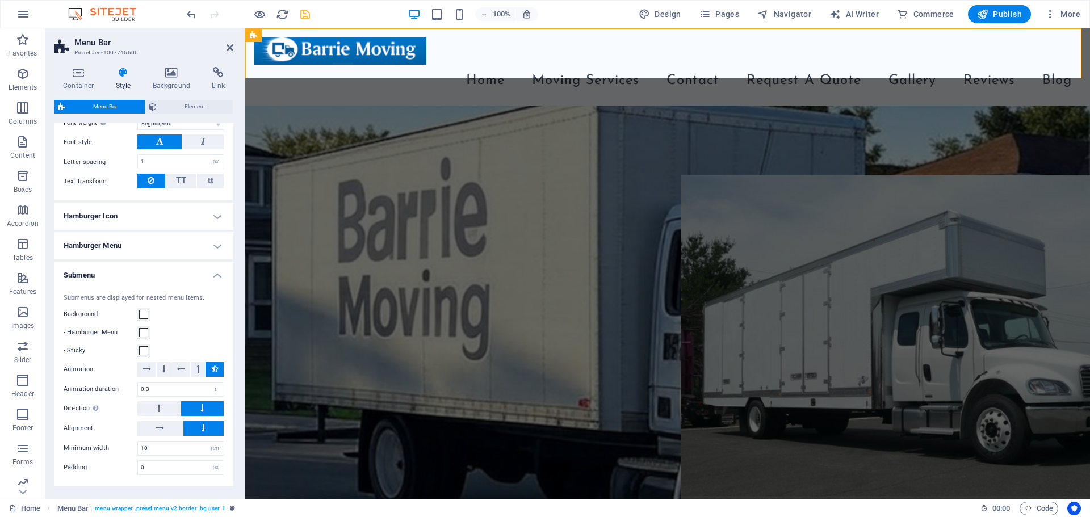
click at [207, 282] on h4 "Submenu" at bounding box center [144, 272] width 179 height 20
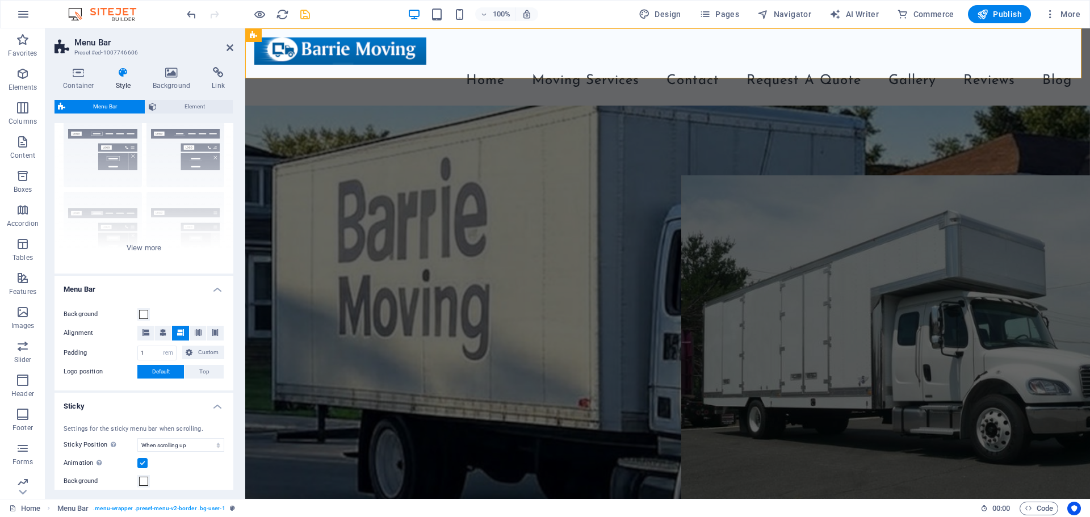
scroll to position [0, 0]
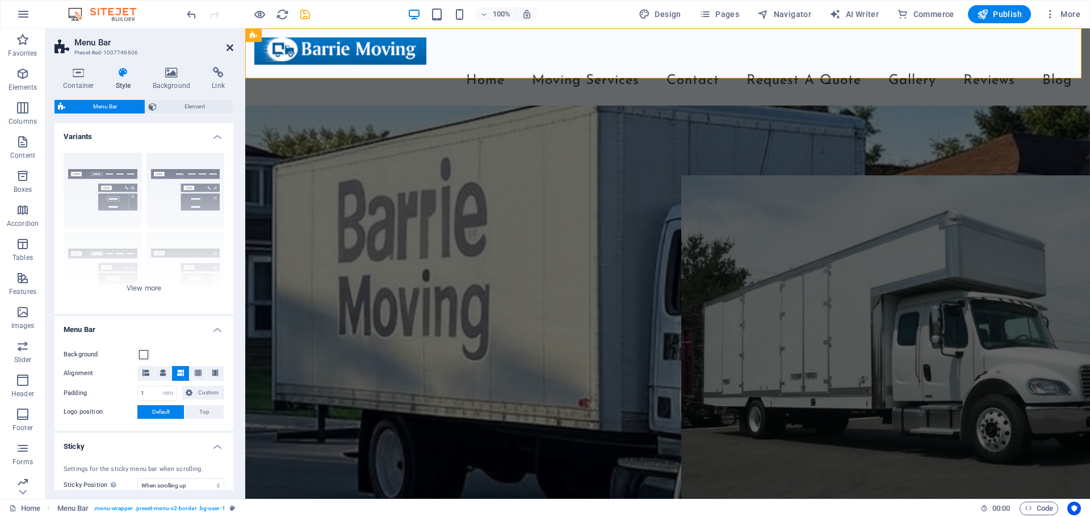
click at [229, 47] on icon at bounding box center [230, 47] width 7 height 9
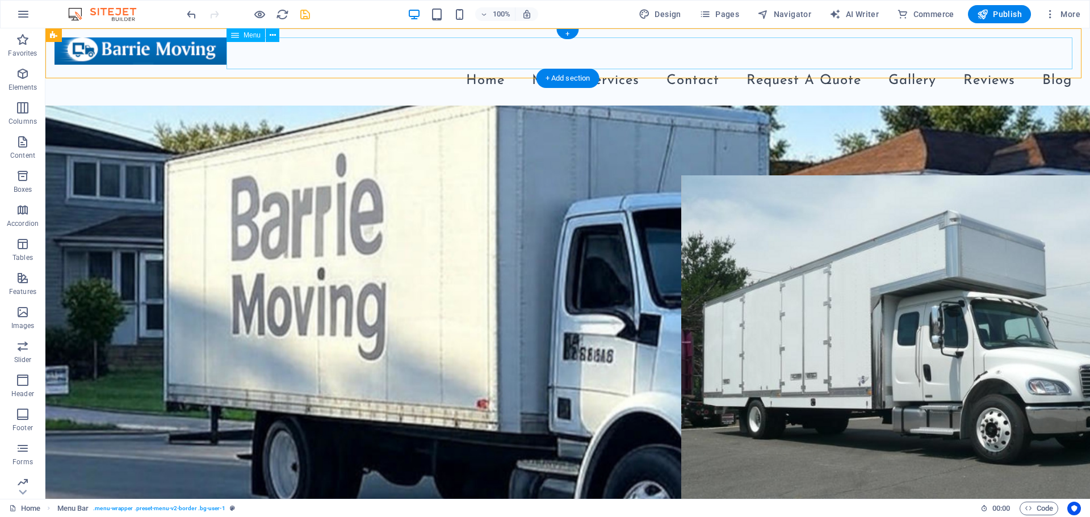
click at [389, 65] on nav "Home Moving Services Contact Request A Quote Gallery Reviews Blog" at bounding box center [568, 81] width 1027 height 32
click at [390, 65] on nav "Home Moving Services Contact Request A Quote Gallery Reviews Blog" at bounding box center [568, 81] width 1027 height 32
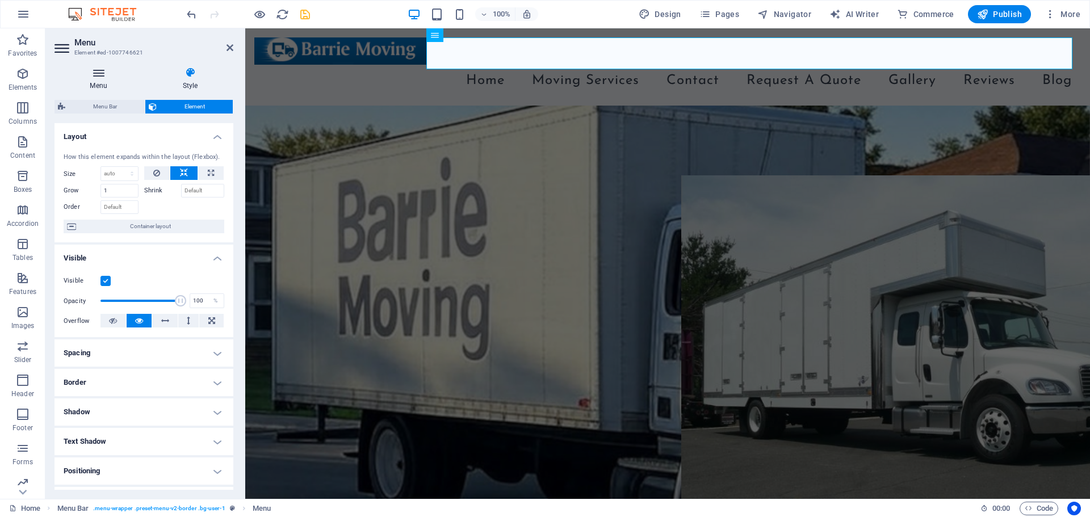
click at [92, 80] on h4 "Menu" at bounding box center [101, 79] width 93 height 24
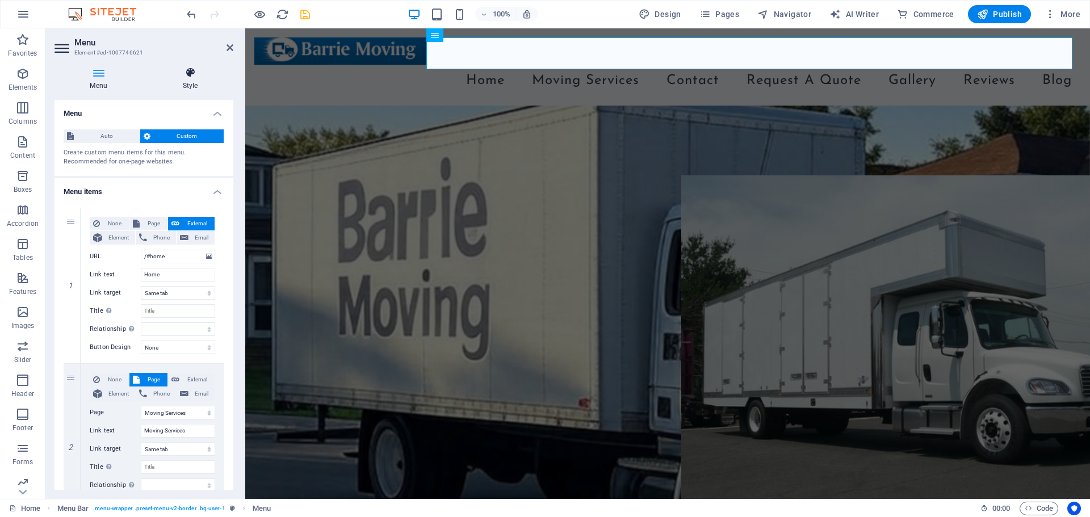
click at [192, 80] on h4 "Style" at bounding box center [190, 79] width 86 height 24
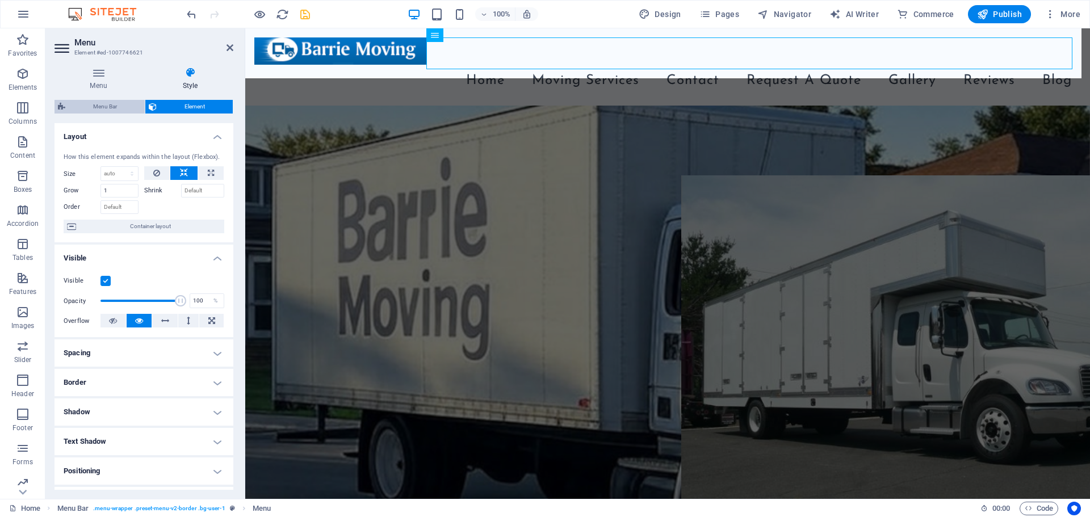
click at [94, 109] on span "Menu Bar" at bounding box center [105, 107] width 73 height 14
select select "rem"
select select "sticky_reverse"
select select "px"
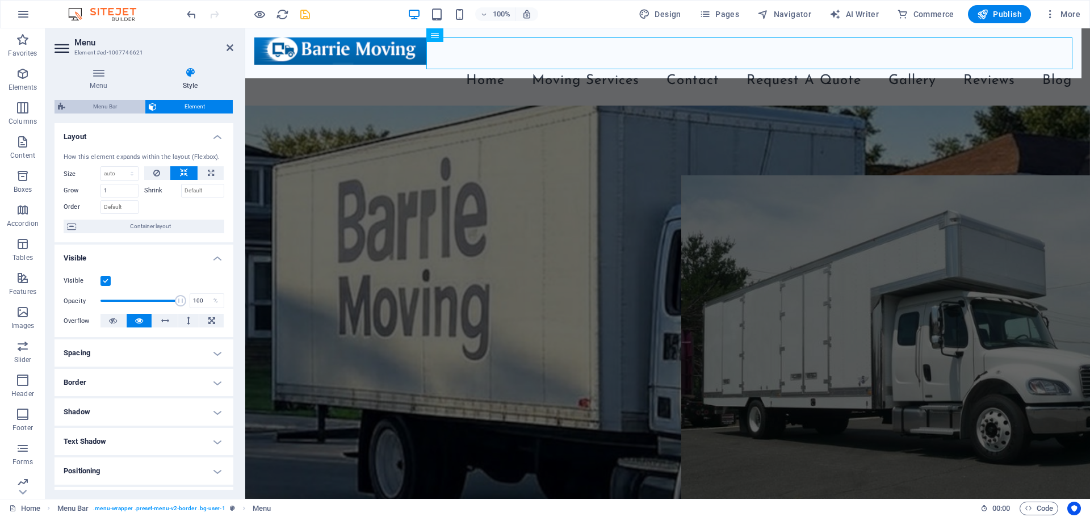
select select "px"
select select "hover_border"
select select "px"
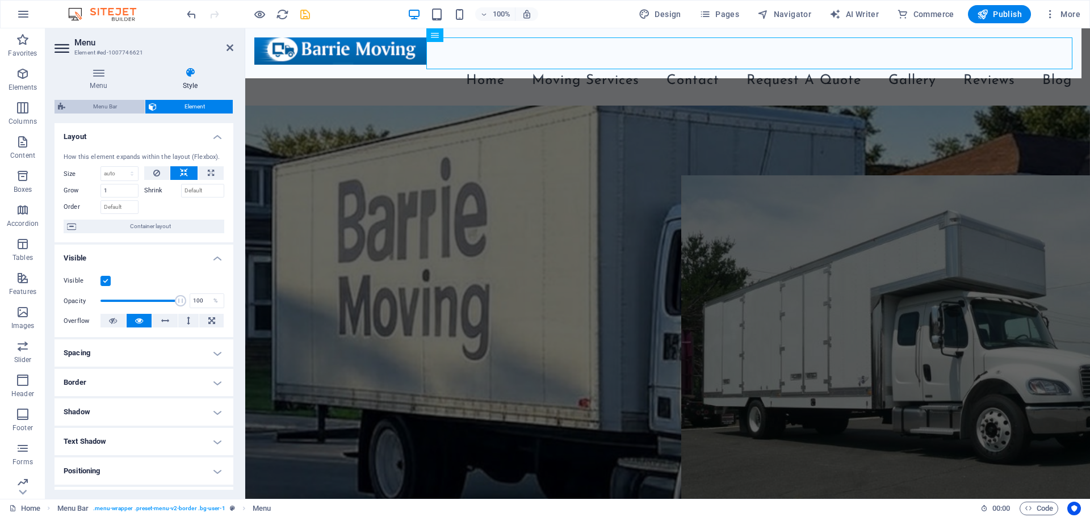
select select "rem"
select select "link-special-font"
select select "rem"
select select "400"
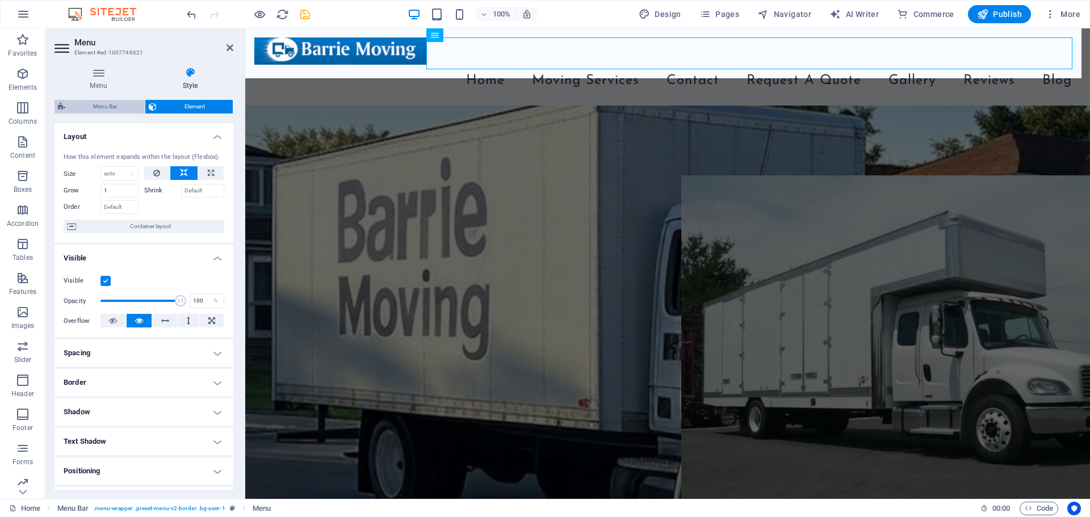
select select "px"
select select "preset-menu-v2-border"
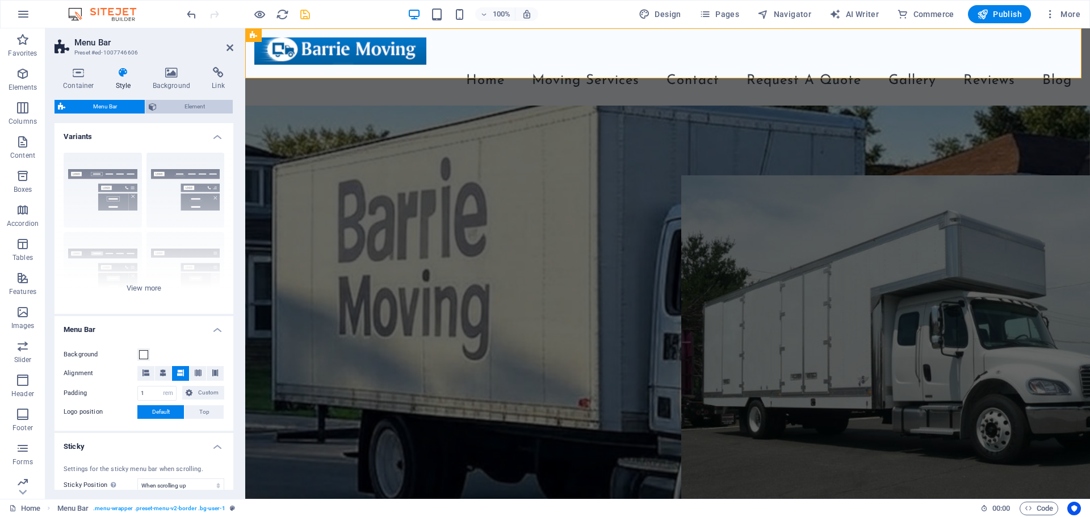
click at [186, 104] on span "Element" at bounding box center [194, 107] width 69 height 14
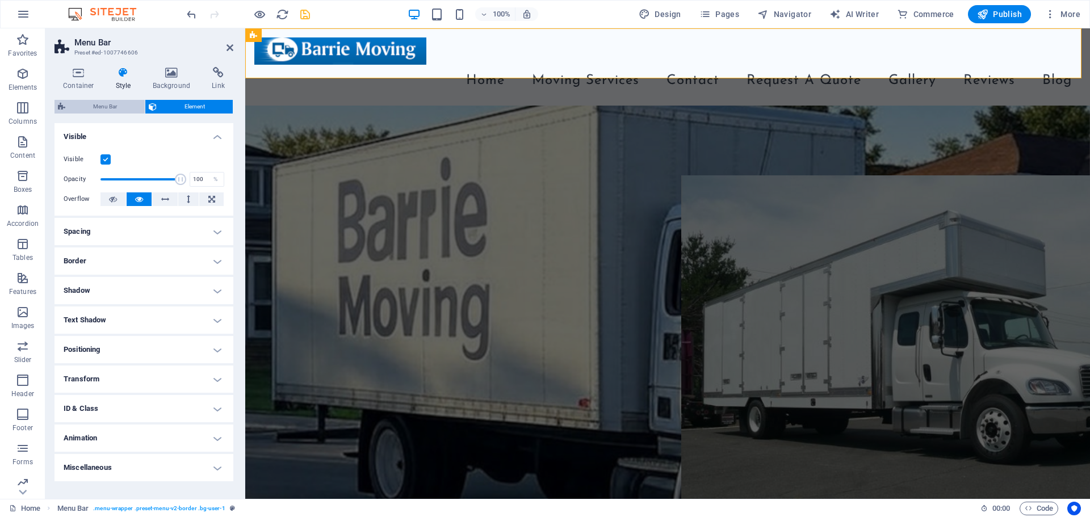
click at [112, 104] on span "Menu Bar" at bounding box center [105, 107] width 73 height 14
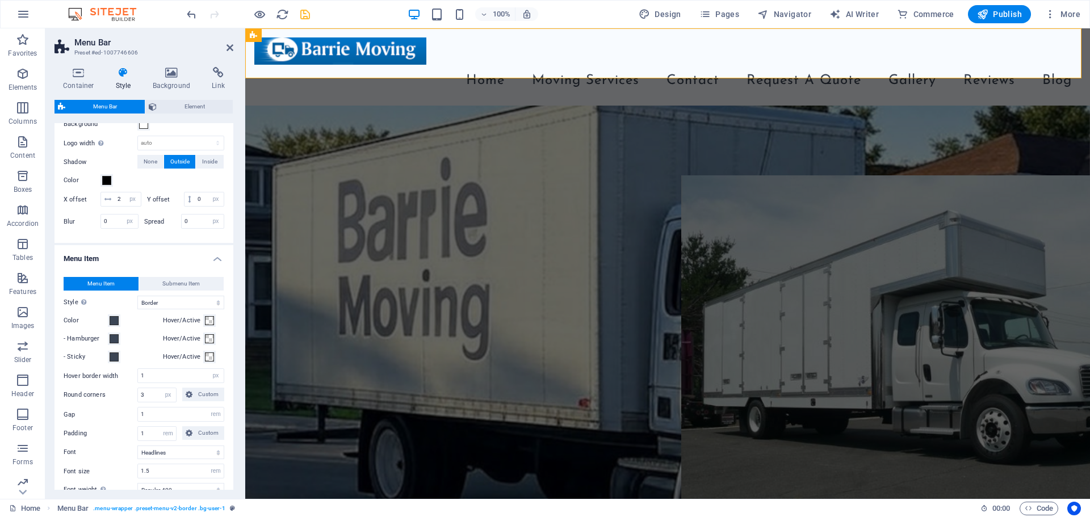
scroll to position [454, 0]
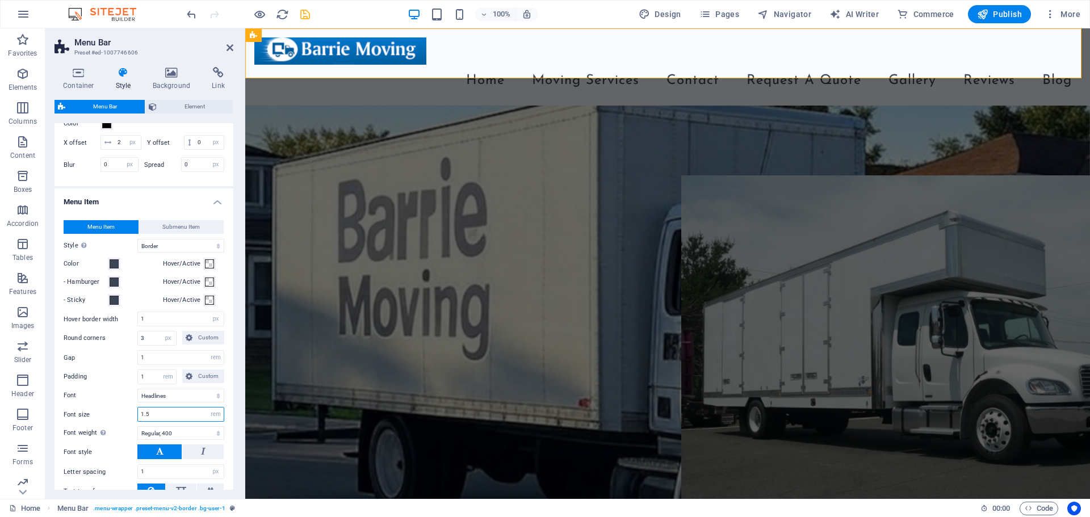
drag, startPoint x: 147, startPoint y: 432, endPoint x: 151, endPoint y: 437, distance: 6.5
click at [151, 437] on div "Menu Item Submenu Item Style Switch to preview mode and move the mouse over men…" at bounding box center [143, 360] width 183 height 302
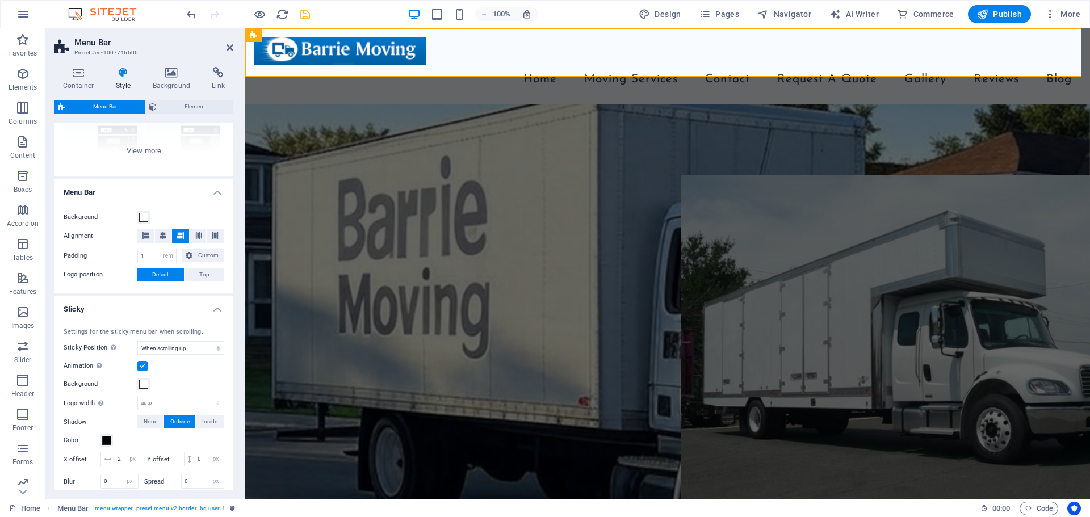
scroll to position [0, 0]
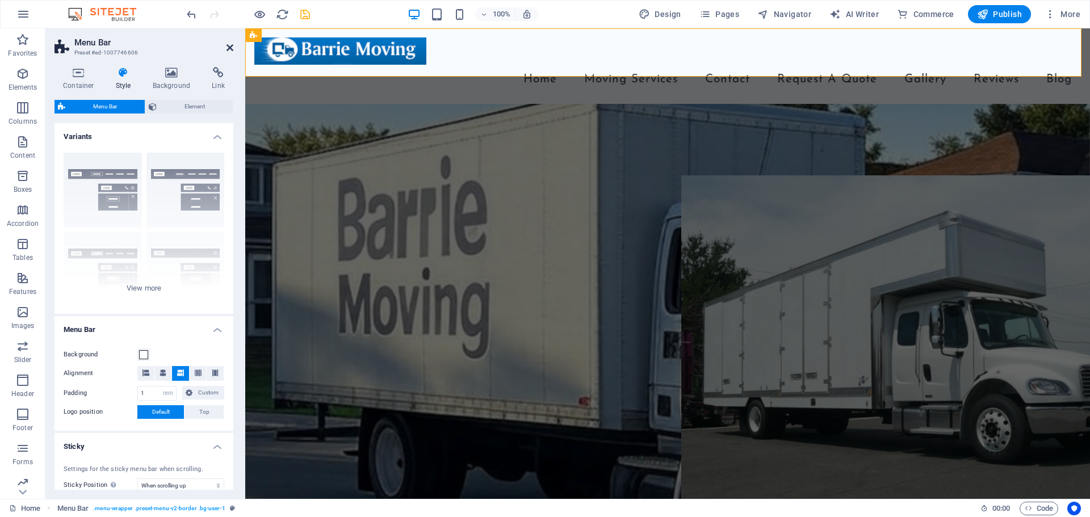
type input "1.3"
click at [228, 47] on icon at bounding box center [230, 47] width 7 height 9
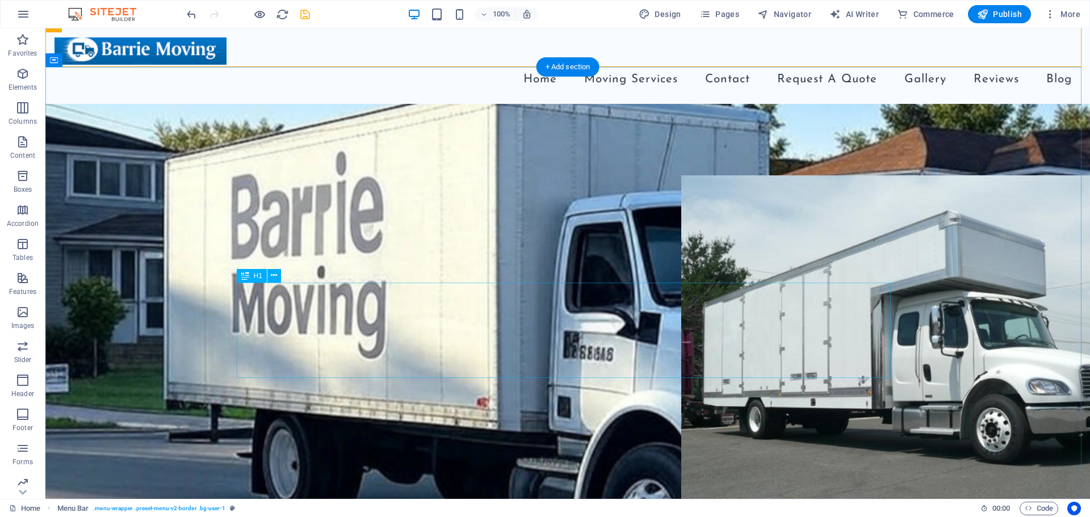
scroll to position [341, 0]
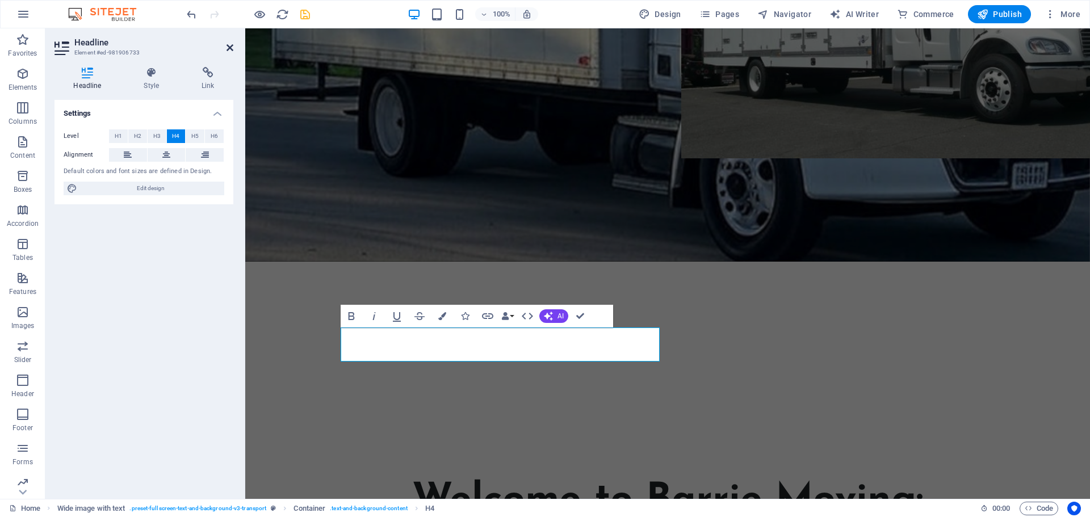
click at [231, 47] on icon at bounding box center [230, 47] width 7 height 9
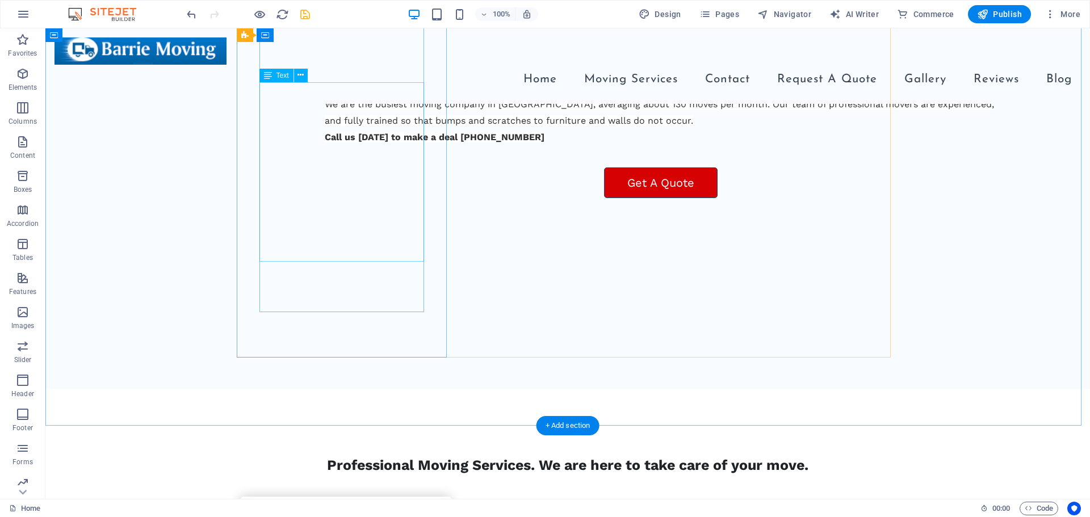
scroll to position [1079, 0]
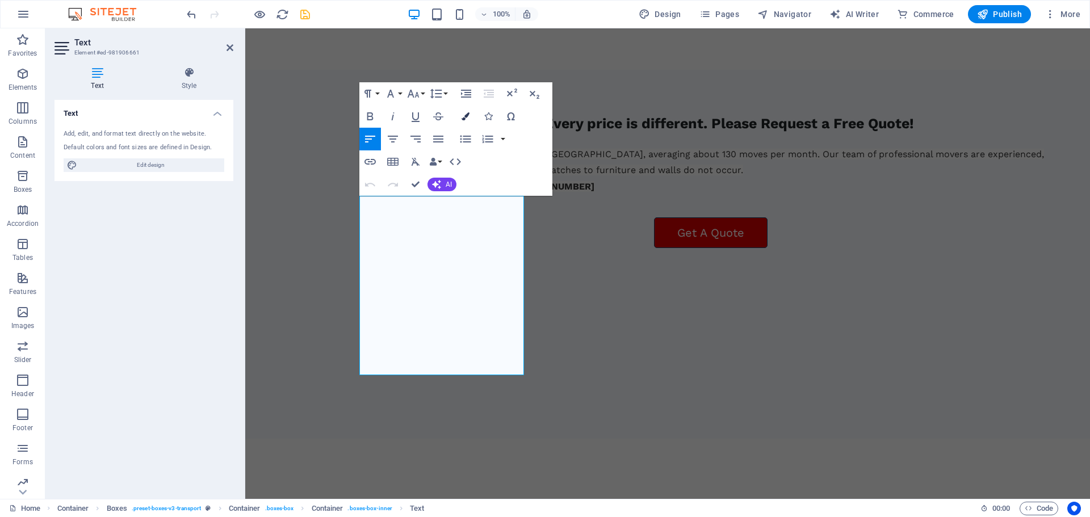
click at [462, 118] on icon "button" at bounding box center [466, 116] width 8 height 8
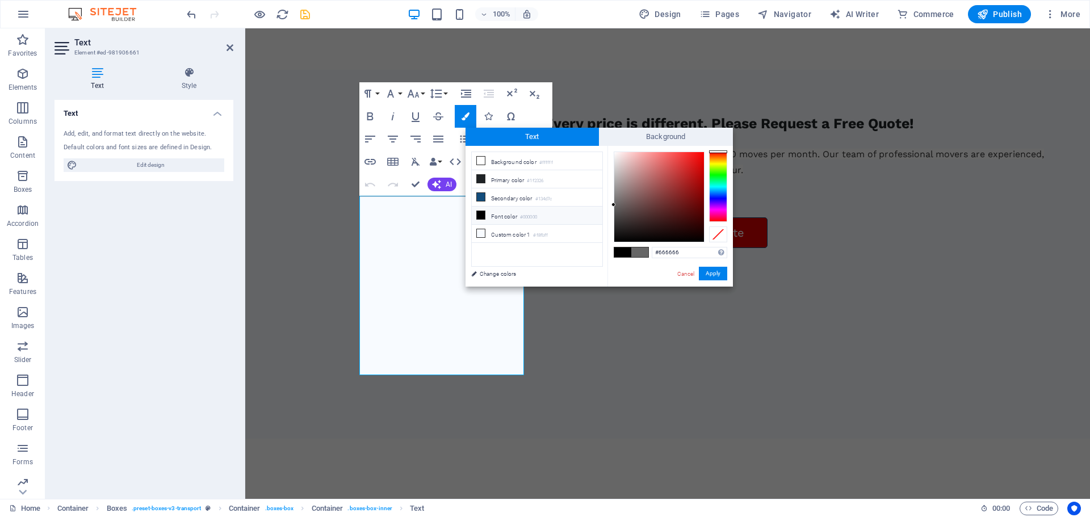
drag, startPoint x: 661, startPoint y: 256, endPoint x: 660, endPoint y: 263, distance: 7.4
click at [651, 258] on div "#666666 Supported formats #0852ed rgb(8, 82, 237) rgba(8, 82, 237, 90%) hsv(221…" at bounding box center [670, 298] width 125 height 305
copy span "Moving can be very stressful, which is why it is important to choose Barrie Mov…"
click at [719, 277] on button "Apply" at bounding box center [713, 274] width 28 height 14
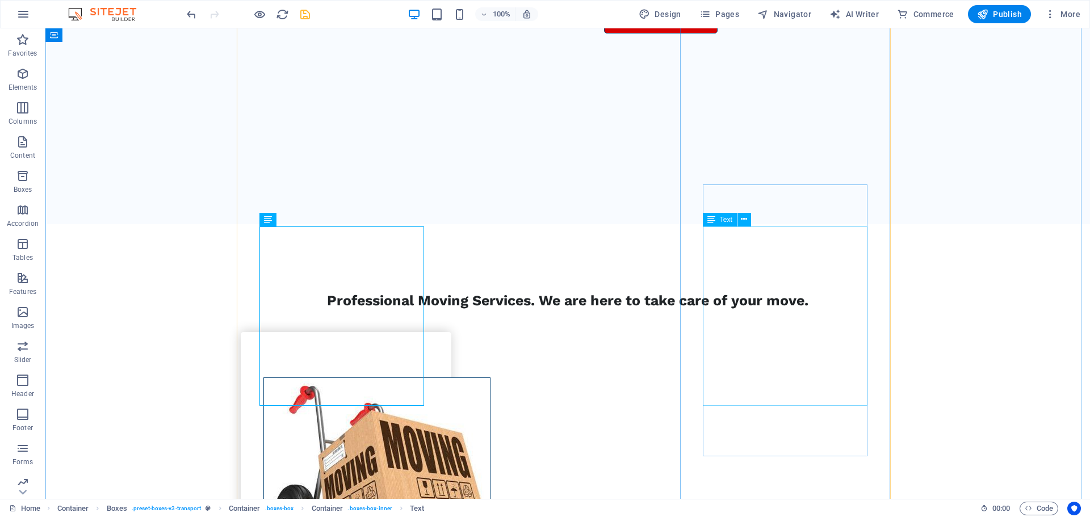
scroll to position [1306, 0]
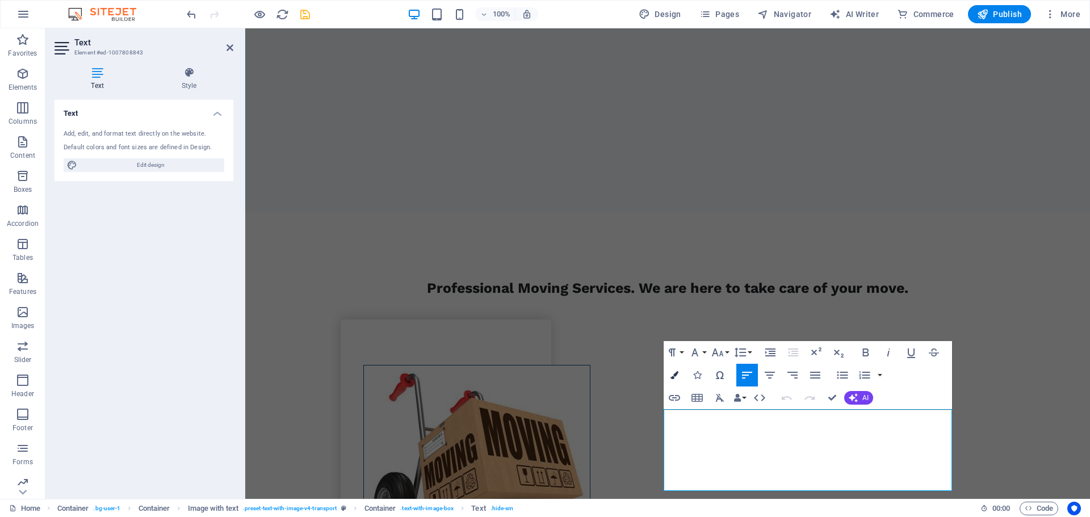
click at [673, 376] on icon "button" at bounding box center [675, 375] width 8 height 8
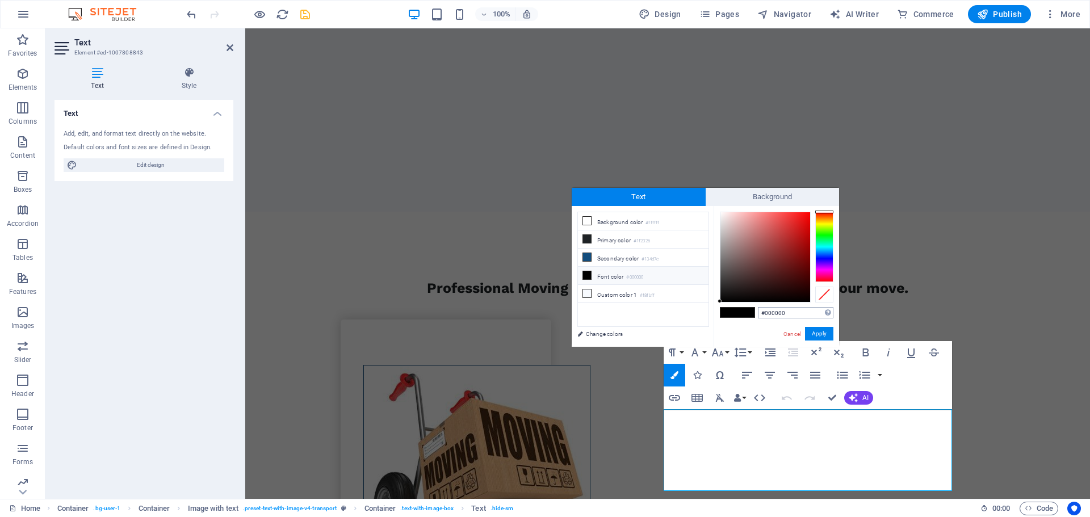
drag, startPoint x: 791, startPoint y: 317, endPoint x: 758, endPoint y: 318, distance: 32.9
click at [758, 318] on input "#000000" at bounding box center [796, 312] width 76 height 11
type input "#666666"
click at [812, 333] on button "Apply" at bounding box center [819, 334] width 28 height 14
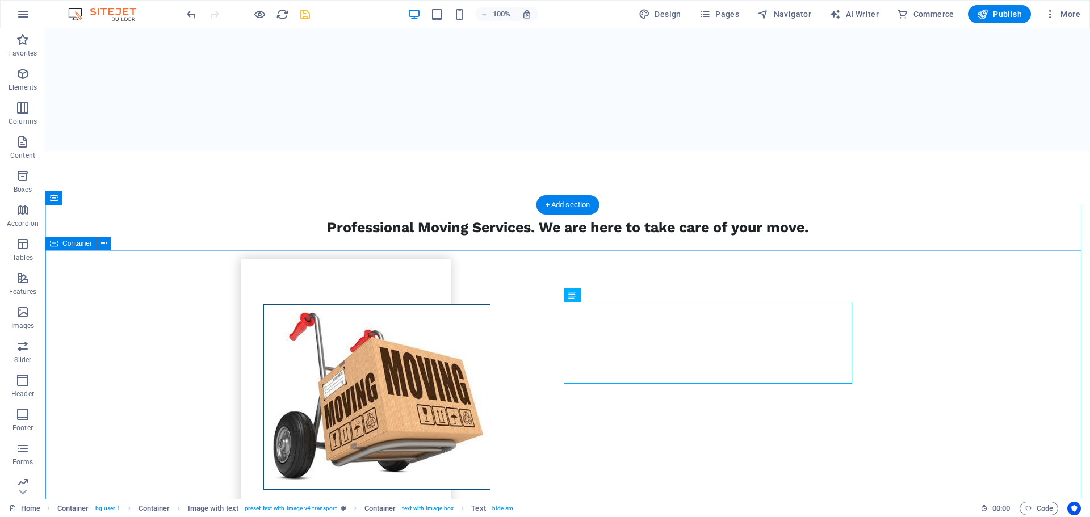
scroll to position [1476, 0]
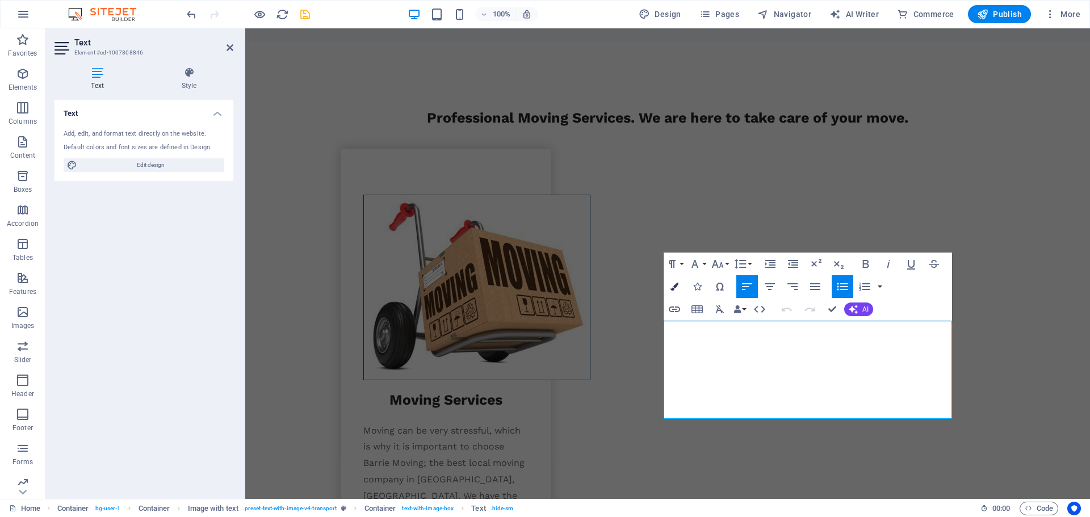
click at [675, 287] on icon "button" at bounding box center [675, 287] width 8 height 8
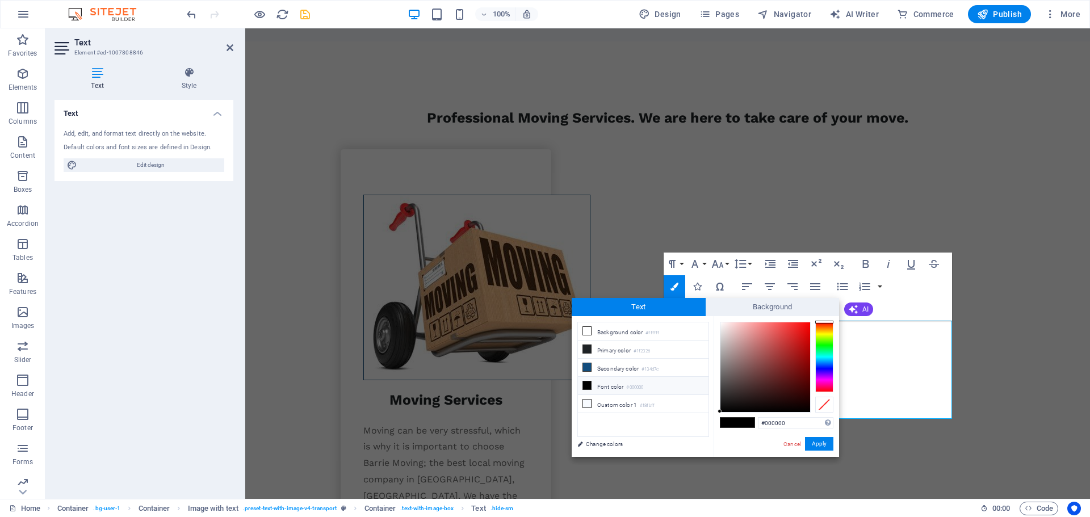
drag, startPoint x: 786, startPoint y: 426, endPoint x: 757, endPoint y: 426, distance: 28.4
click at [757, 426] on div "#000000 Supported formats #0852ed rgb(8, 82, 237) rgba(8, 82, 237, 90%) hsv(221…" at bounding box center [776, 468] width 125 height 305
type input "#666666"
click at [814, 442] on button "Apply" at bounding box center [819, 444] width 28 height 14
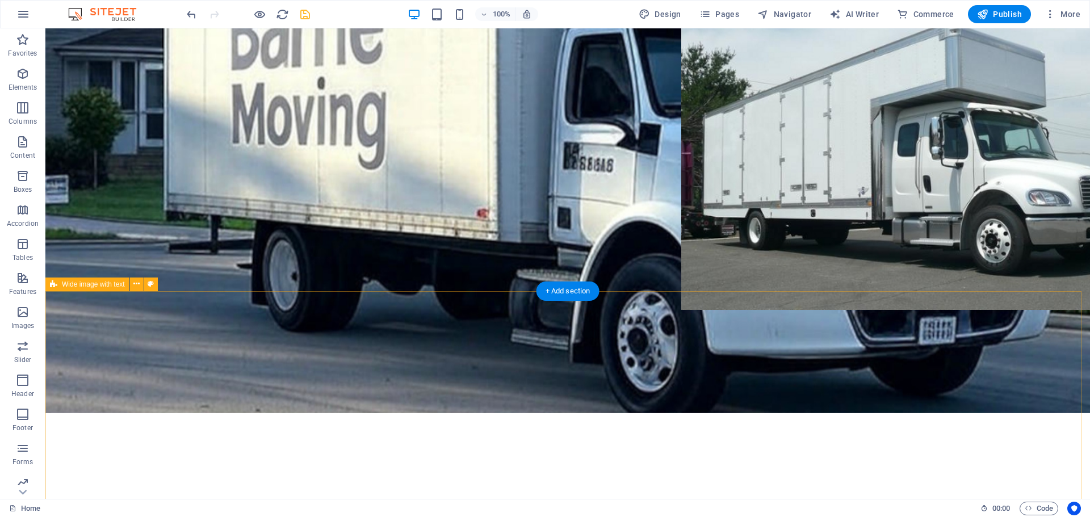
scroll to position [284, 0]
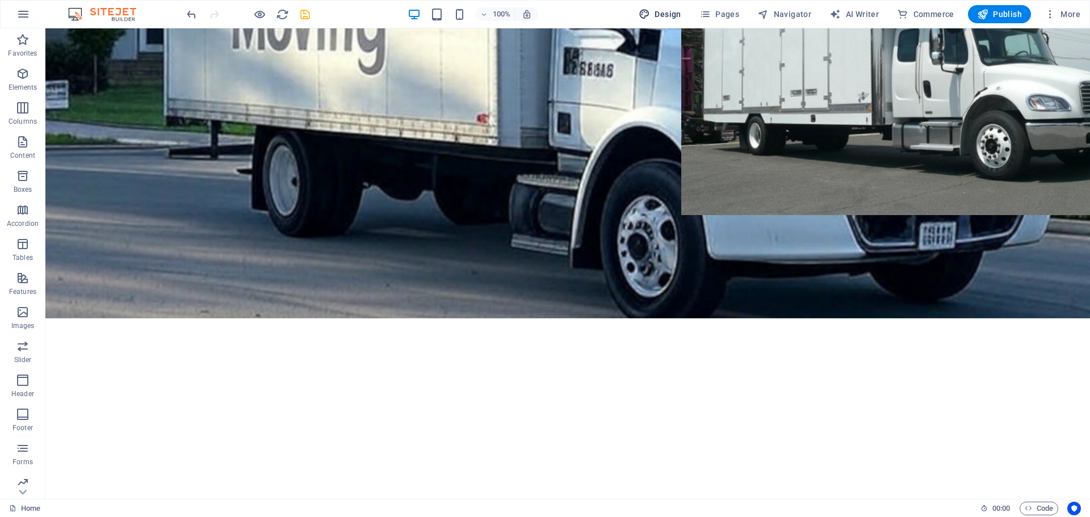
click at [668, 10] on span "Design" at bounding box center [660, 14] width 43 height 11
select select "px"
select select "400"
select select "px"
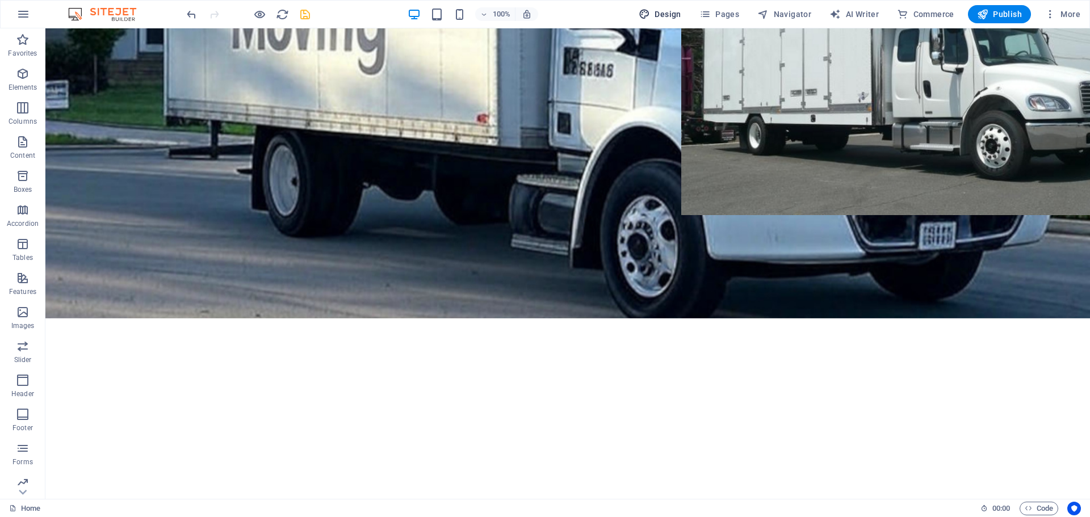
select select "600"
select select "px"
select select "rem"
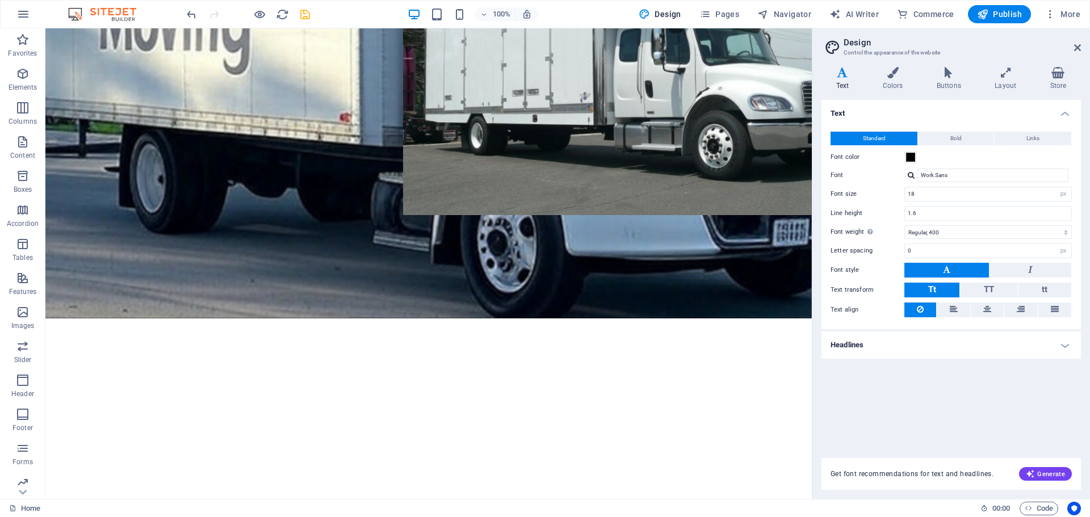
click at [887, 338] on h4 "Headlines" at bounding box center [951, 345] width 259 height 27
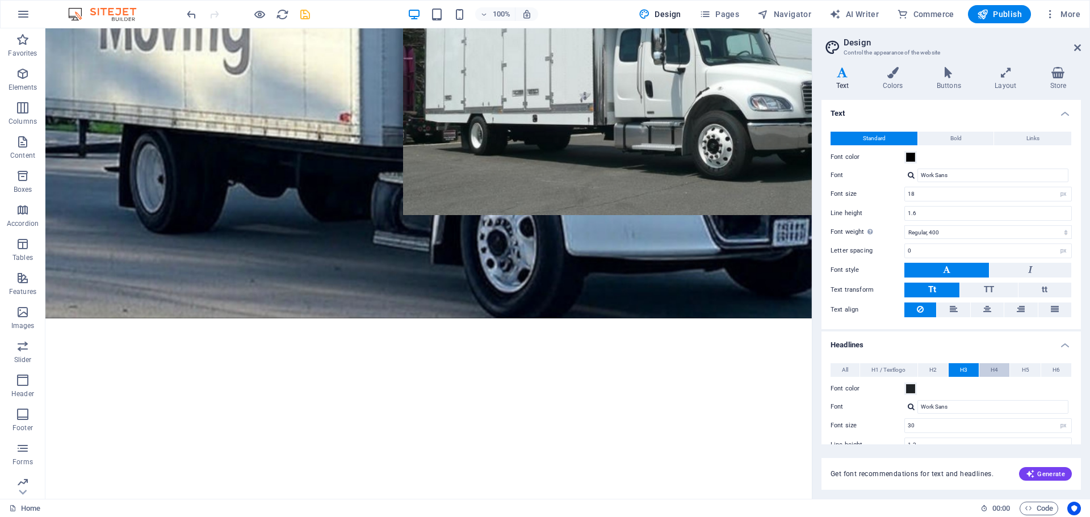
click at [988, 367] on button "H4" at bounding box center [994, 370] width 30 height 14
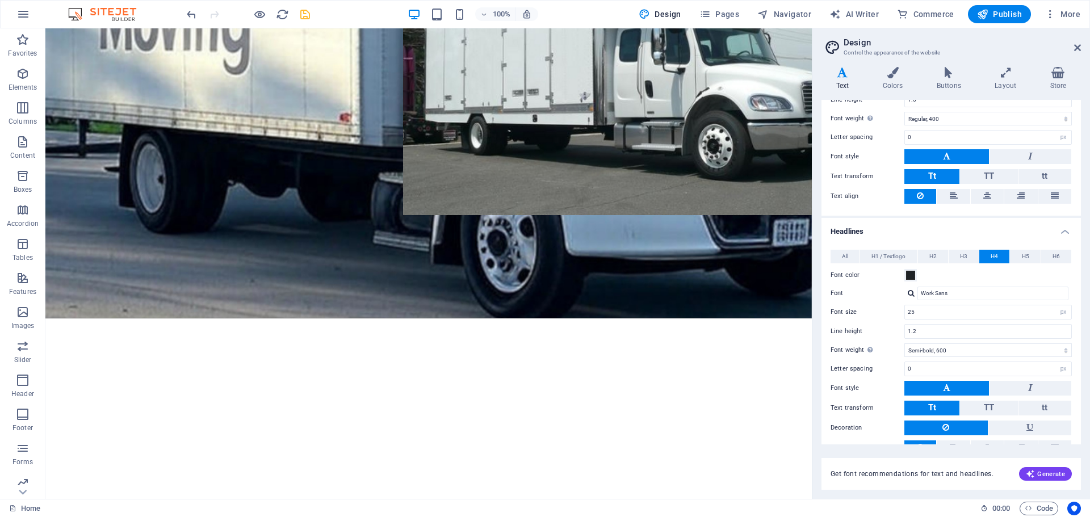
scroll to position [156, 0]
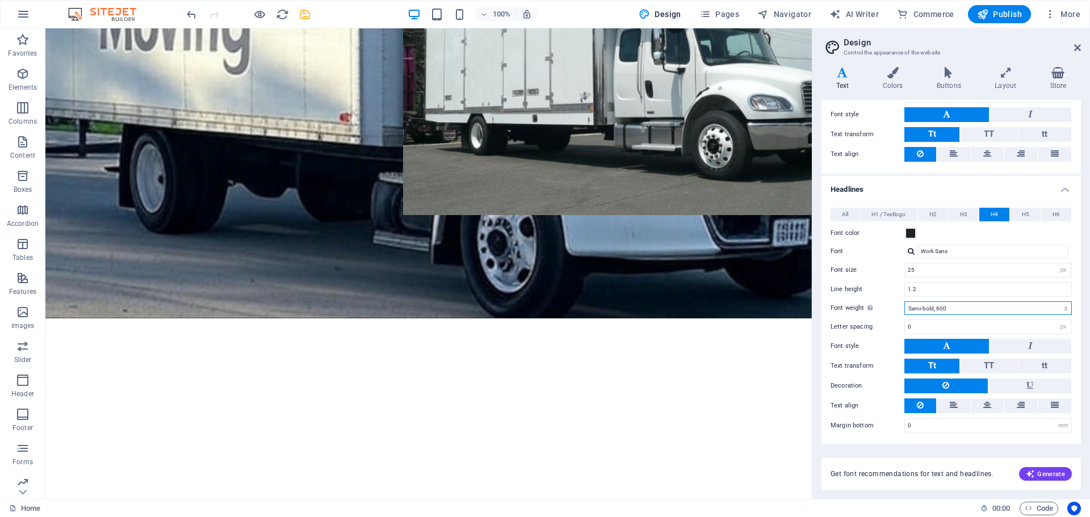
click at [962, 308] on select "Thin, 100 Extra-light, 200 Light, 300 Regular, 400 Medium, 500 Semi-bold, 600 B…" at bounding box center [989, 309] width 168 height 14
click at [905, 302] on select "Thin, 100 Extra-light, 200 Light, 300 Regular, 400 Medium, 500 Semi-bold, 600 B…" at bounding box center [989, 309] width 168 height 14
click at [962, 310] on select "Thin, 100 Extra-light, 200 Light, 300 Regular, 400 Medium, 500 Semi-bold, 600 B…" at bounding box center [989, 309] width 168 height 14
select select "600"
click at [905, 302] on select "Thin, 100 Extra-light, 200 Light, 300 Regular, 400 Medium, 500 Semi-bold, 600 B…" at bounding box center [989, 309] width 168 height 14
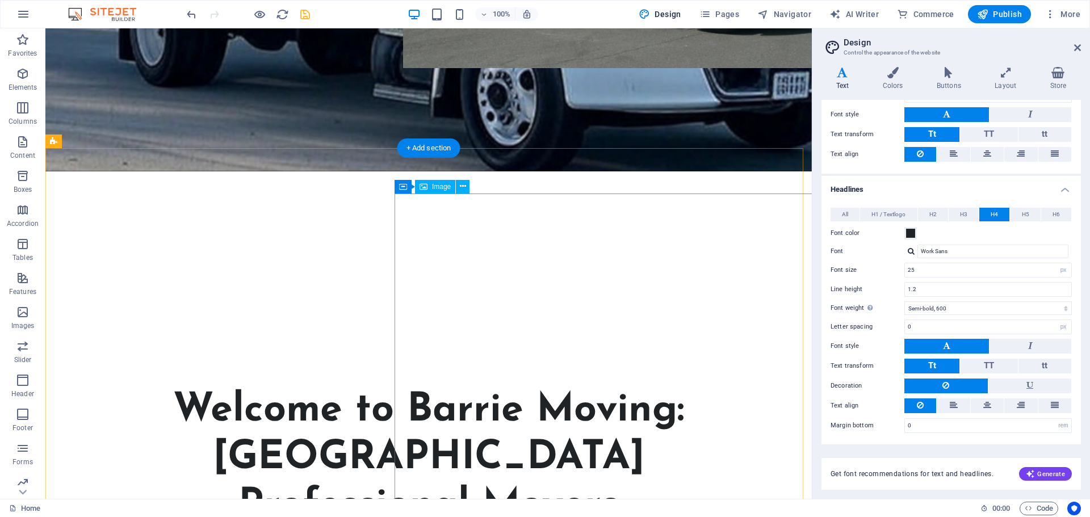
scroll to position [454, 0]
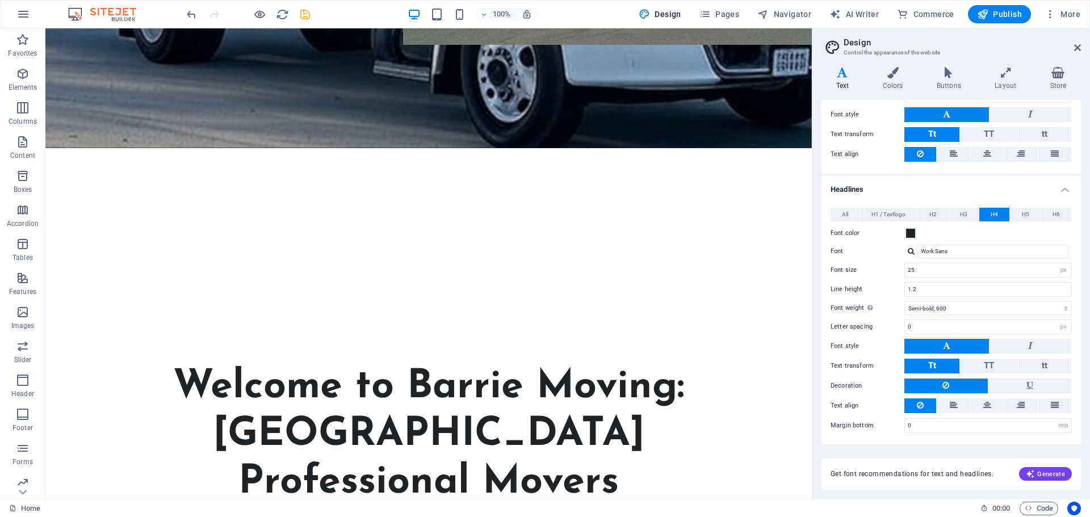
click at [1084, 49] on aside "Design Control the appearance of the website Variants Text Colors Buttons Layou…" at bounding box center [951, 263] width 278 height 471
click at [1078, 49] on icon at bounding box center [1077, 47] width 7 height 9
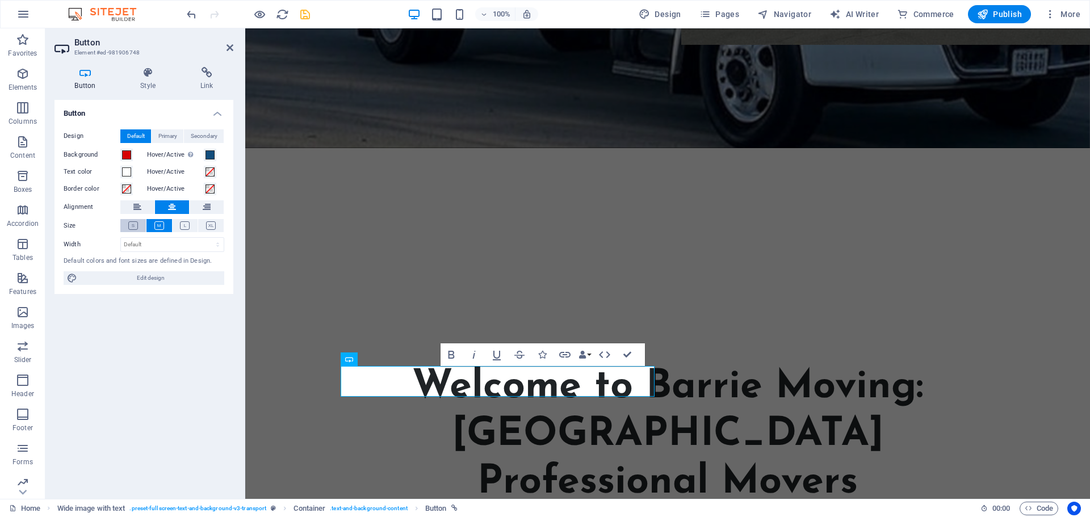
click at [133, 224] on icon at bounding box center [133, 225] width 10 height 9
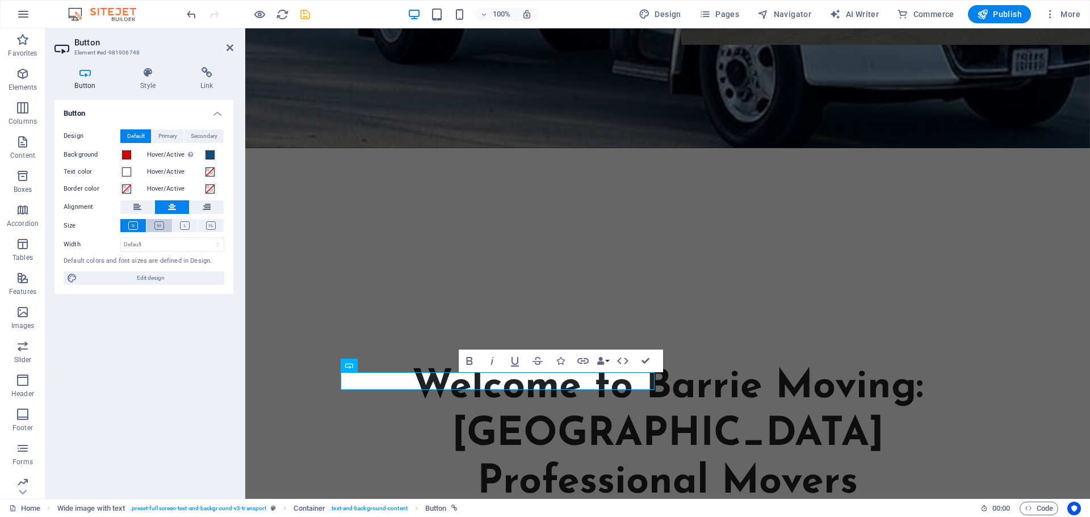
click at [168, 226] on button at bounding box center [159, 225] width 26 height 13
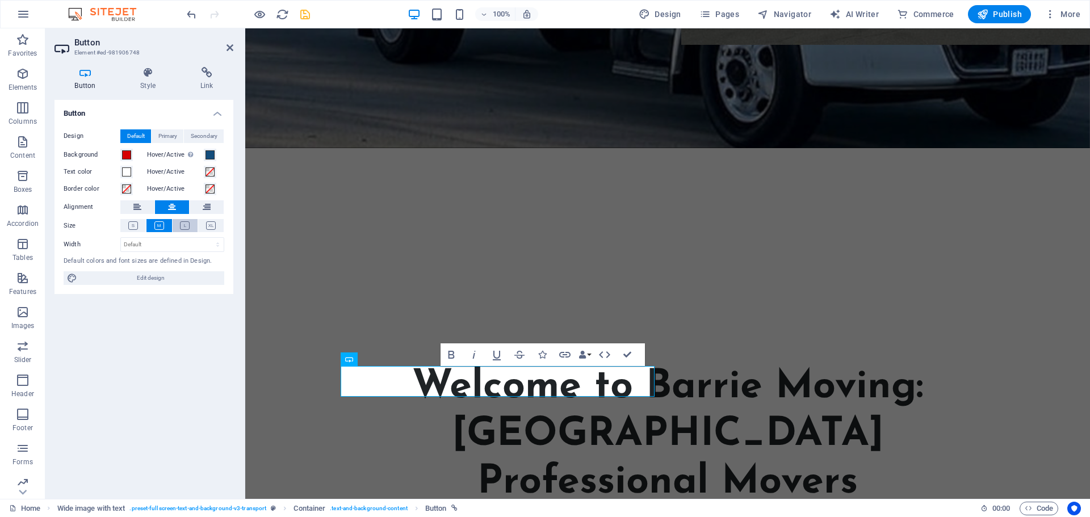
click at [178, 224] on button at bounding box center [186, 225] width 26 height 13
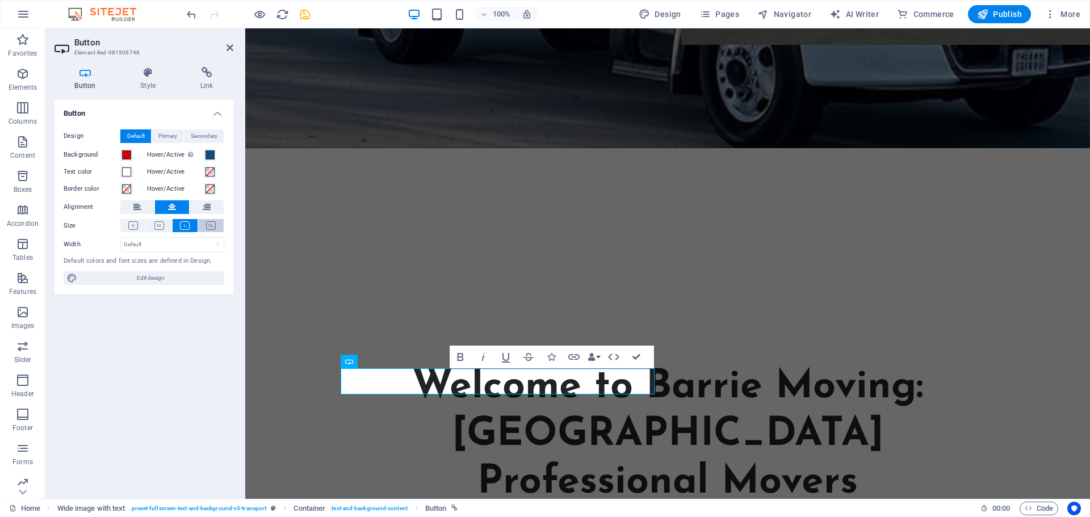
click at [213, 229] on icon at bounding box center [211, 225] width 10 height 9
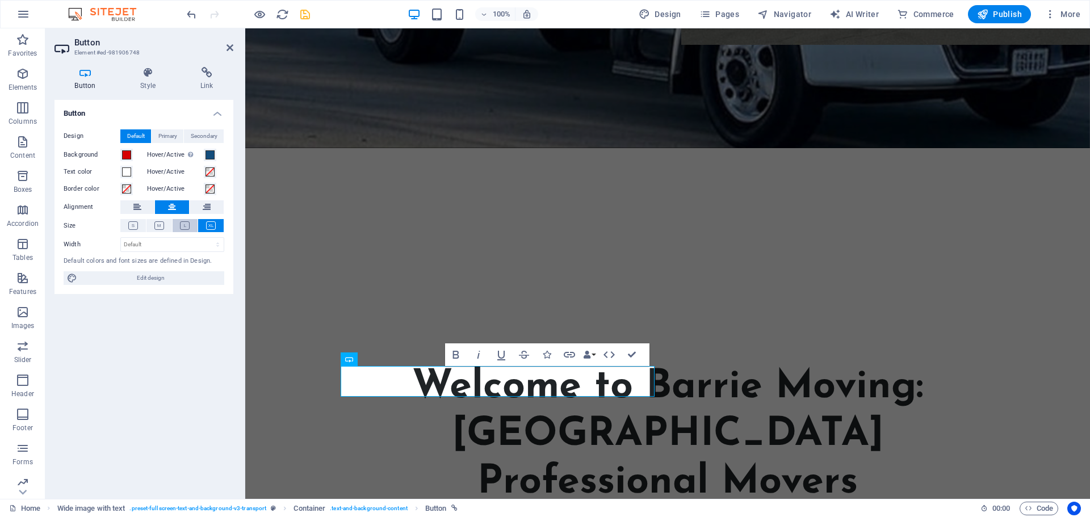
click at [194, 225] on button at bounding box center [186, 225] width 26 height 13
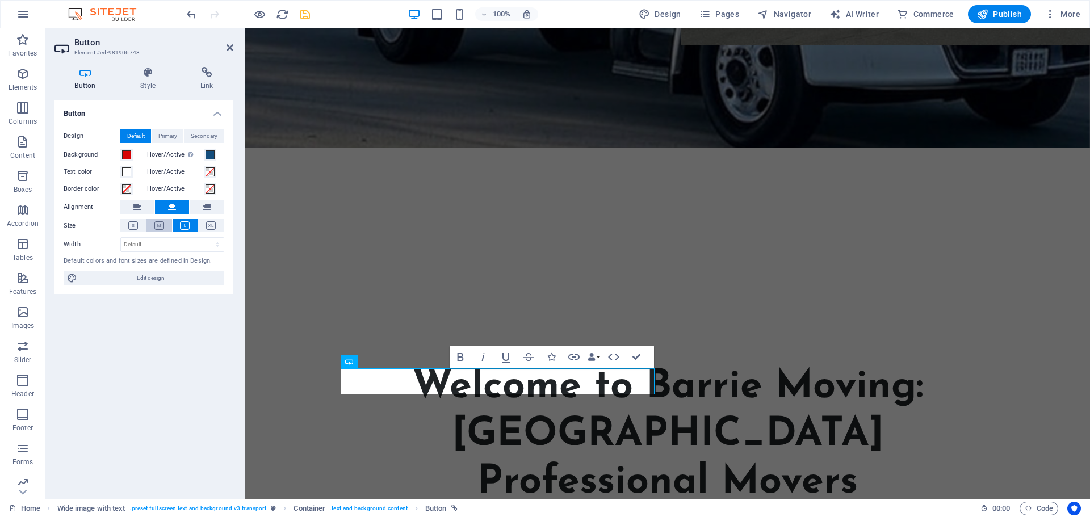
click at [161, 226] on icon at bounding box center [159, 225] width 10 height 9
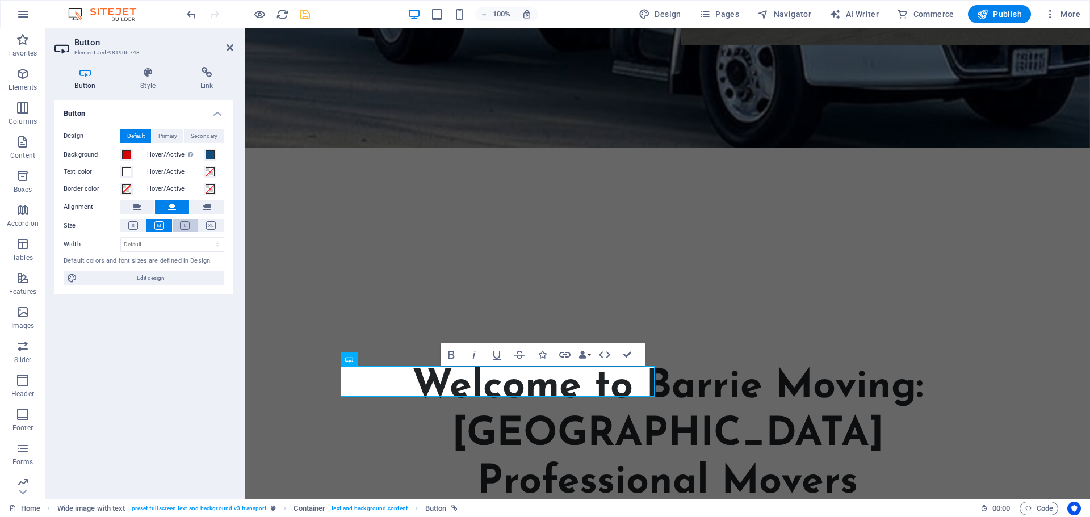
click at [181, 226] on icon at bounding box center [185, 225] width 10 height 9
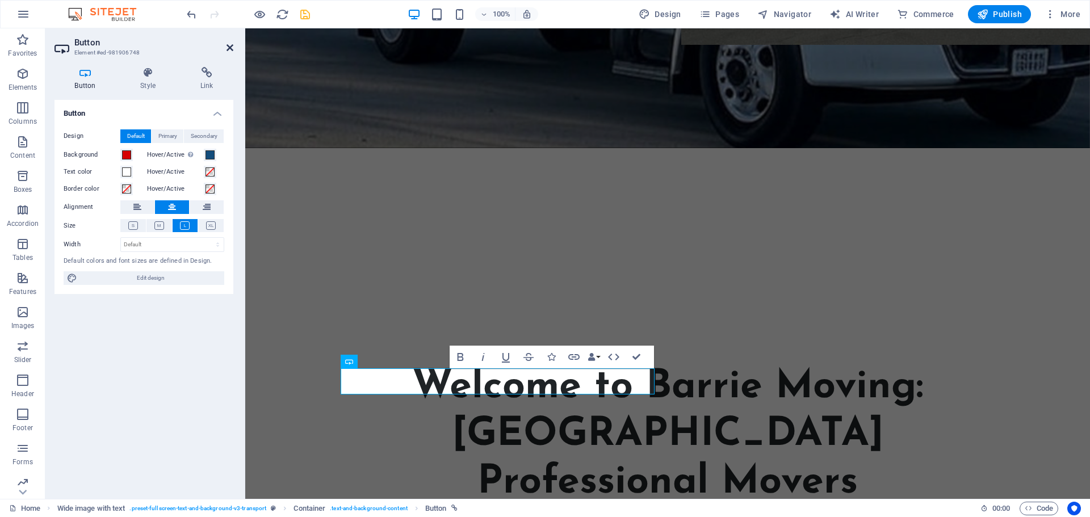
drag, startPoint x: 230, startPoint y: 47, endPoint x: 185, endPoint y: 19, distance: 53.3
click at [230, 47] on icon at bounding box center [230, 47] width 7 height 9
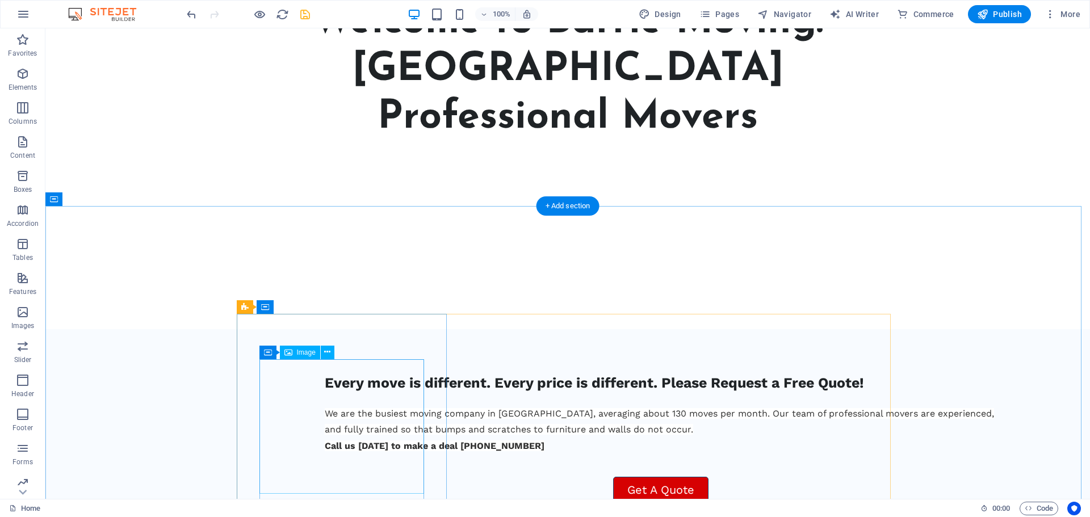
scroll to position [965, 0]
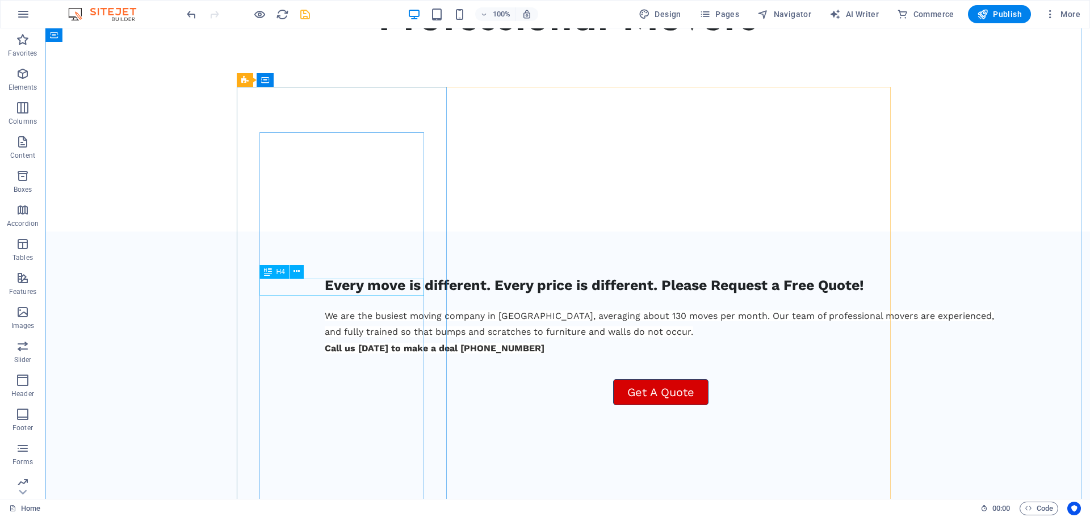
drag, startPoint x: 366, startPoint y: 319, endPoint x: 365, endPoint y: 287, distance: 31.8
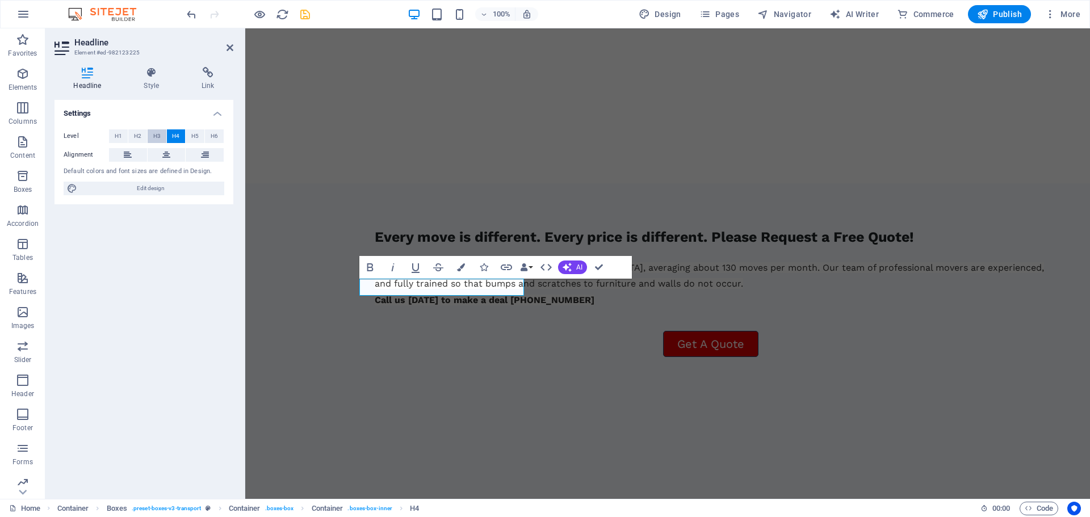
click at [158, 134] on span "H3" at bounding box center [156, 136] width 7 height 14
click at [164, 156] on icon at bounding box center [166, 155] width 8 height 14
click at [681, 11] on span "Design" at bounding box center [660, 14] width 43 height 11
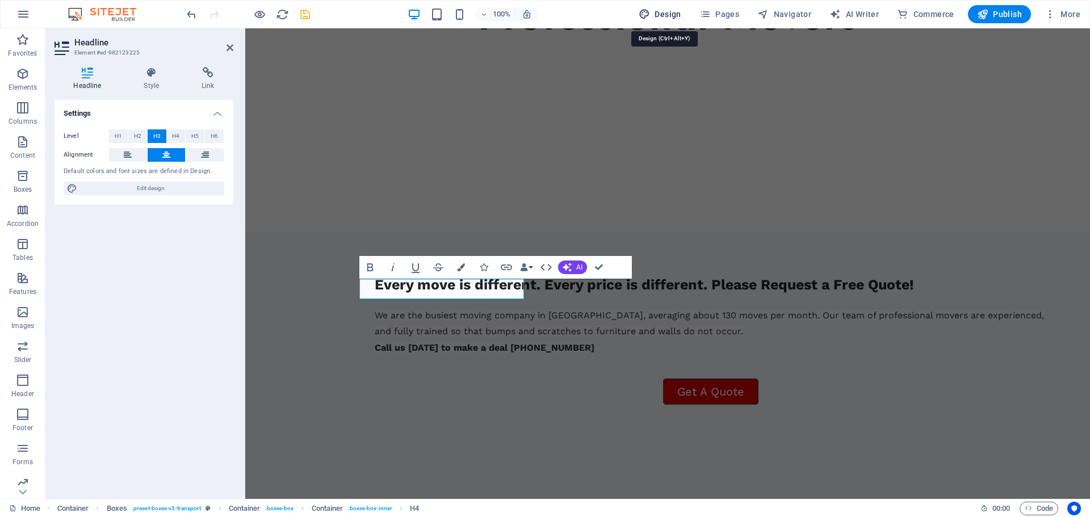
select select "px"
select select "400"
select select "px"
select select "600"
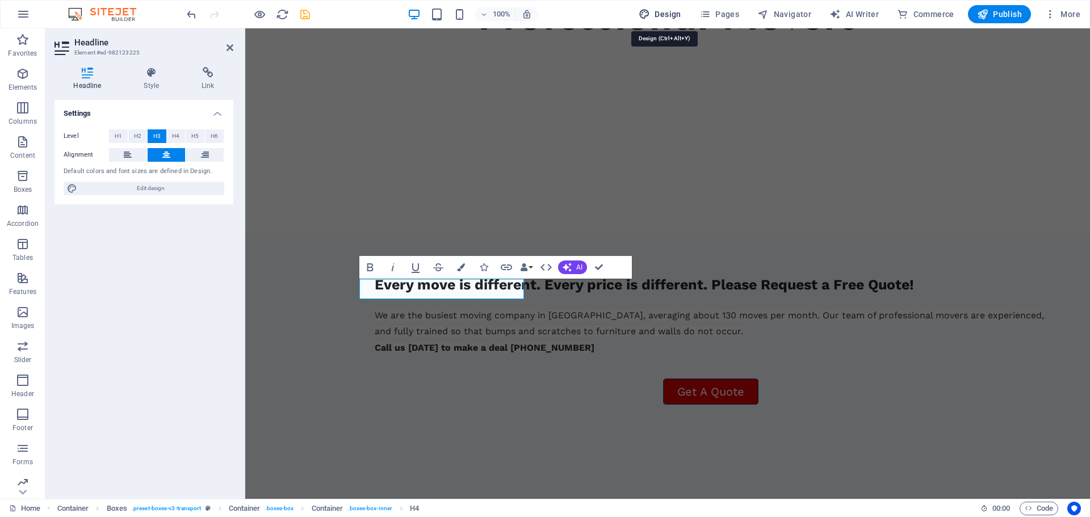
select select "px"
select select "rem"
select select "px"
select select "600"
select select "px"
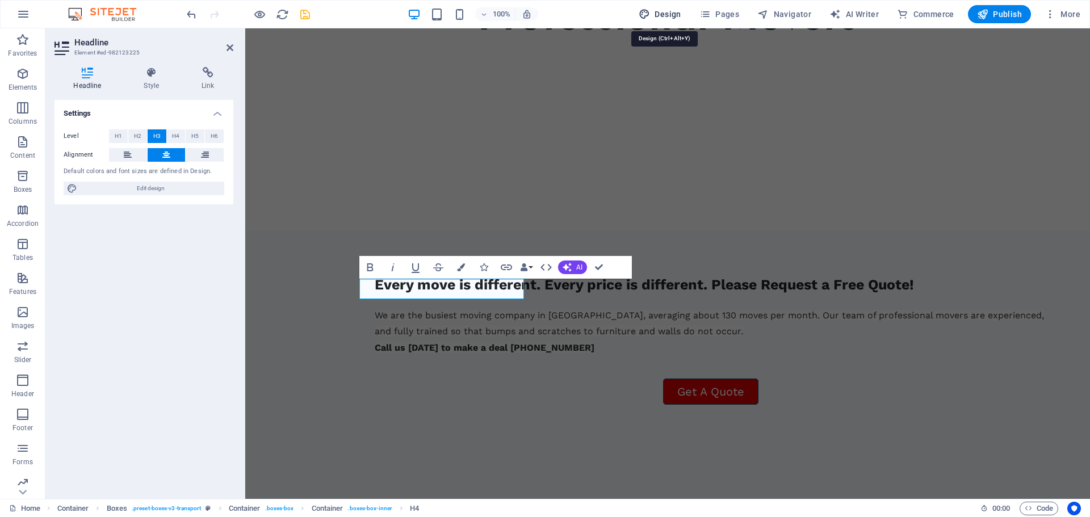
select select "rem"
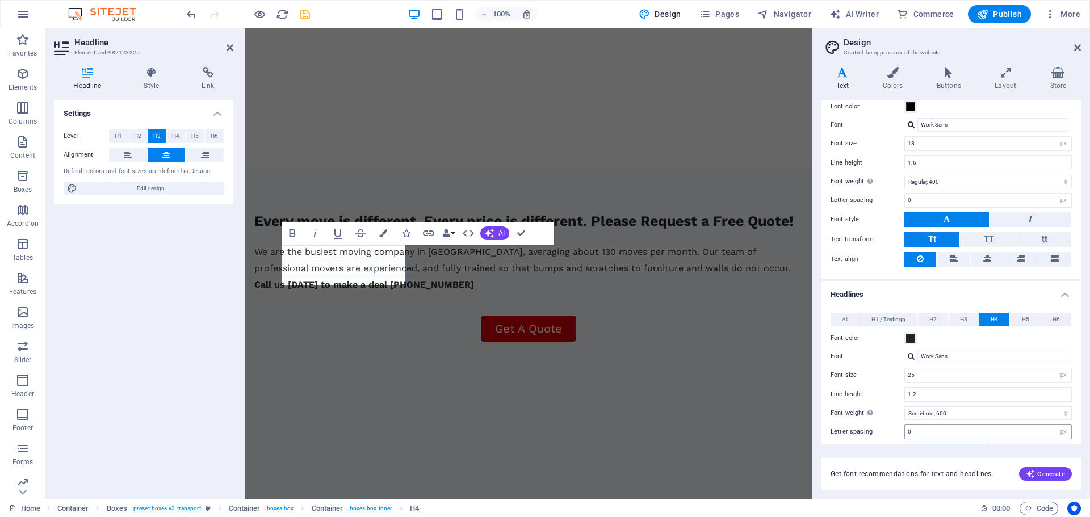
scroll to position [114, 0]
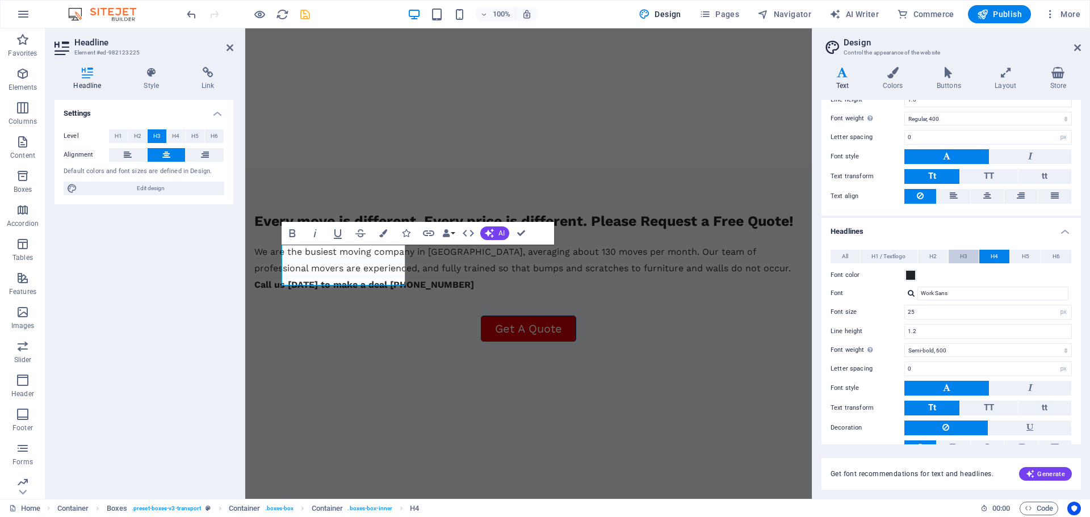
click at [968, 256] on button "H3" at bounding box center [964, 257] width 30 height 14
click at [950, 350] on select "Thin, 100 Extra-light, 200 Light, 300 Regular, 400 Medium, 500 Semi-bold, 600 B…" at bounding box center [989, 351] width 168 height 14
click at [905, 344] on select "Thin, 100 Extra-light, 200 Light, 300 Regular, 400 Medium, 500 Semi-bold, 600 B…" at bounding box center [989, 351] width 168 height 14
click at [944, 351] on select "Thin, 100 Extra-light, 200 Light, 300 Regular, 400 Medium, 500 Semi-bold, 600 B…" at bounding box center [989, 351] width 168 height 14
select select "600"
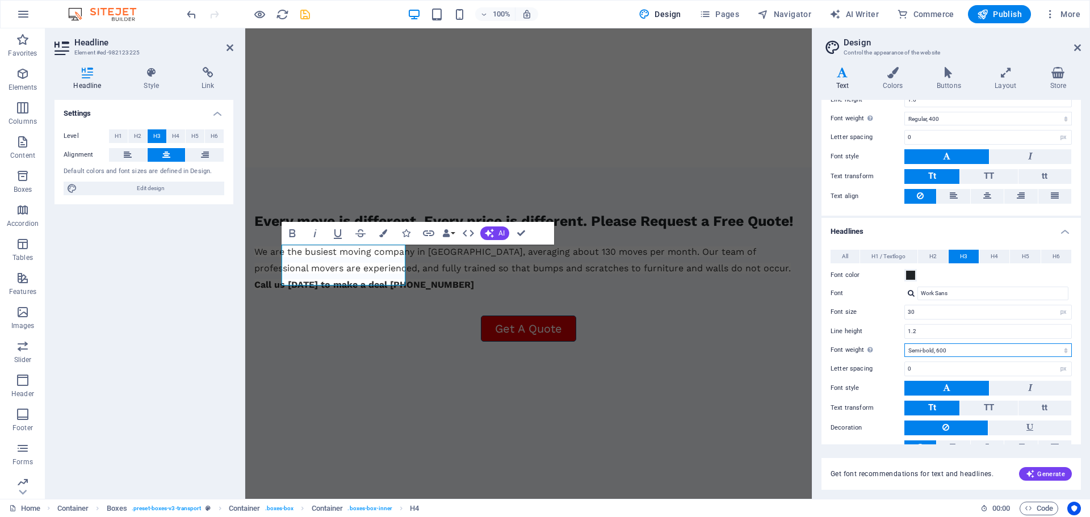
click at [905, 344] on select "Thin, 100 Extra-light, 200 Light, 300 Regular, 400 Medium, 500 Semi-bold, 600 B…" at bounding box center [989, 351] width 168 height 14
click at [1079, 50] on icon at bounding box center [1077, 47] width 7 height 9
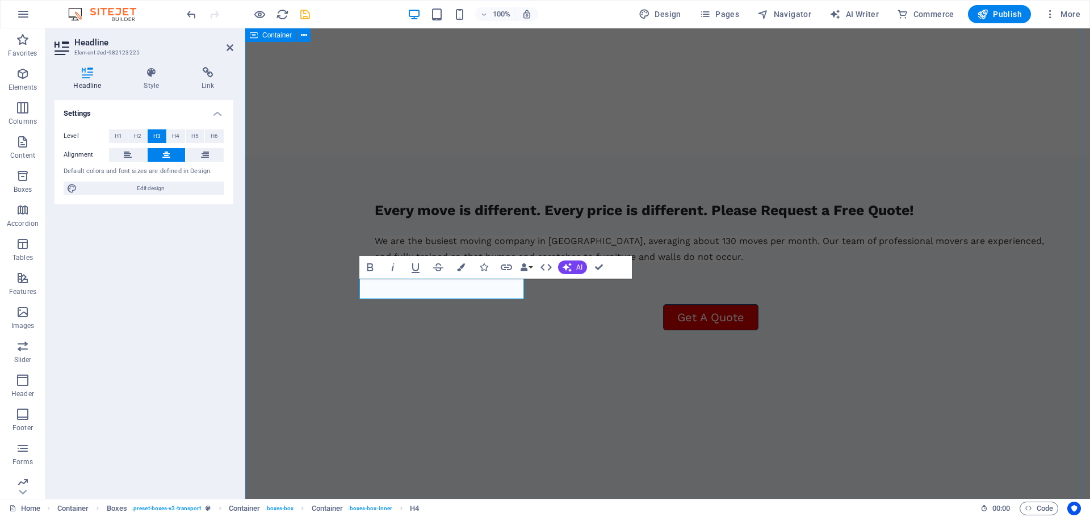
scroll to position [965, 0]
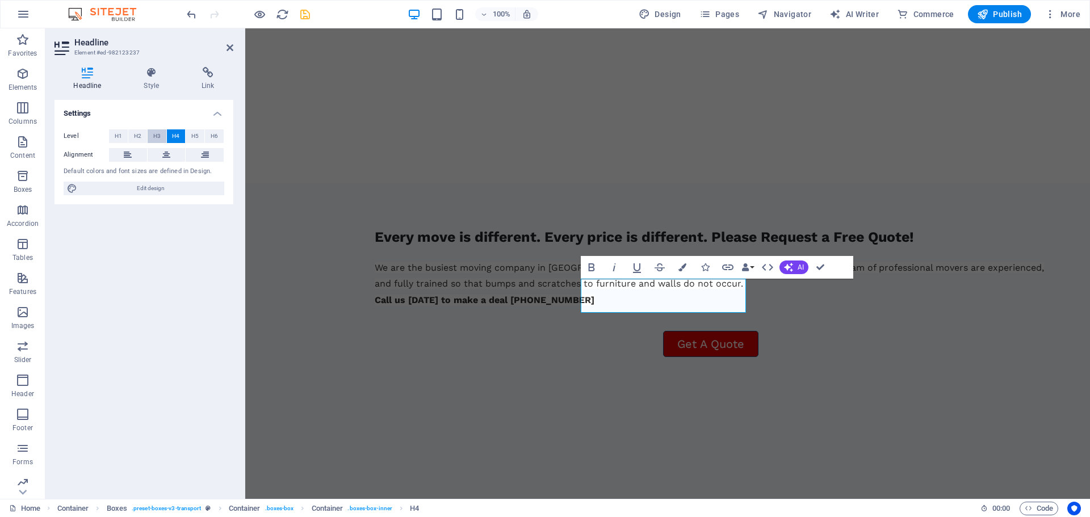
click at [158, 135] on span "H3" at bounding box center [156, 136] width 7 height 14
drag, startPoint x: 865, startPoint y: 285, endPoint x: 798, endPoint y: 286, distance: 66.4
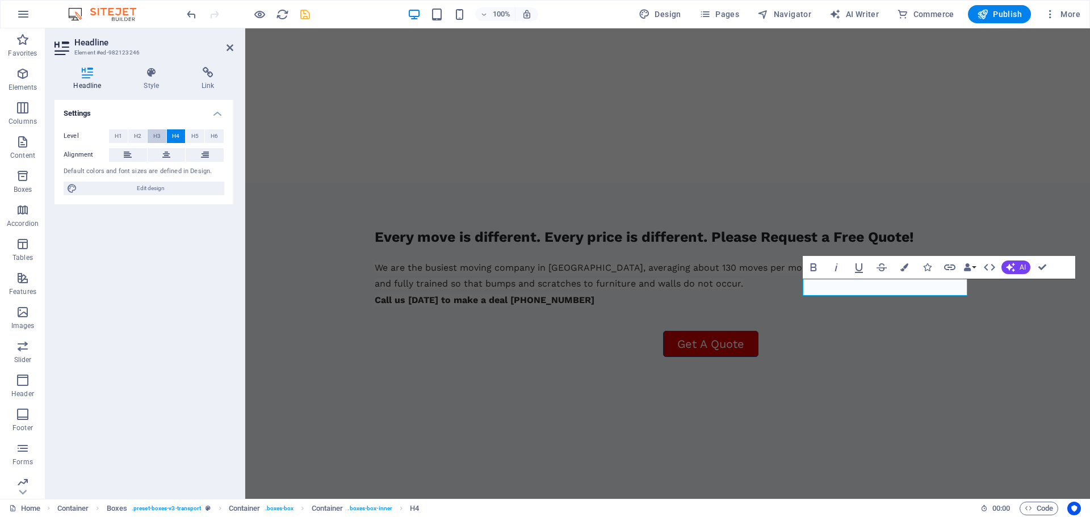
click at [154, 129] on span "H3" at bounding box center [156, 136] width 7 height 14
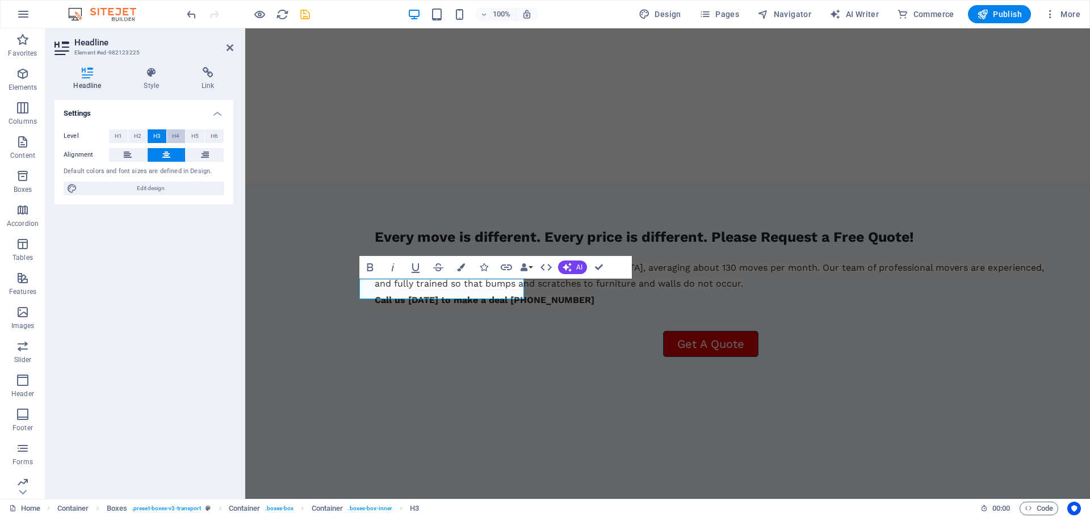
click at [169, 138] on button "H4" at bounding box center [176, 136] width 19 height 14
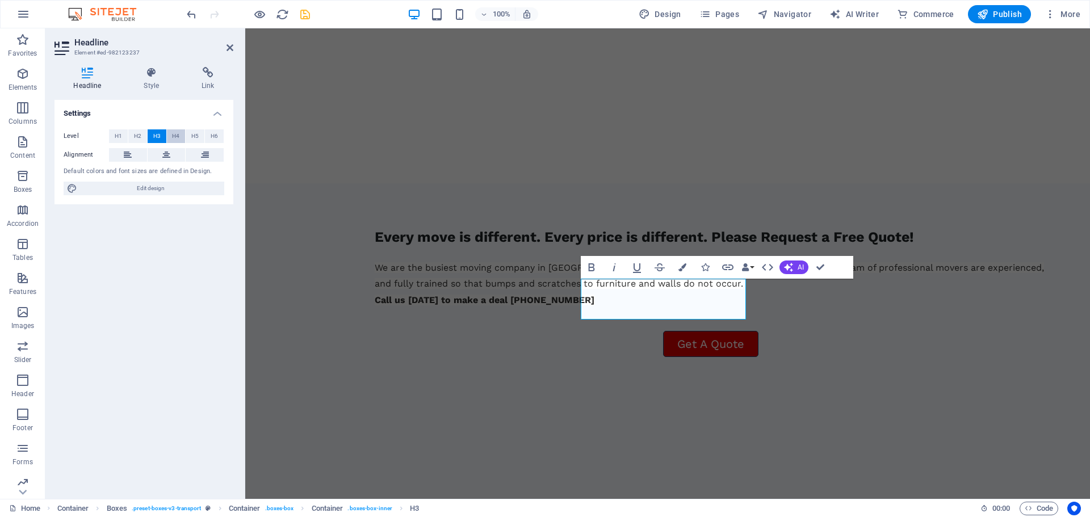
click at [176, 134] on span "H4" at bounding box center [175, 136] width 7 height 14
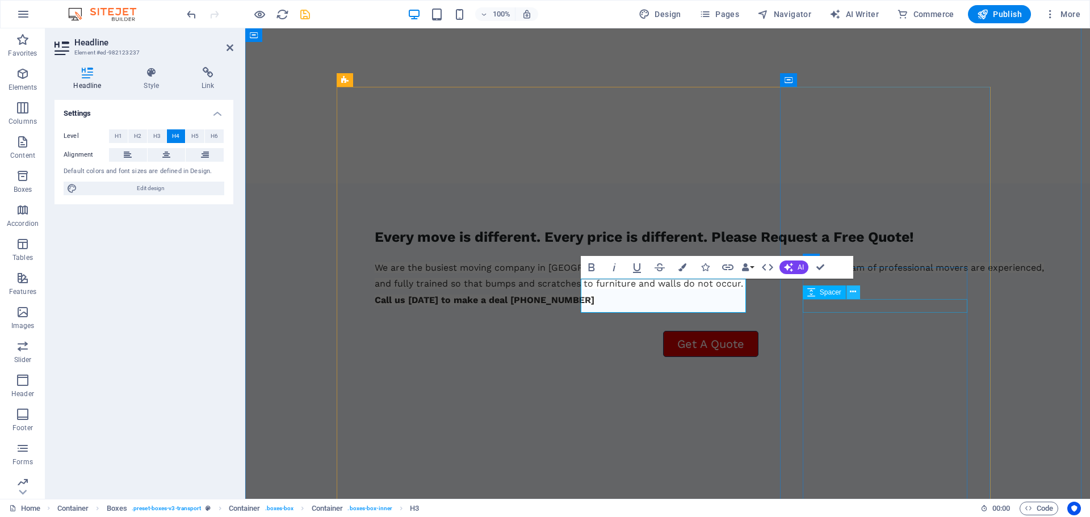
click at [848, 288] on button at bounding box center [854, 293] width 14 height 14
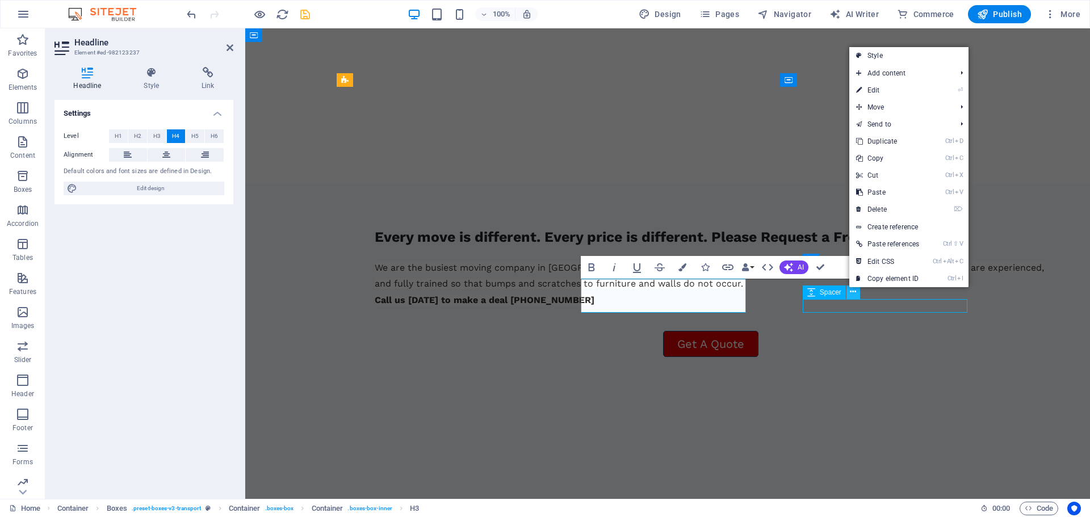
click at [848, 288] on button at bounding box center [854, 293] width 14 height 14
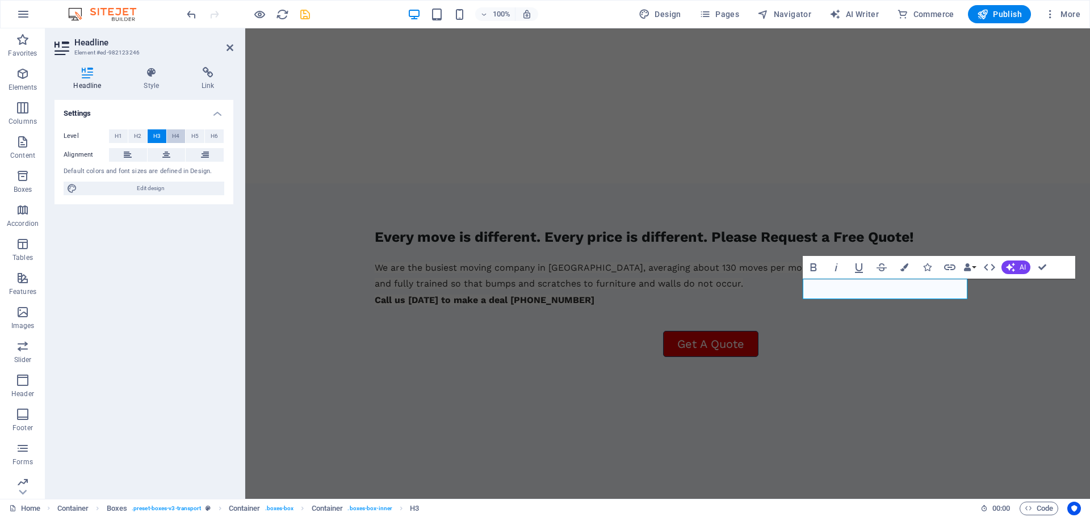
click at [171, 136] on button "H4" at bounding box center [176, 136] width 19 height 14
click at [231, 47] on icon at bounding box center [230, 47] width 7 height 9
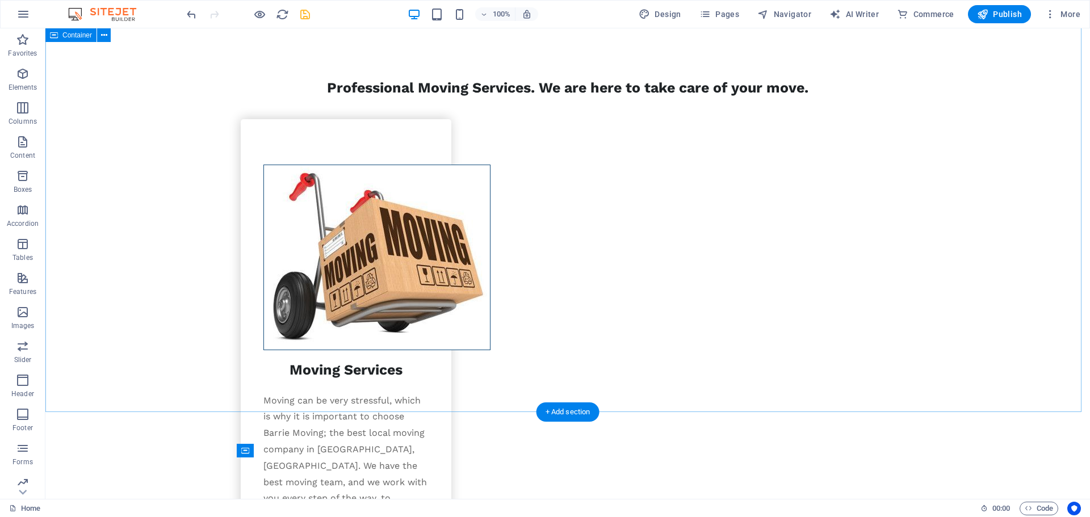
scroll to position [1703, 0]
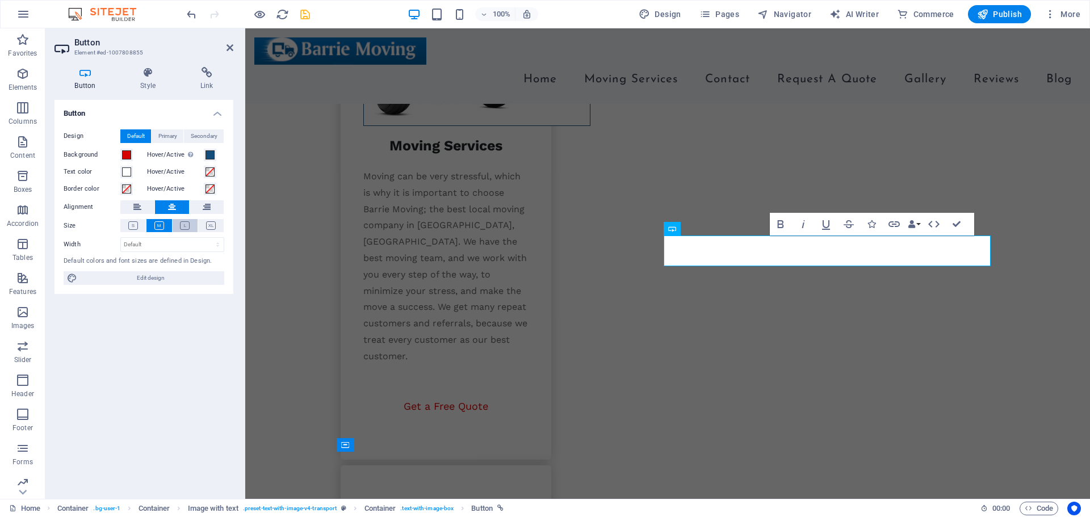
click at [181, 228] on icon at bounding box center [185, 225] width 10 height 9
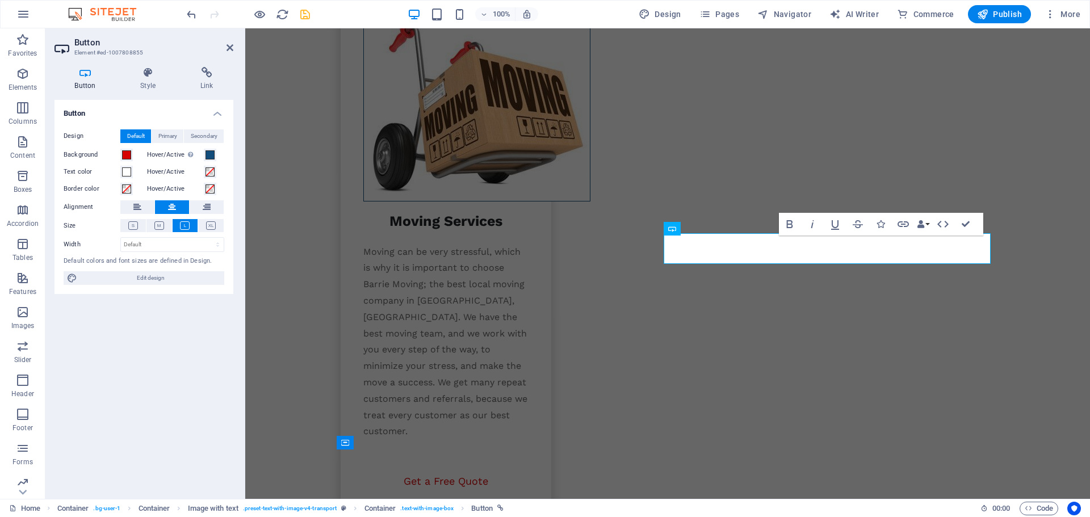
scroll to position [1706, 0]
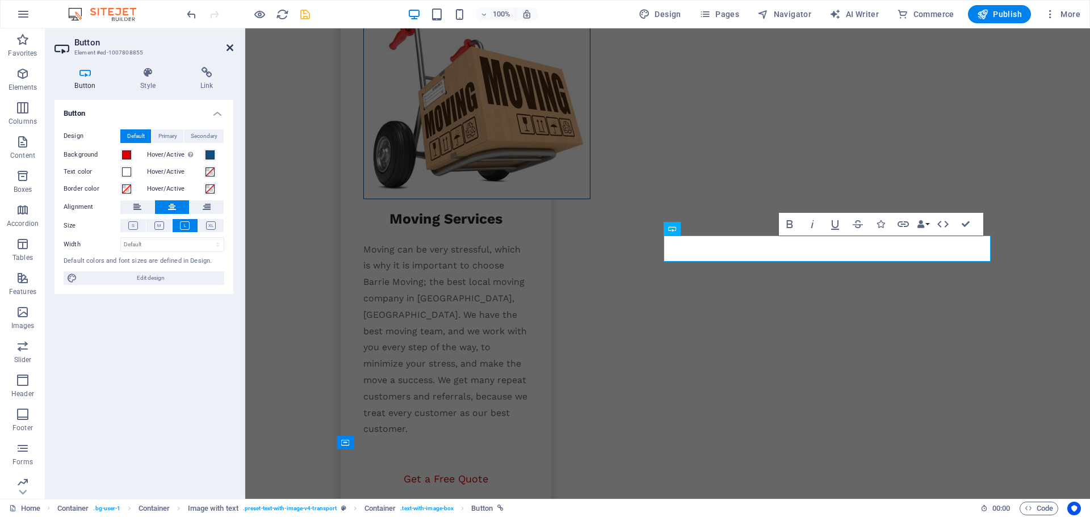
drag, startPoint x: 229, startPoint y: 47, endPoint x: 216, endPoint y: 74, distance: 31.0
click at [229, 47] on icon at bounding box center [230, 47] width 7 height 9
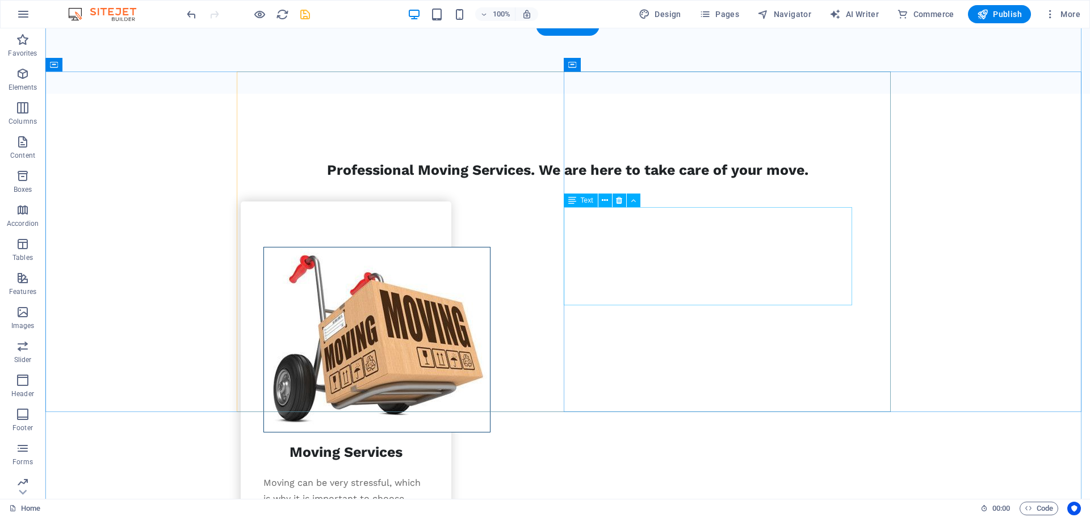
scroll to position [1592, 0]
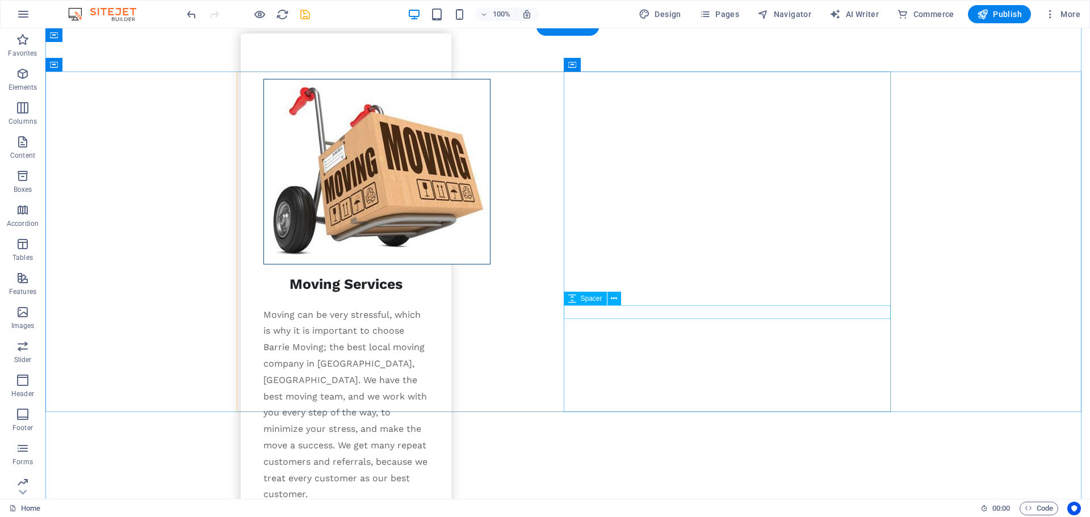
click at [612, 299] on icon at bounding box center [614, 299] width 6 height 12
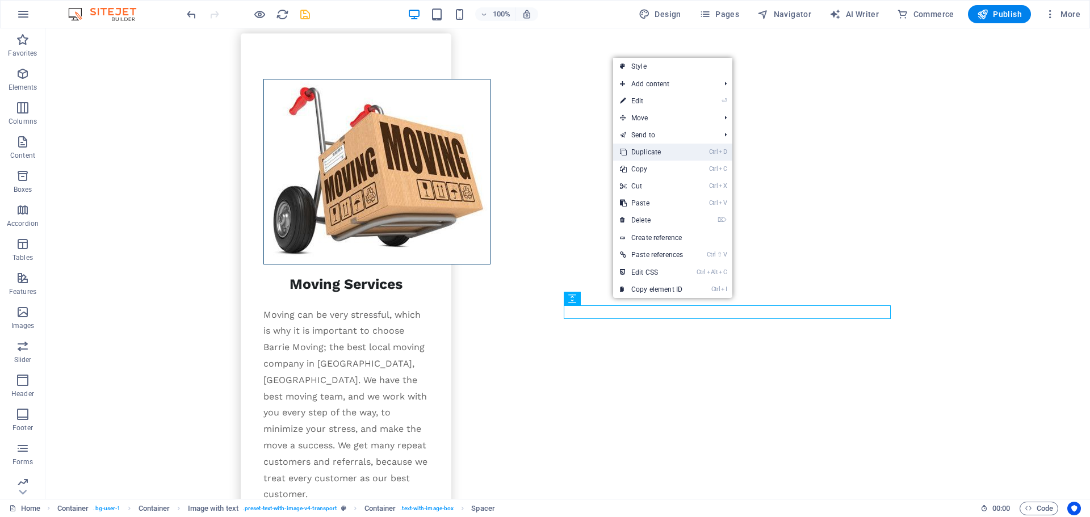
click at [650, 149] on link "Ctrl D Duplicate" at bounding box center [651, 152] width 77 height 17
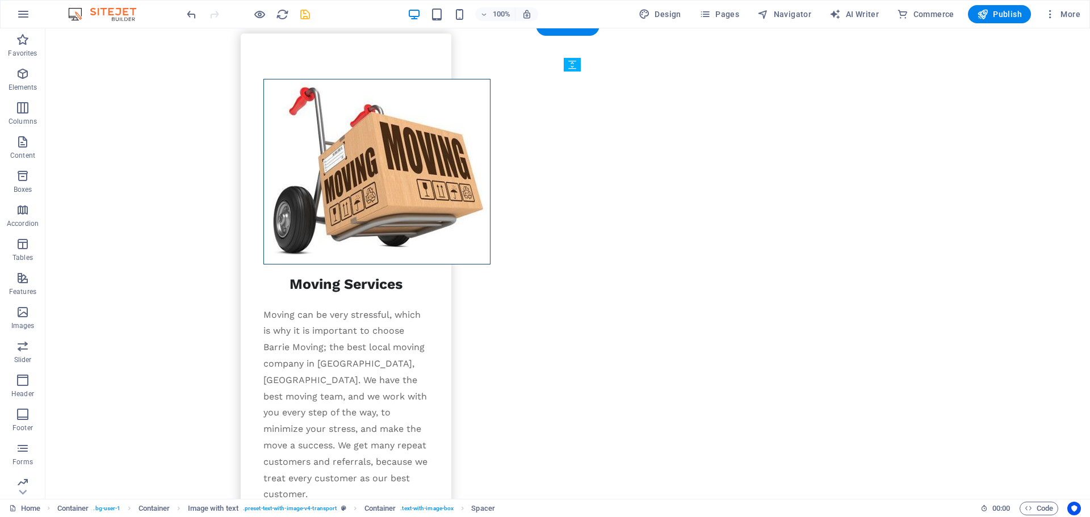
drag, startPoint x: 623, startPoint y: 336, endPoint x: 729, endPoint y: 131, distance: 230.8
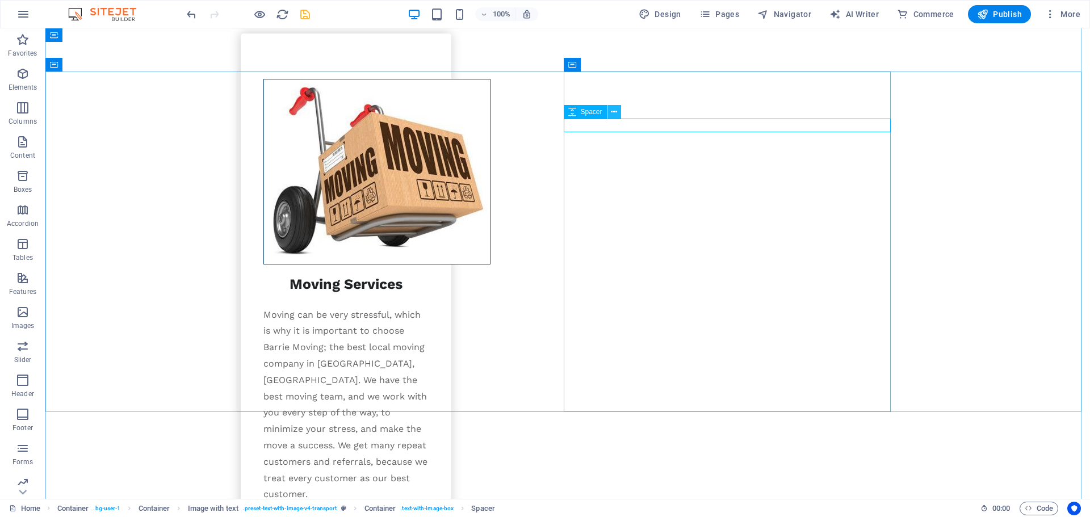
click at [613, 110] on icon at bounding box center [614, 112] width 6 height 12
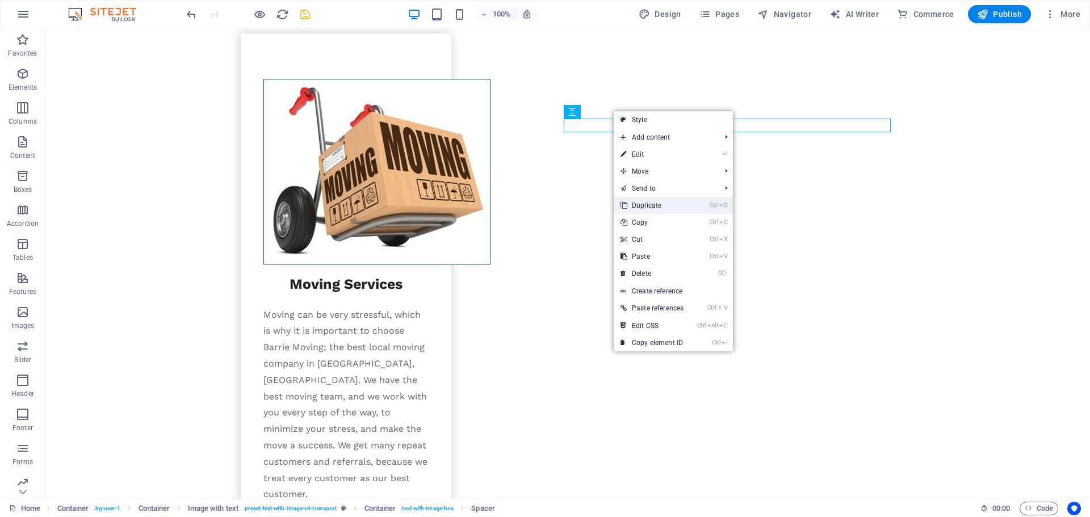
drag, startPoint x: 606, startPoint y: 179, endPoint x: 651, endPoint y: 207, distance: 53.6
click at [651, 207] on link "Ctrl D Duplicate" at bounding box center [652, 205] width 77 height 17
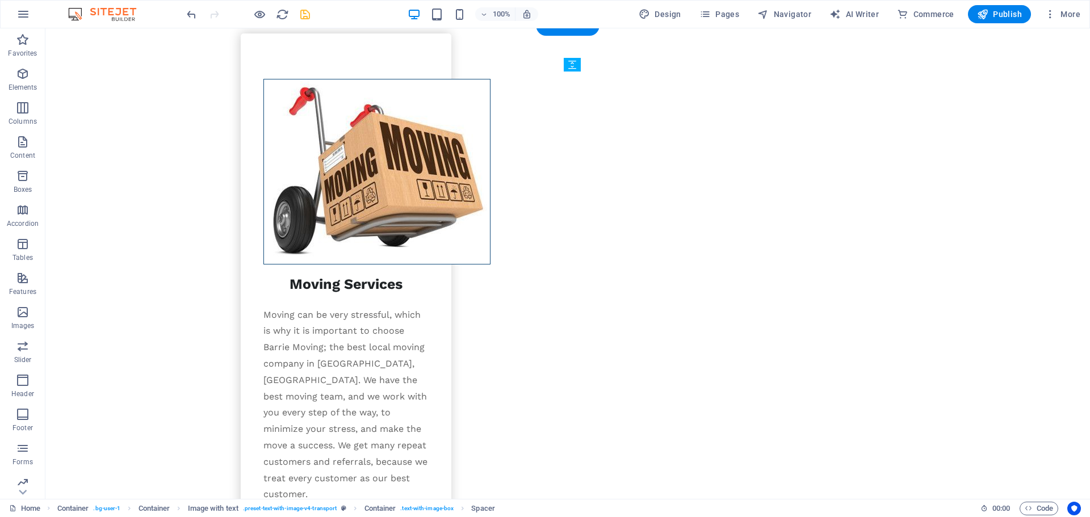
drag, startPoint x: 641, startPoint y: 145, endPoint x: 627, endPoint y: 212, distance: 67.9
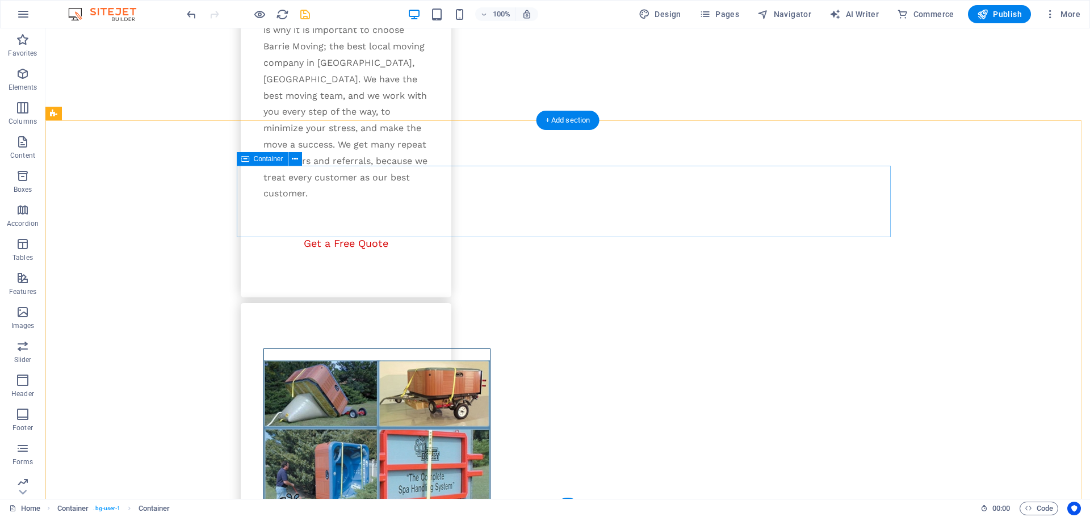
scroll to position [1990, 0]
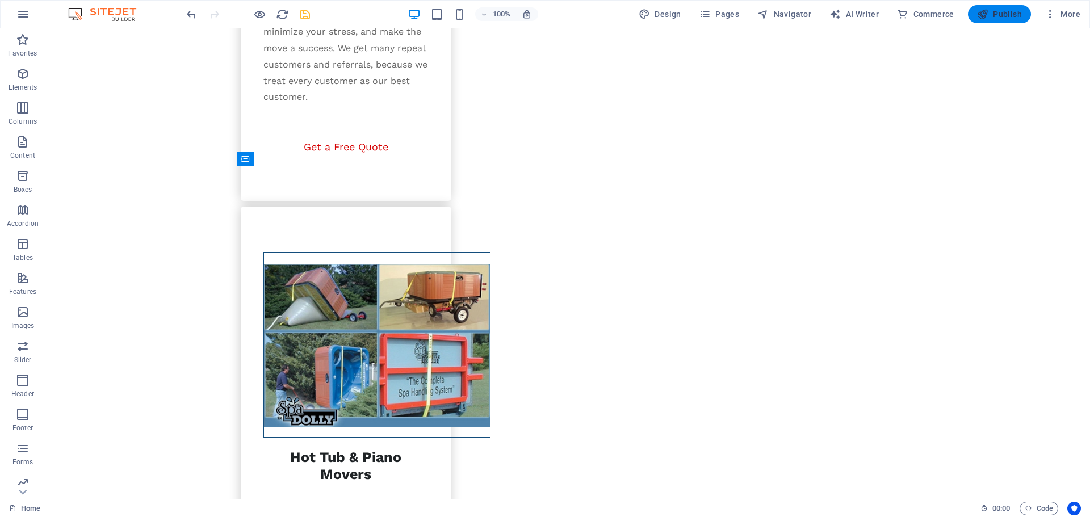
click at [1002, 18] on span "Publish" at bounding box center [999, 14] width 45 height 11
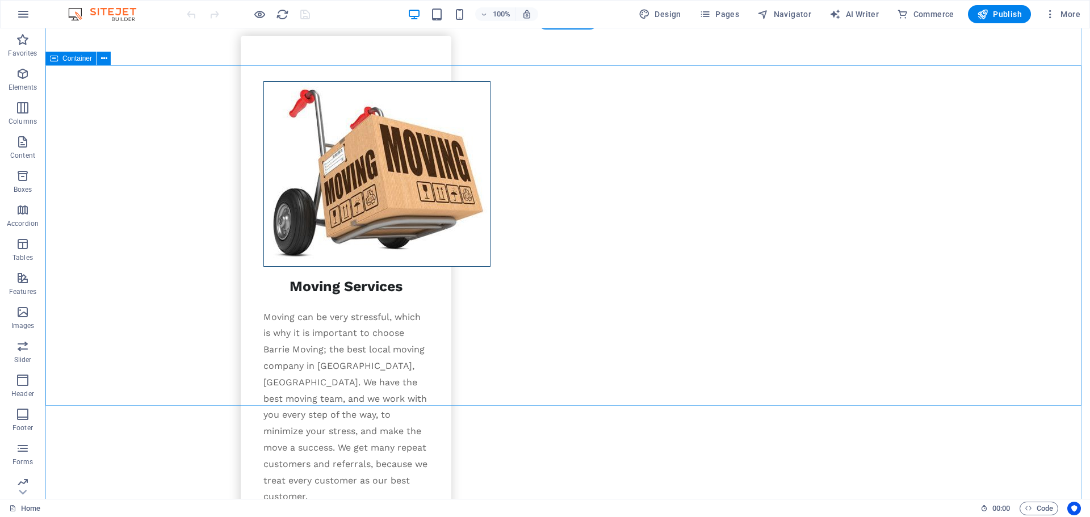
scroll to position [1931, 0]
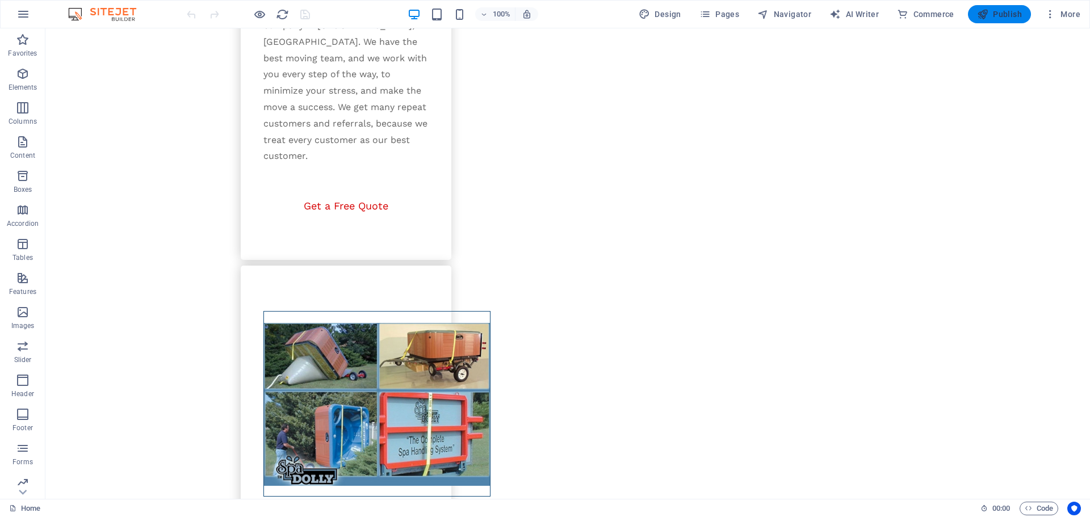
click at [995, 20] on button "Publish" at bounding box center [999, 14] width 63 height 18
